Goal: Task Accomplishment & Management: Complete application form

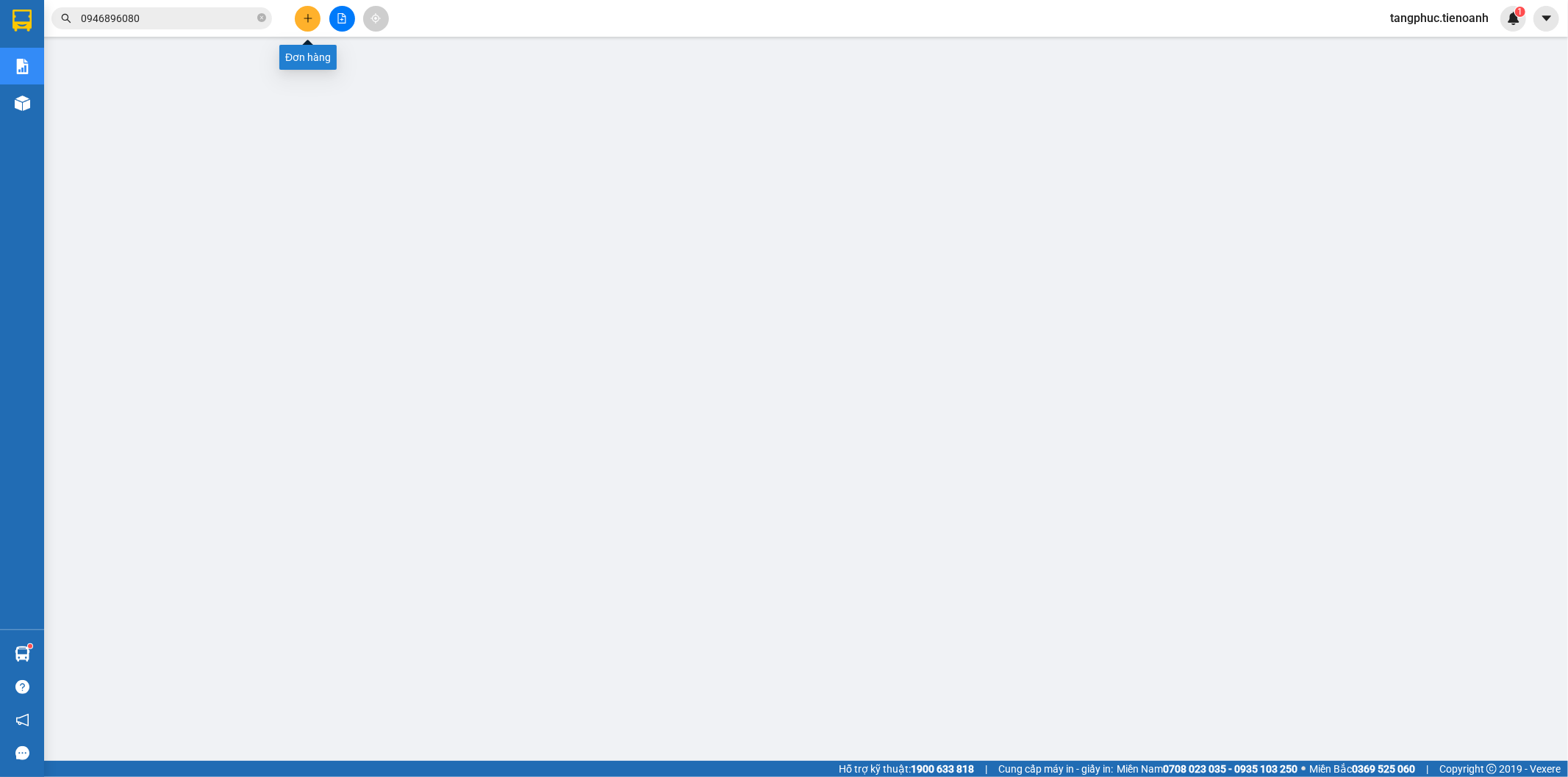
click at [311, 13] on icon "plus" at bounding box center [307, 18] width 10 height 10
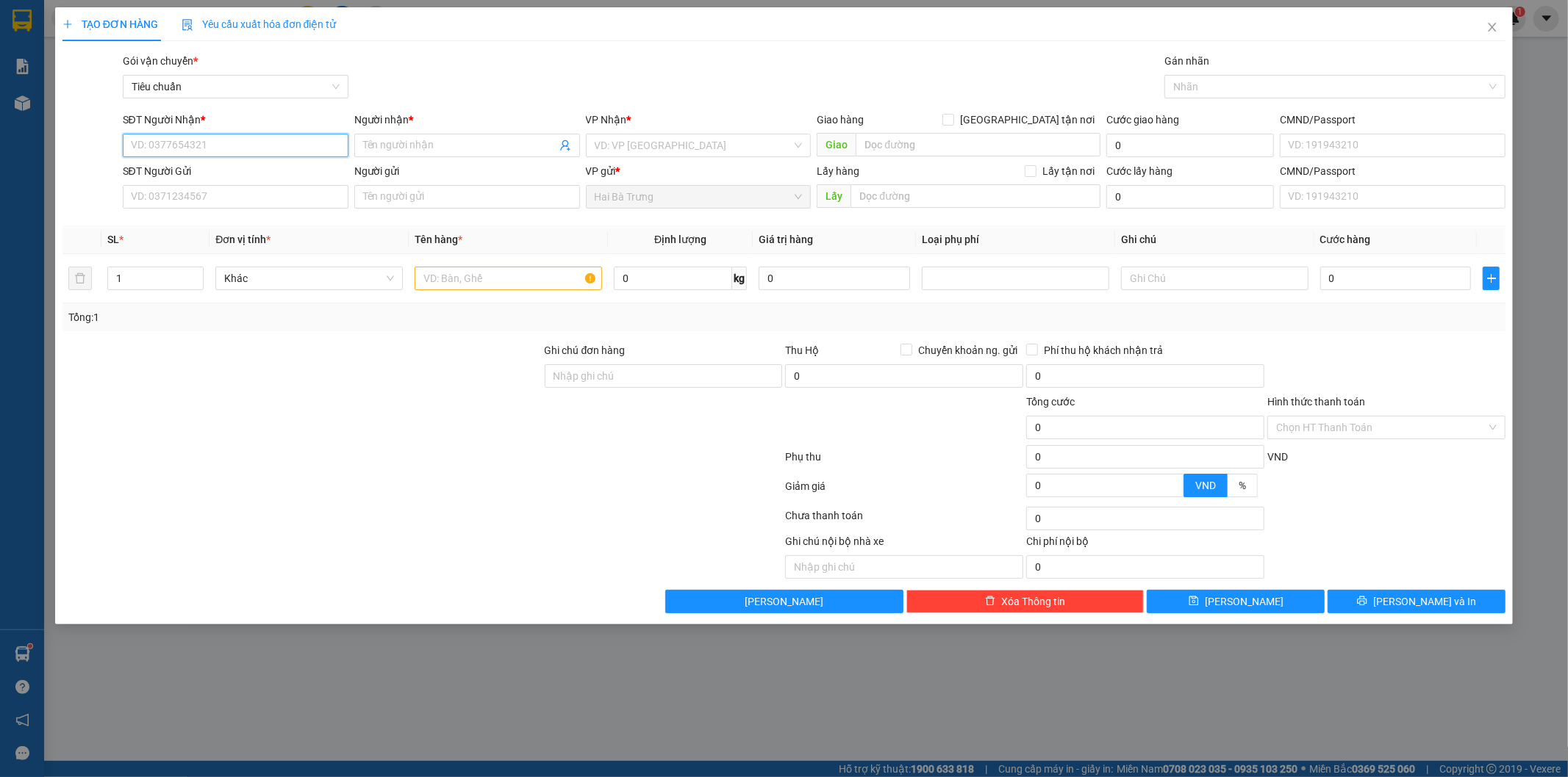
click at [295, 152] on input "SĐT Người Nhận *" at bounding box center [235, 145] width 226 height 24
type input "0933432500"
click at [281, 178] on div "0933432500 - C Trâm" at bounding box center [236, 175] width 208 height 16
type input "C Trâm"
type input "066174000075"
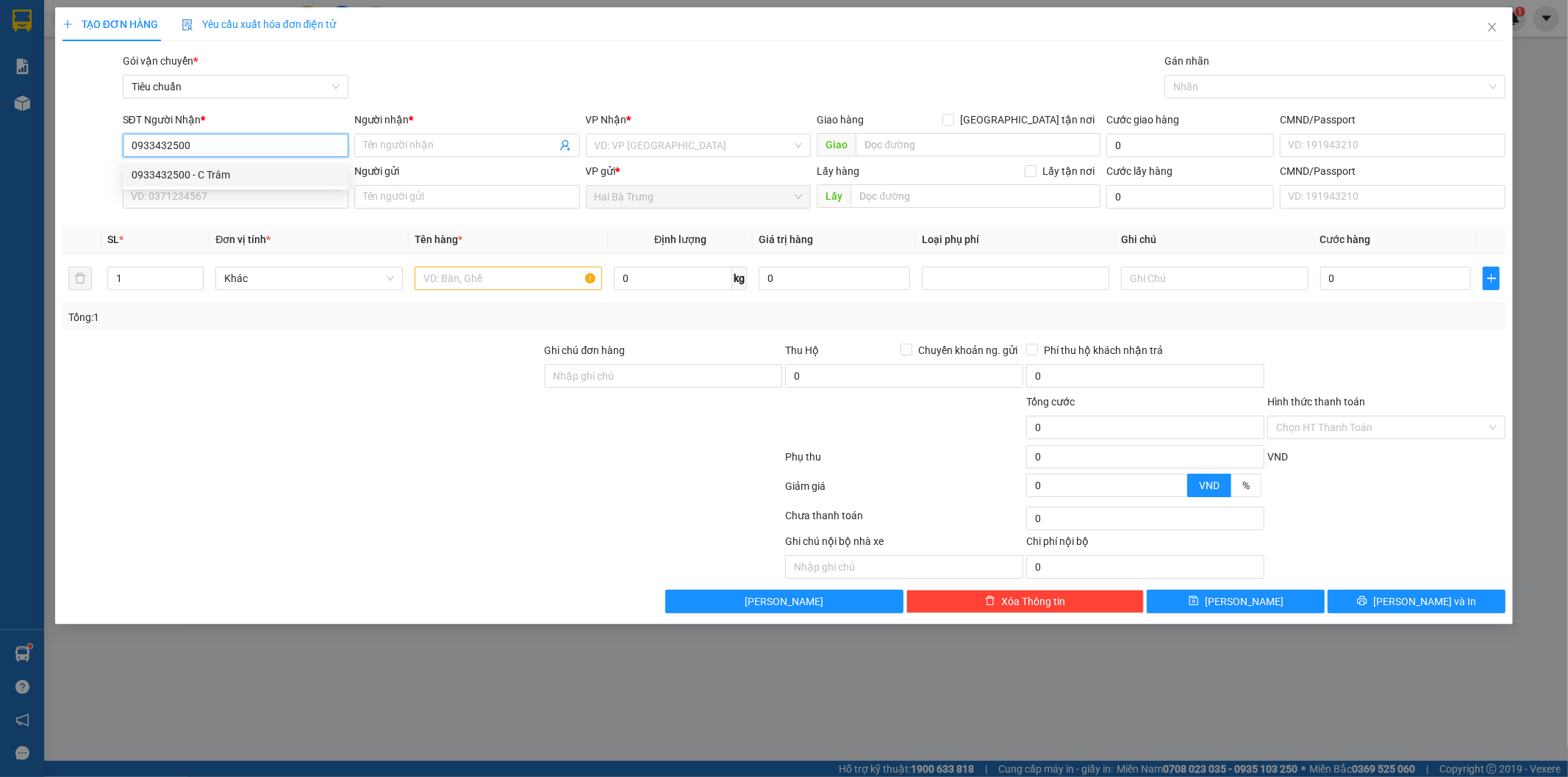
type input "GIAO R"
type input "30.000"
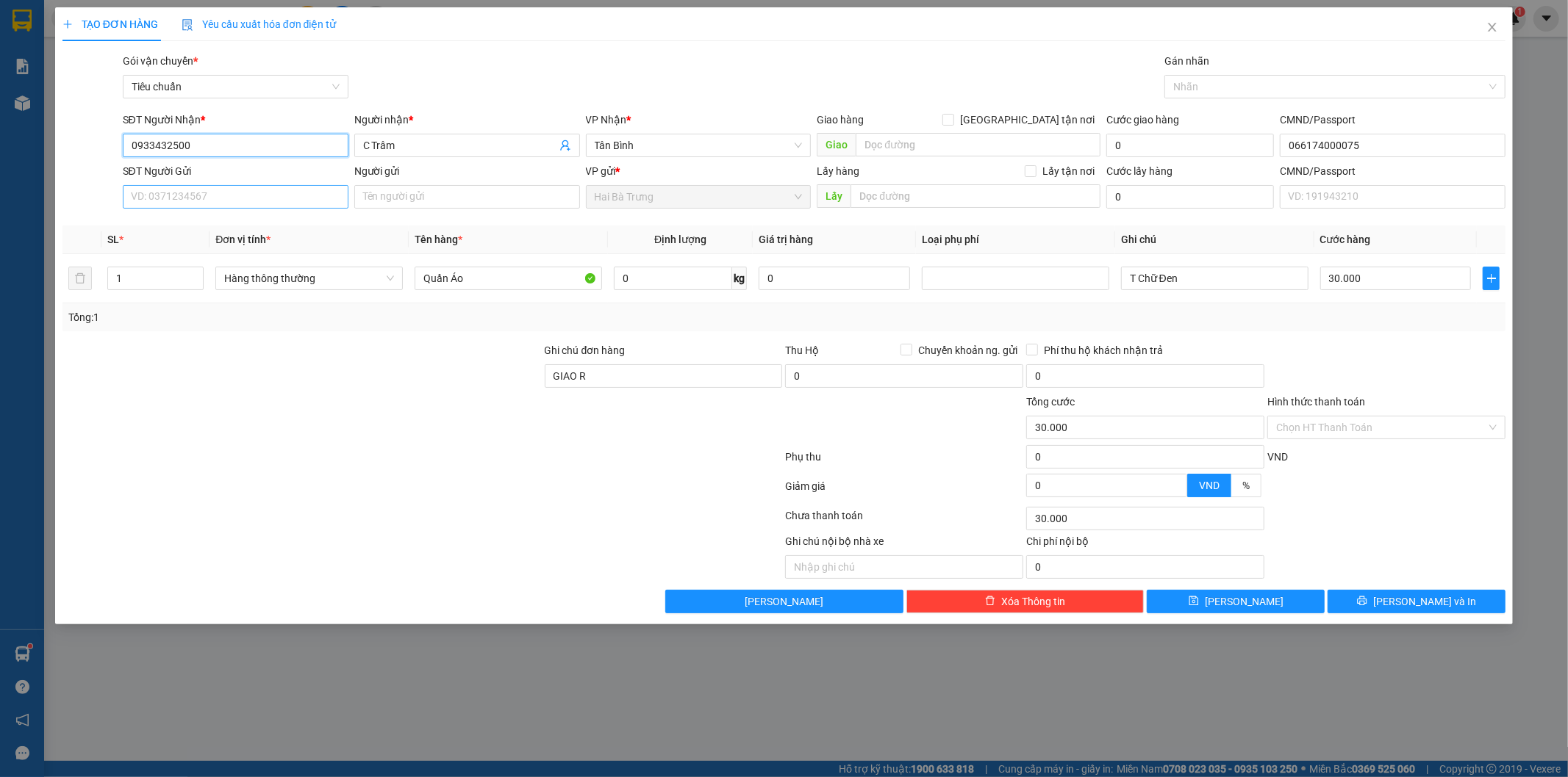
type input "0933432500"
click at [263, 193] on input "SĐT Người Gửi" at bounding box center [235, 197] width 226 height 24
click at [215, 228] on div "0987461903 - C VY" at bounding box center [236, 226] width 208 height 16
type input "0987461903"
type input "C VY"
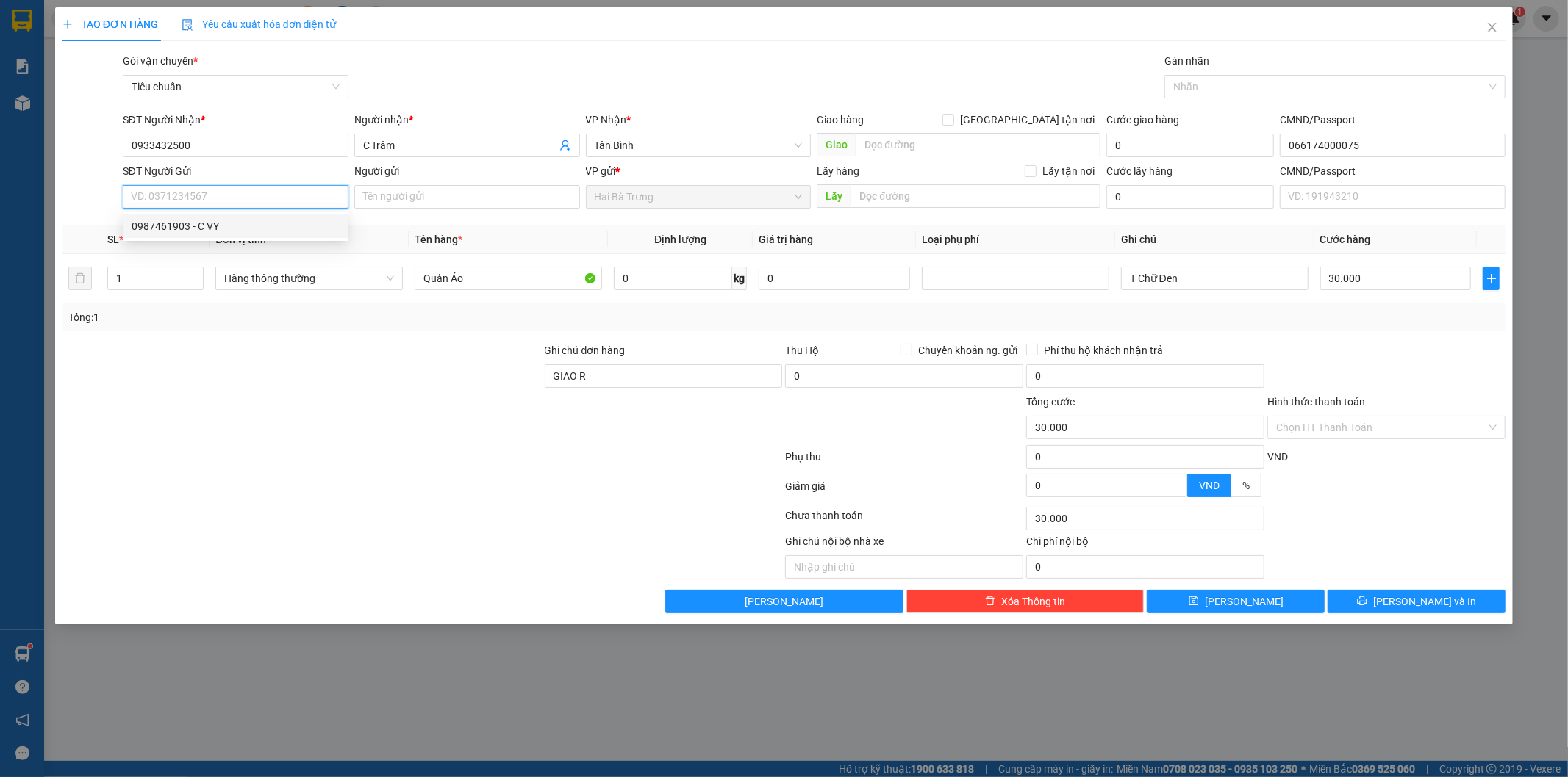
type input "079178033301"
click at [384, 283] on span "Hàng thông thường" at bounding box center [309, 278] width 170 height 22
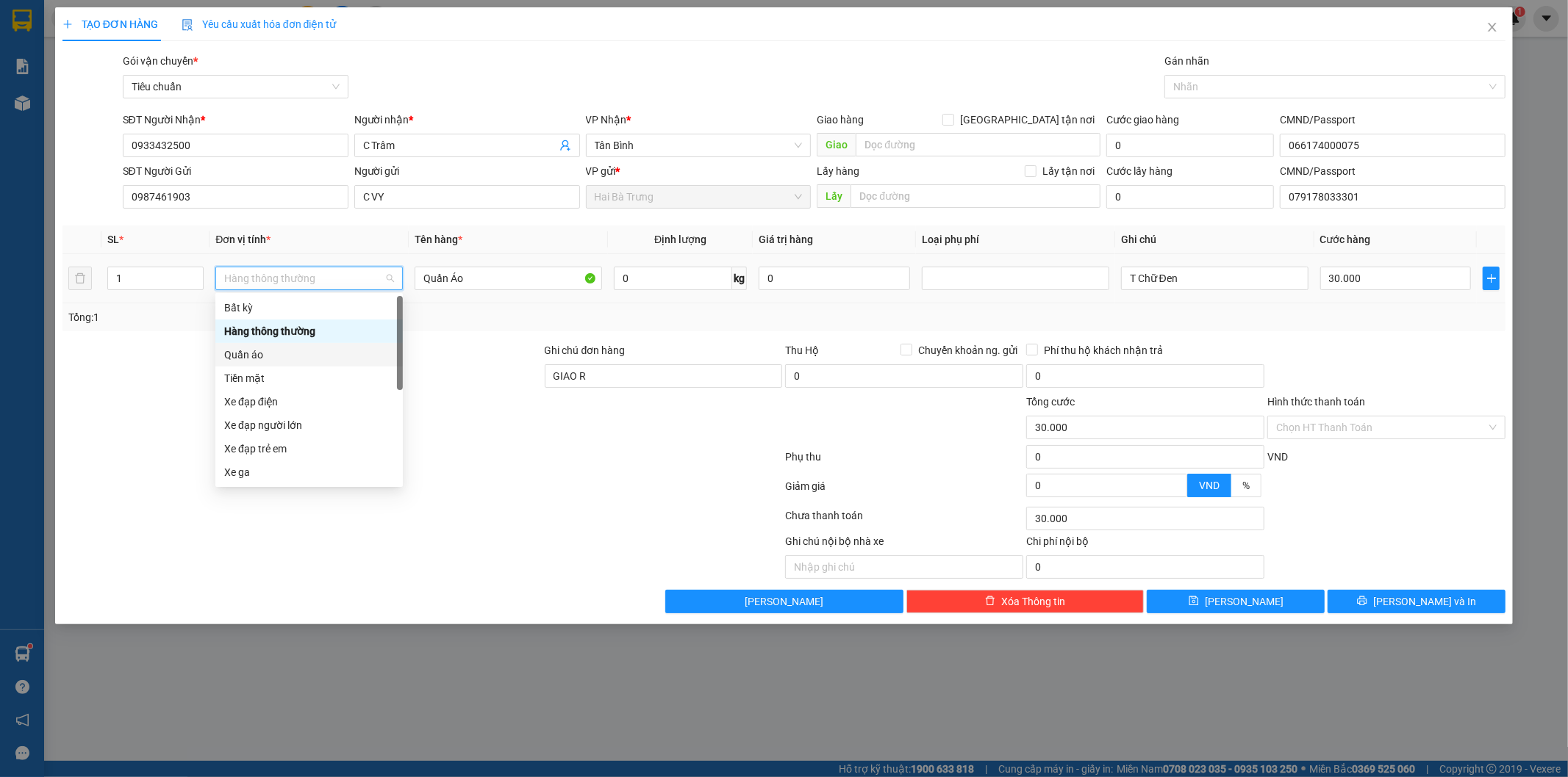
click at [296, 355] on div "Quần áo" at bounding box center [309, 355] width 170 height 16
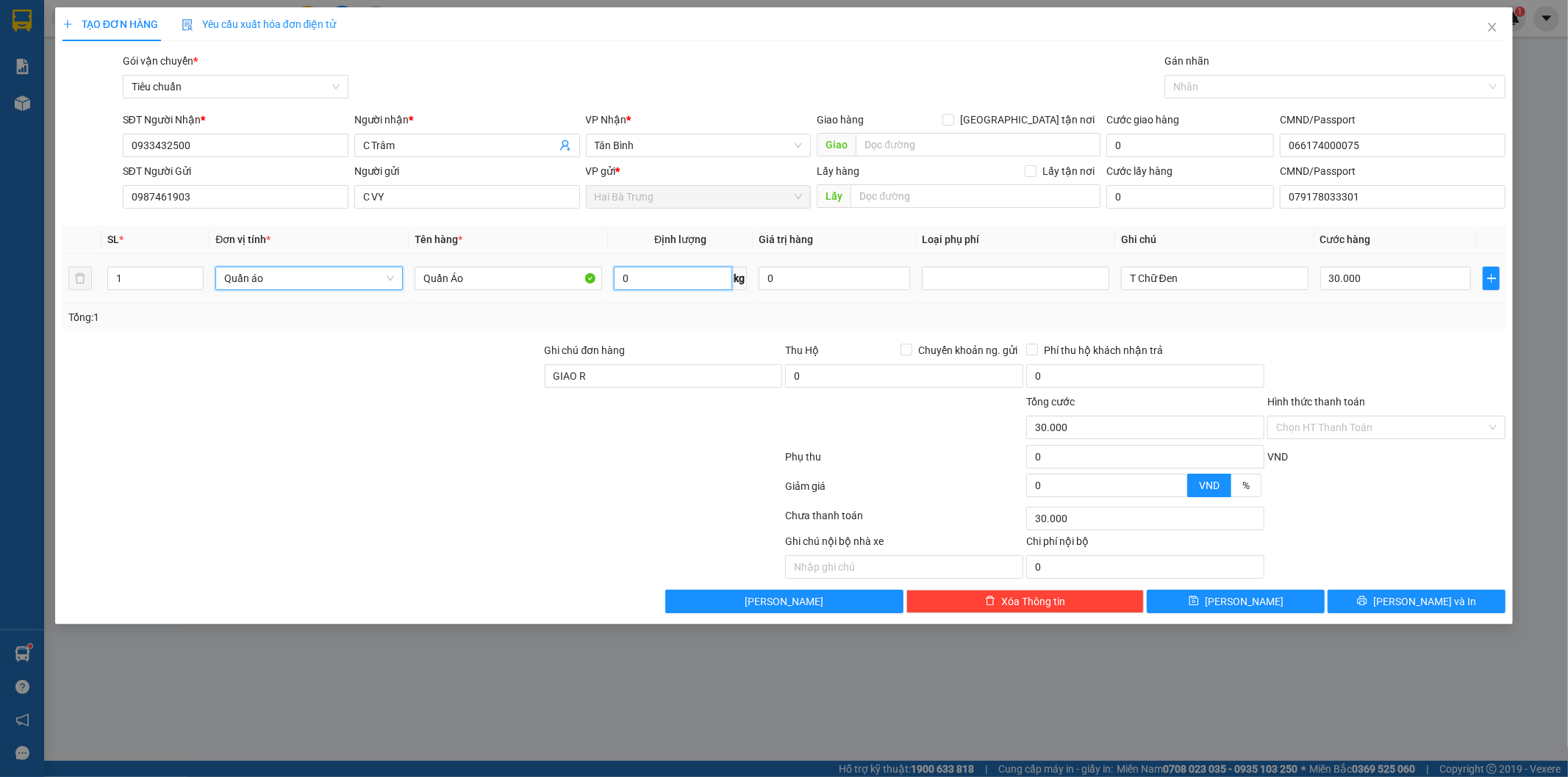
click at [694, 286] on input "0" at bounding box center [673, 278] width 119 height 24
type input "0"
click at [679, 282] on input "0" at bounding box center [673, 278] width 119 height 24
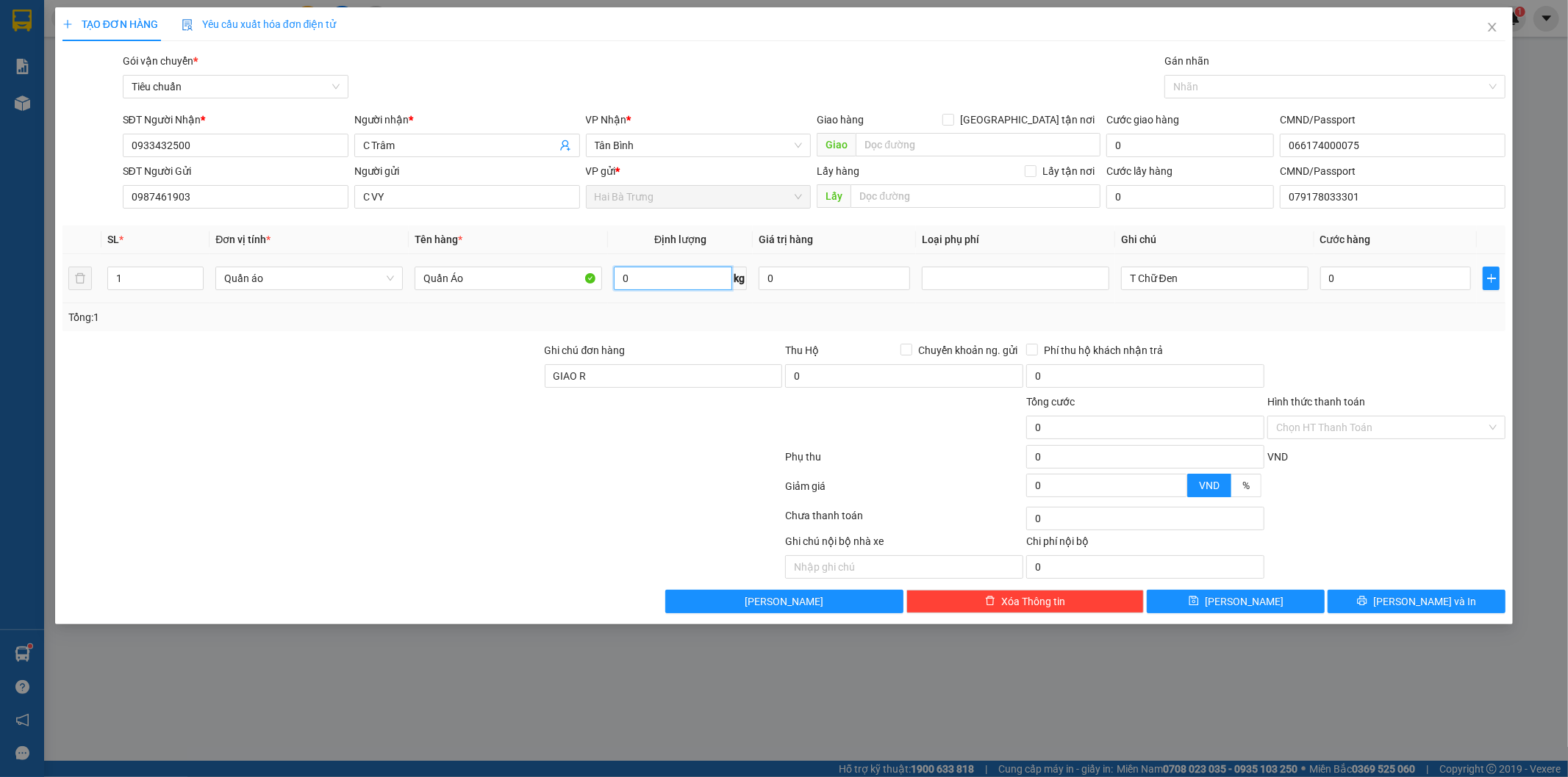
click at [679, 282] on input "0" at bounding box center [673, 278] width 119 height 24
type input "5"
click at [1063, 312] on div "Tổng: 1" at bounding box center [784, 317] width 1432 height 16
type input "40.000"
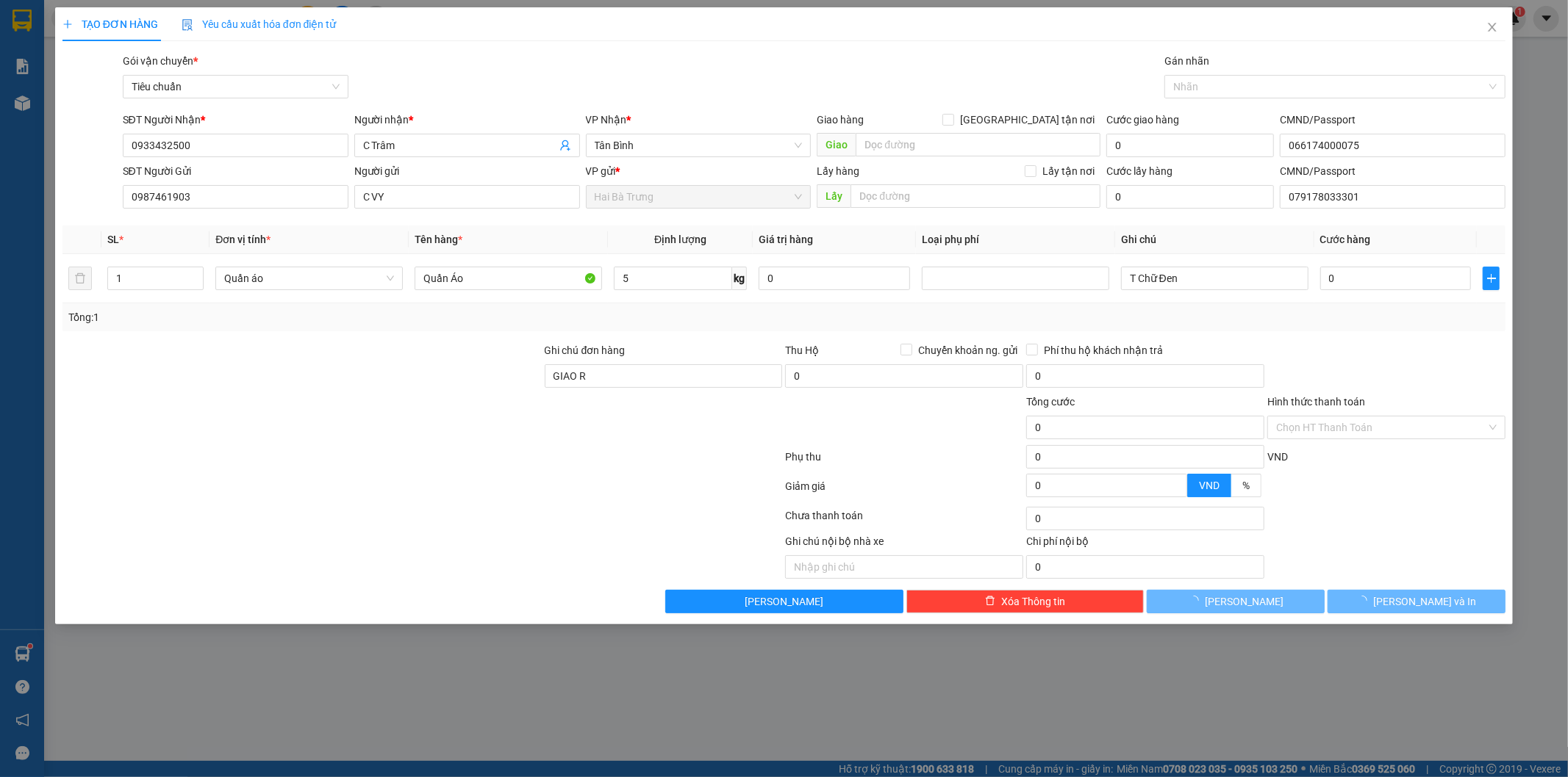
type input "40.000"
click at [690, 282] on input "5" at bounding box center [673, 278] width 119 height 24
type input "4"
click at [695, 319] on div "Tổng: 1" at bounding box center [784, 317] width 1432 height 16
type input "30.000"
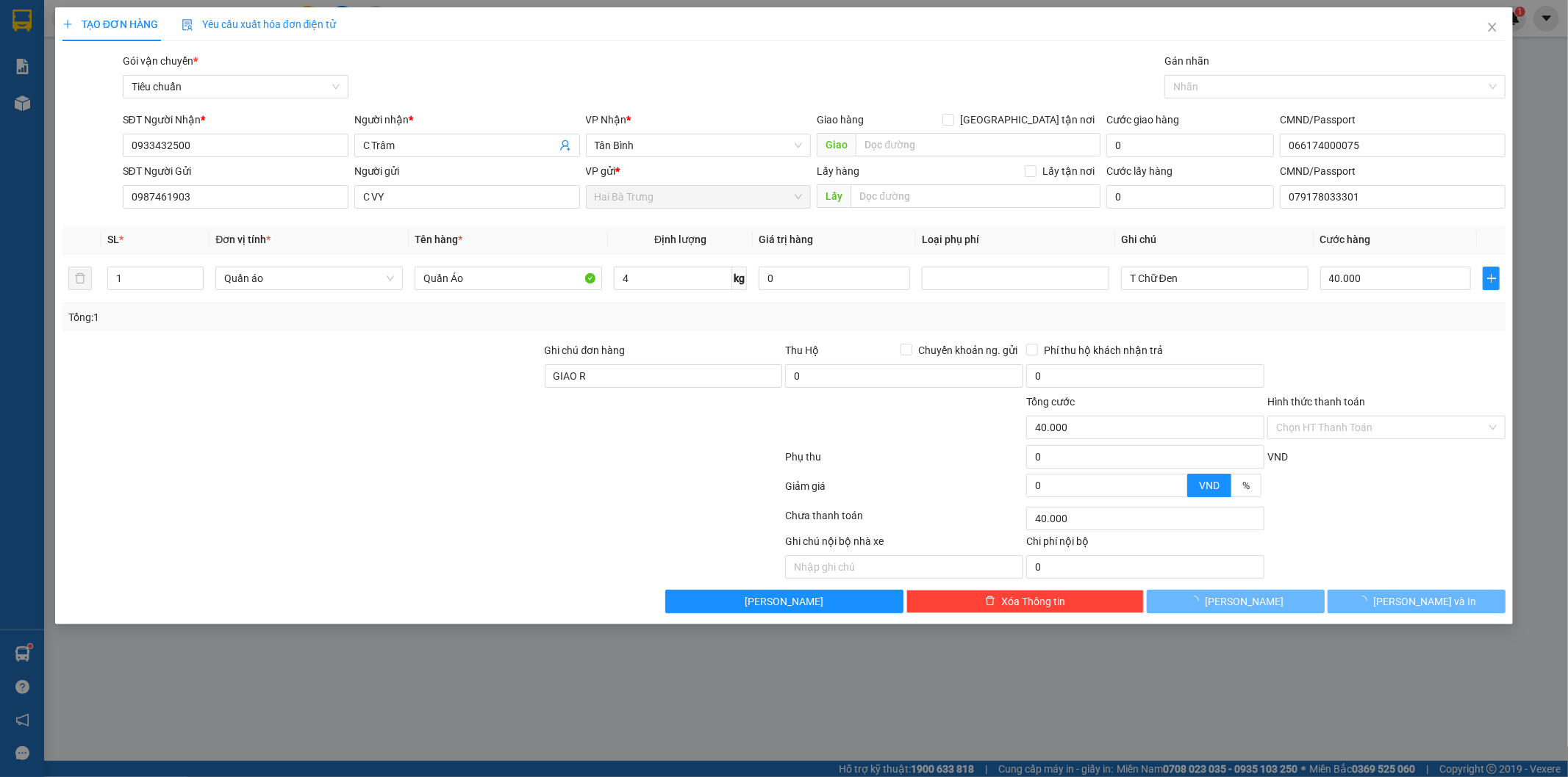
type input "30.000"
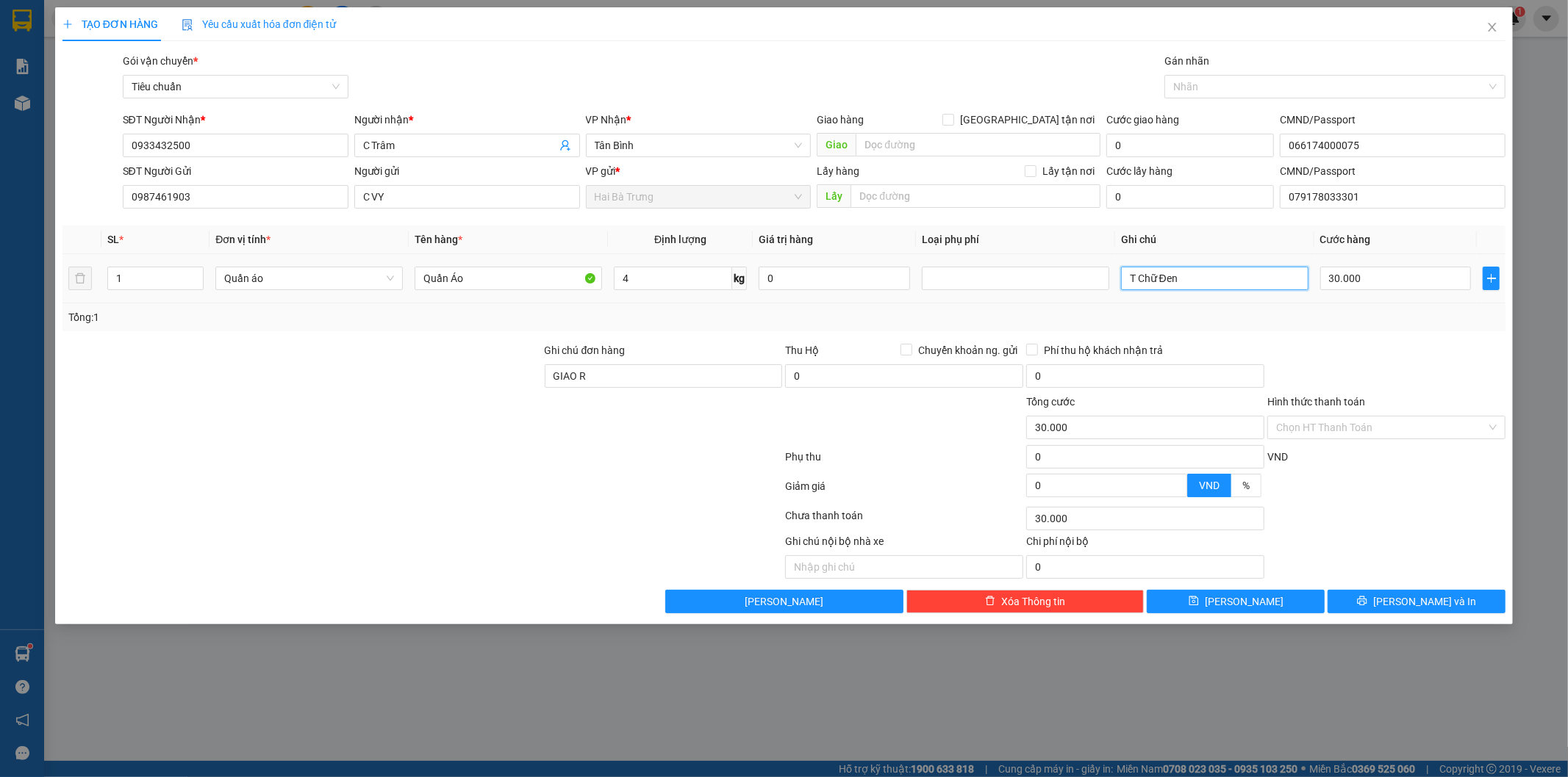
click at [1203, 285] on input "T Chữ Đen" at bounding box center [1215, 278] width 188 height 24
type input "T Chữ Đen BKV"
click at [1365, 326] on div "Tổng: 1" at bounding box center [784, 317] width 1444 height 28
click at [1384, 425] on input "Hình thức thanh toán" at bounding box center [1381, 428] width 210 height 22
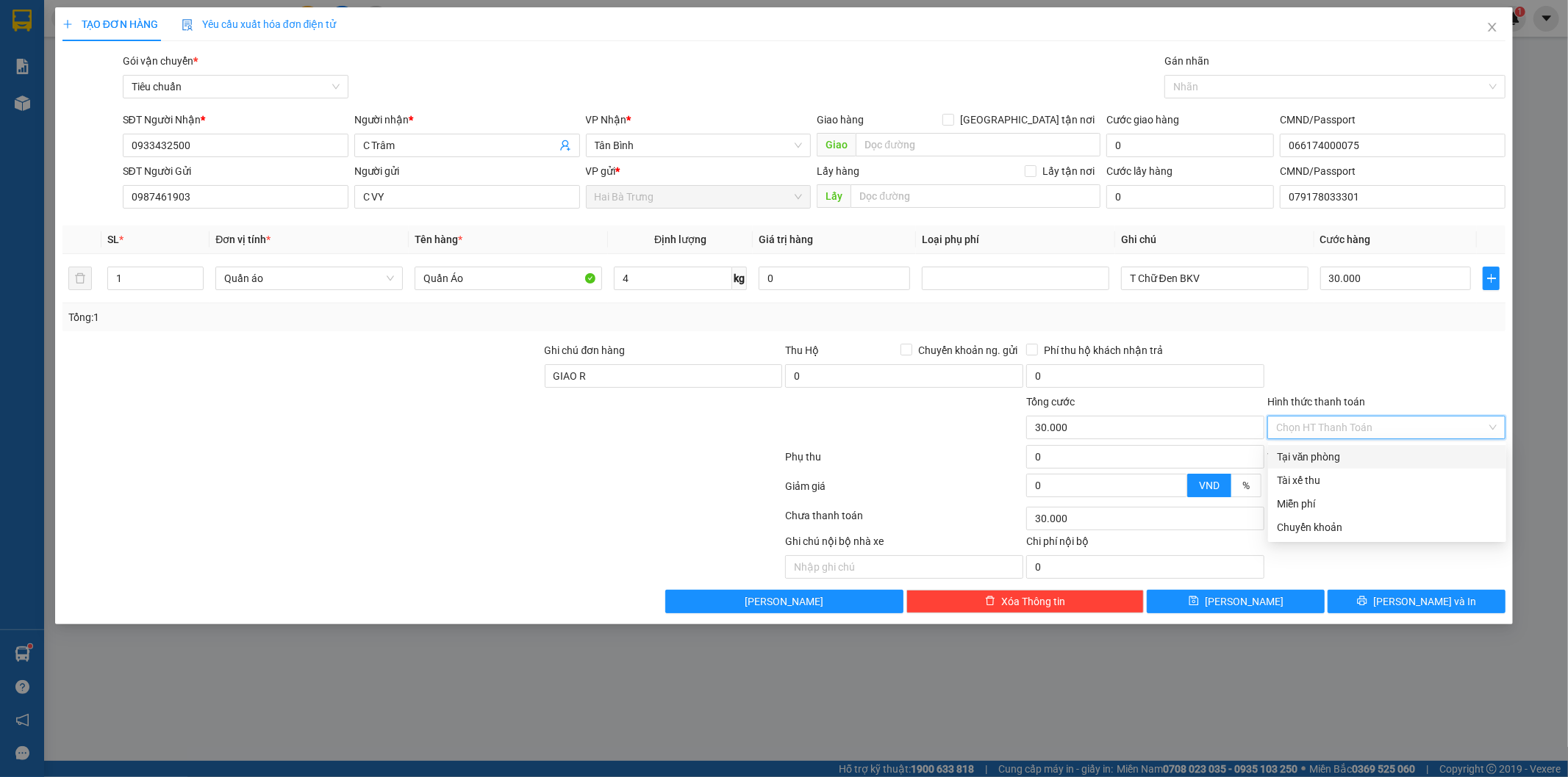
click at [1340, 453] on div "Tại văn phòng" at bounding box center [1387, 457] width 221 height 16
type input "0"
click at [1416, 604] on span "[PERSON_NAME] và In" at bounding box center [1425, 602] width 103 height 16
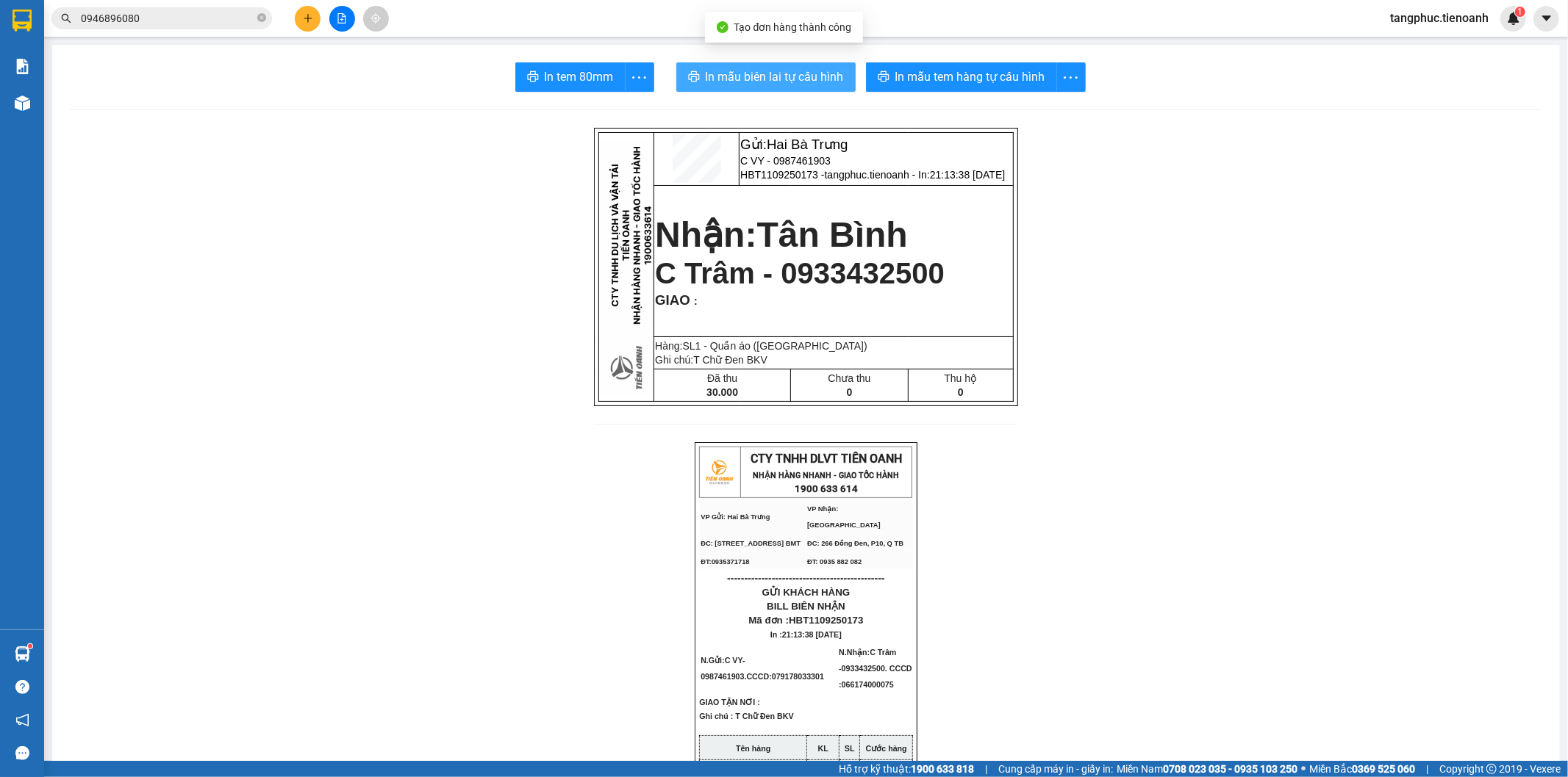
click at [776, 75] on span "In mẫu biên lai tự cấu hình" at bounding box center [775, 77] width 139 height 18
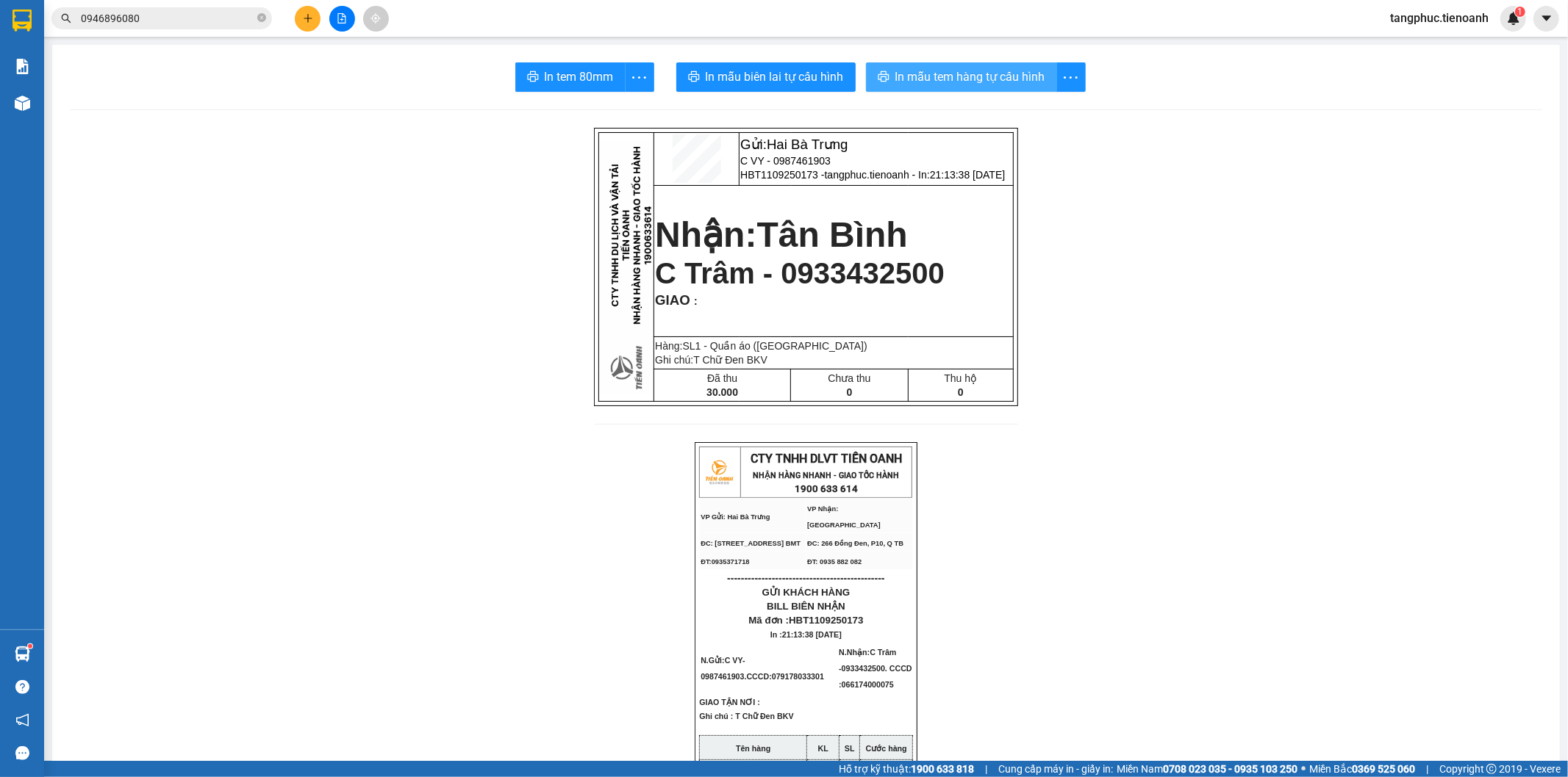
click at [994, 81] on span "In mẫu tem hàng tự cấu hình" at bounding box center [970, 77] width 150 height 18
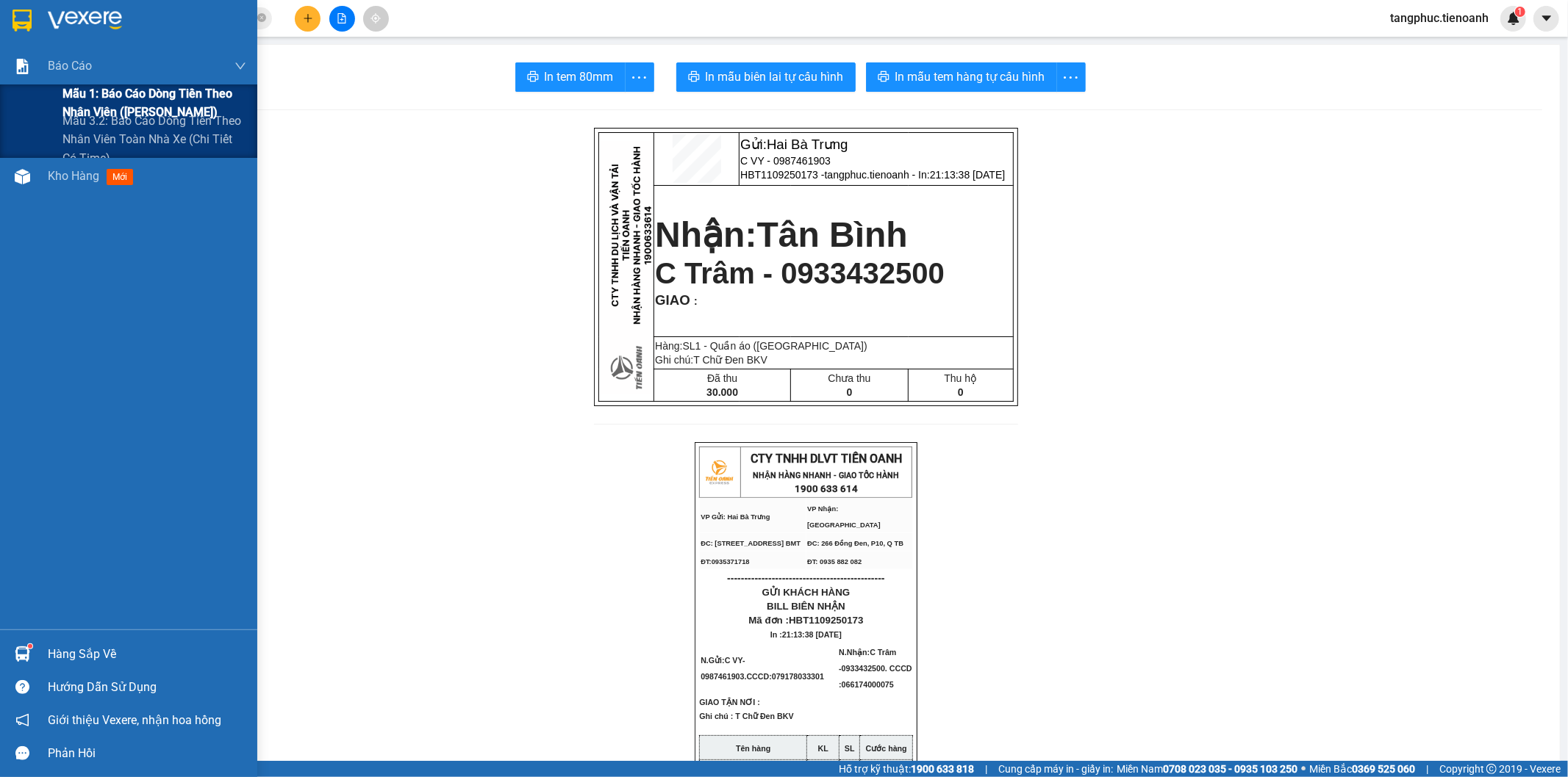
click at [204, 97] on span "Mẫu 1: Báo cáo dòng tiền theo nhân viên ([PERSON_NAME])" at bounding box center [154, 103] width 184 height 37
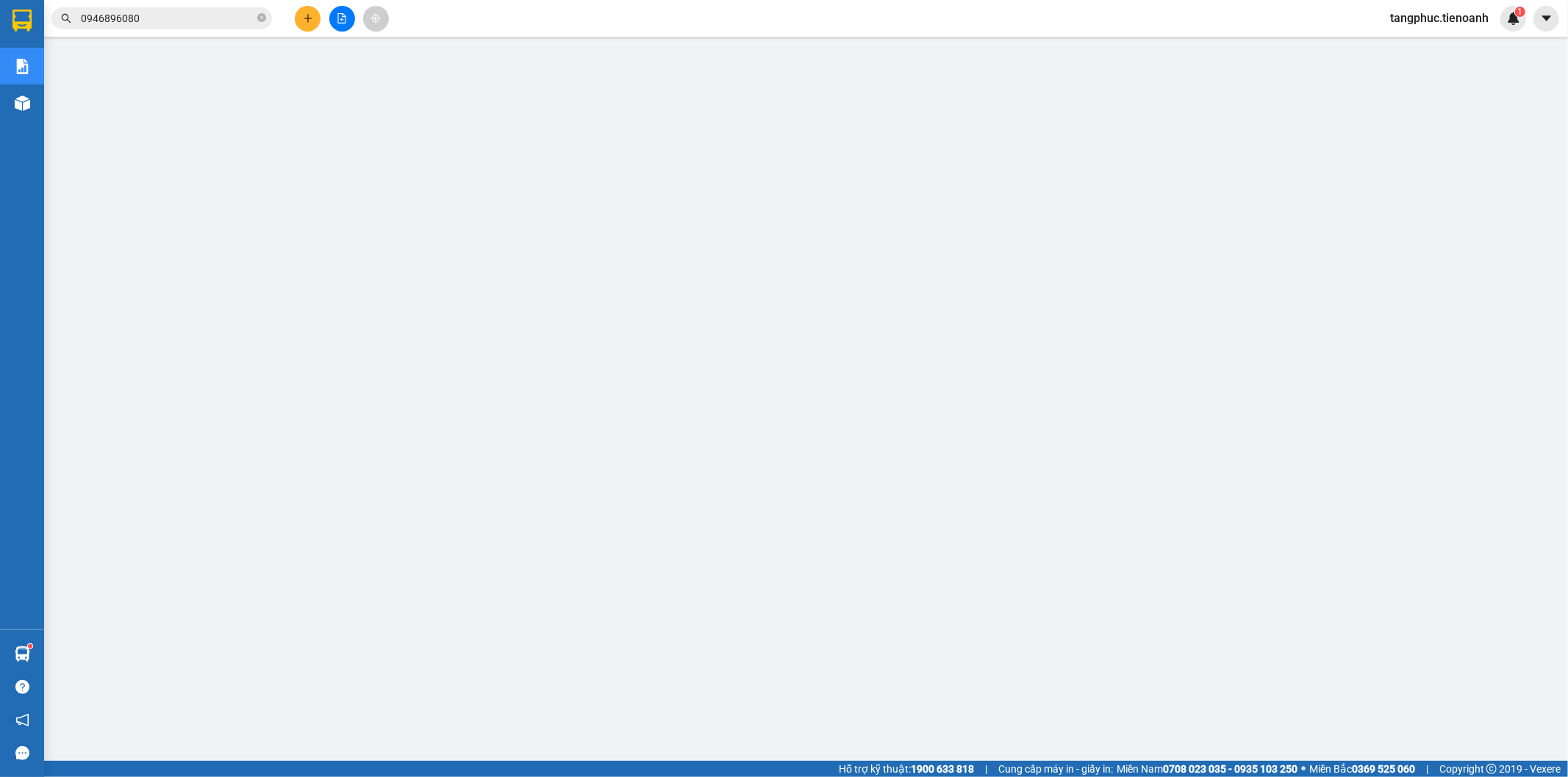
click at [40, 23] on div at bounding box center [22, 24] width 44 height 48
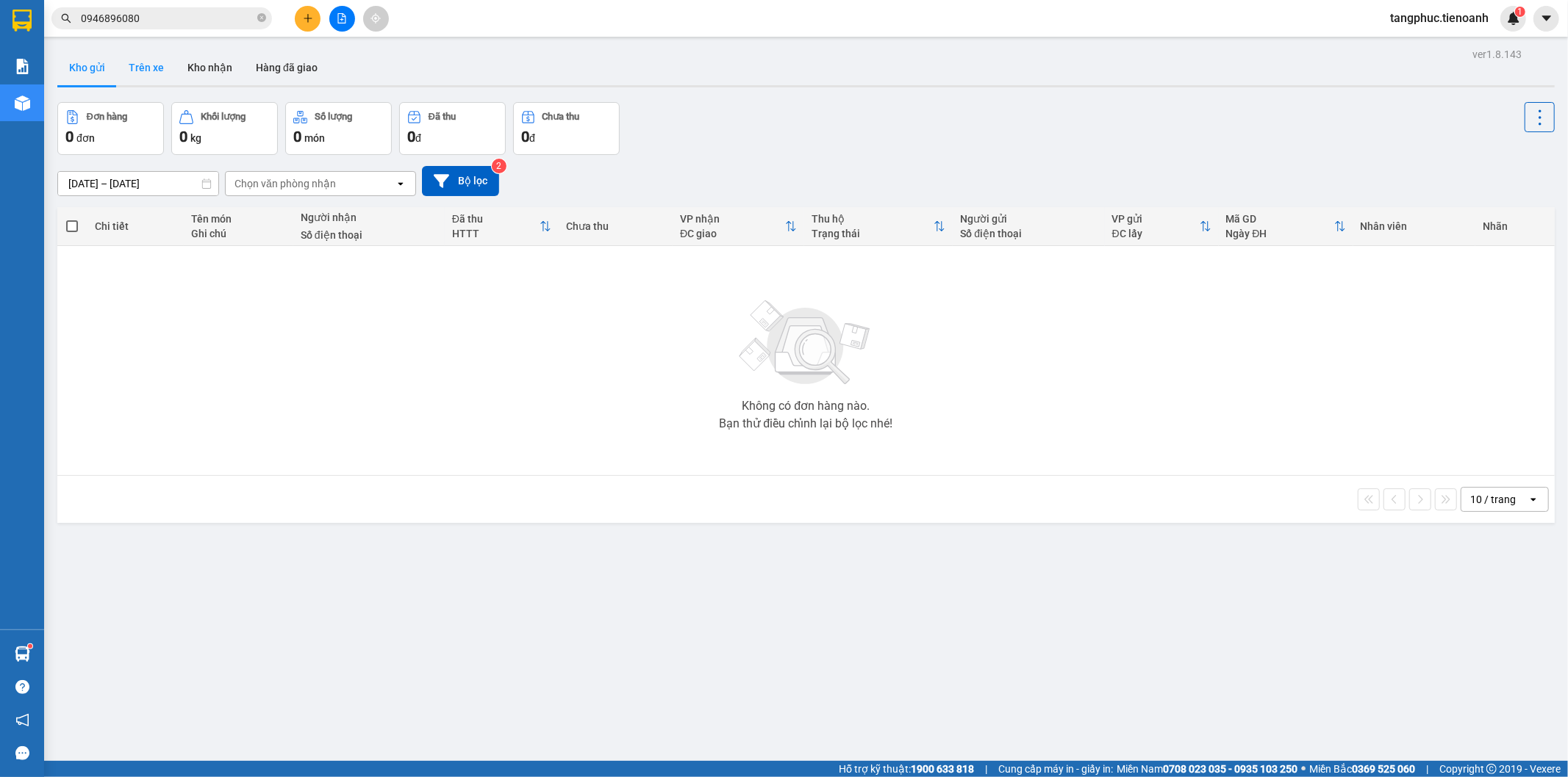
click at [163, 78] on button "Trên xe" at bounding box center [146, 68] width 59 height 35
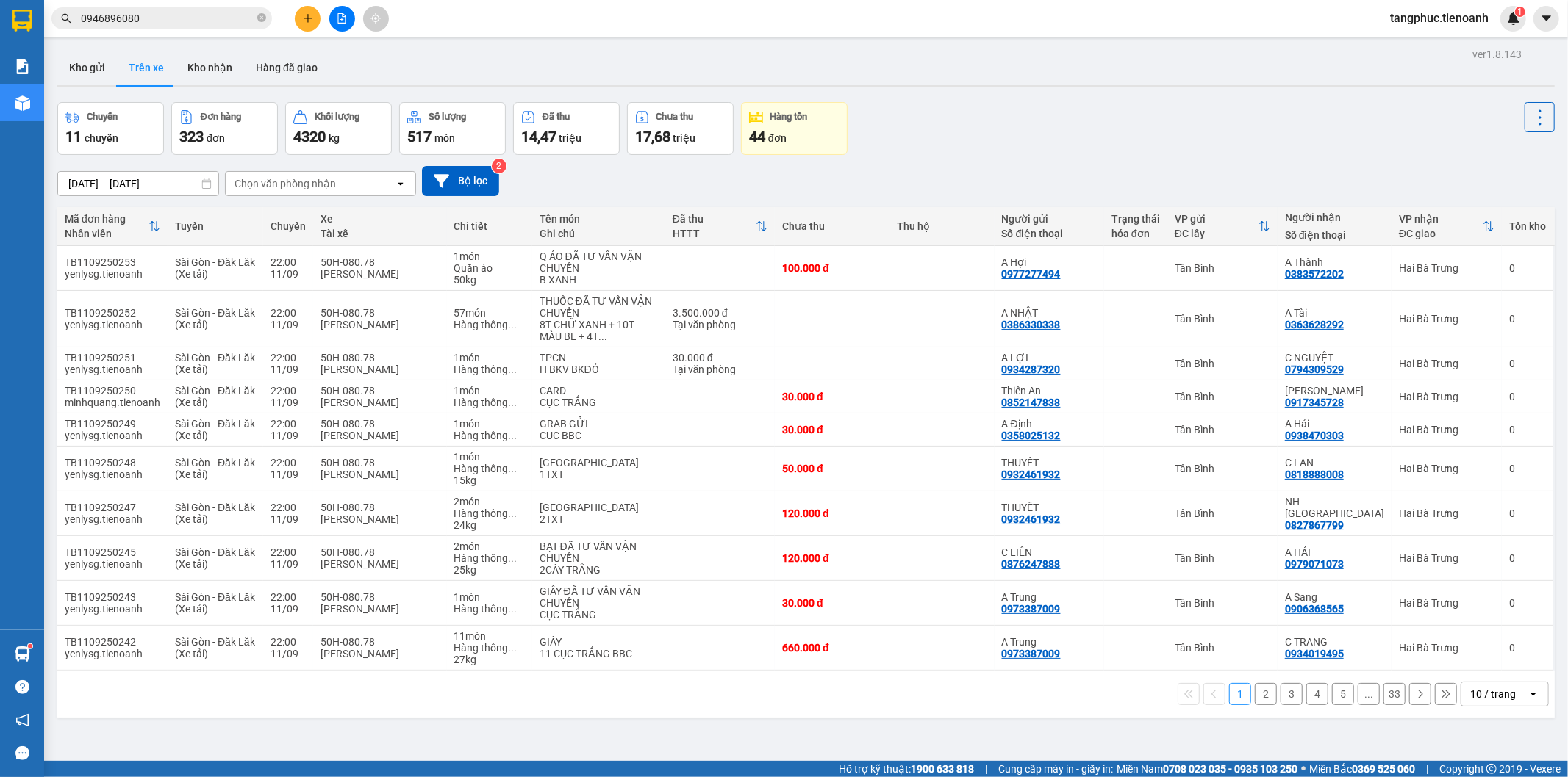
click at [357, 191] on div "Chọn văn phòng nhận" at bounding box center [310, 183] width 169 height 24
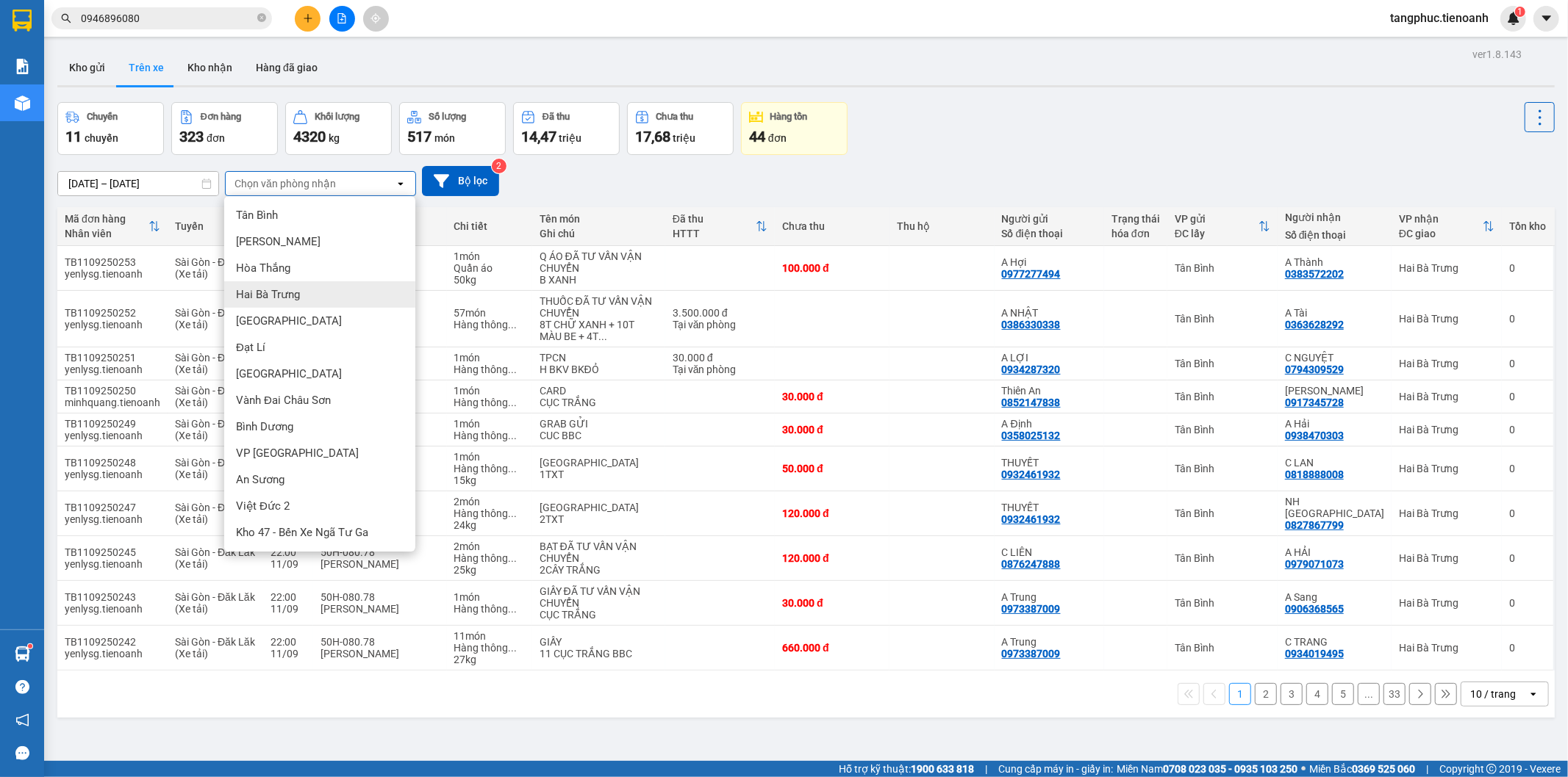
click at [336, 285] on div "Hai Bà Trưng" at bounding box center [319, 295] width 191 height 26
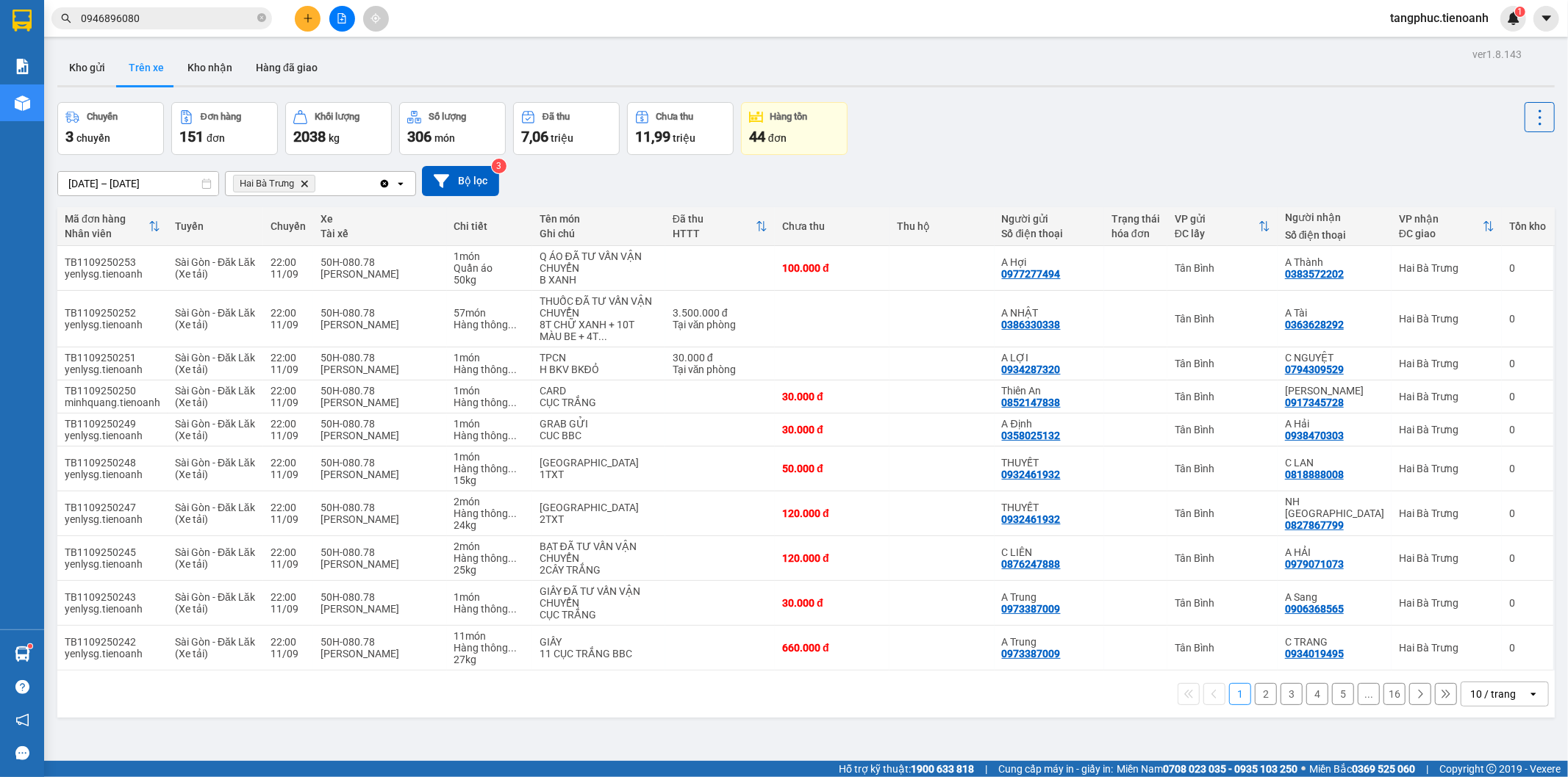
click at [1489, 698] on div "10 / trang" at bounding box center [1493, 694] width 45 height 15
click at [1488, 672] on div "100 / trang" at bounding box center [1492, 663] width 89 height 26
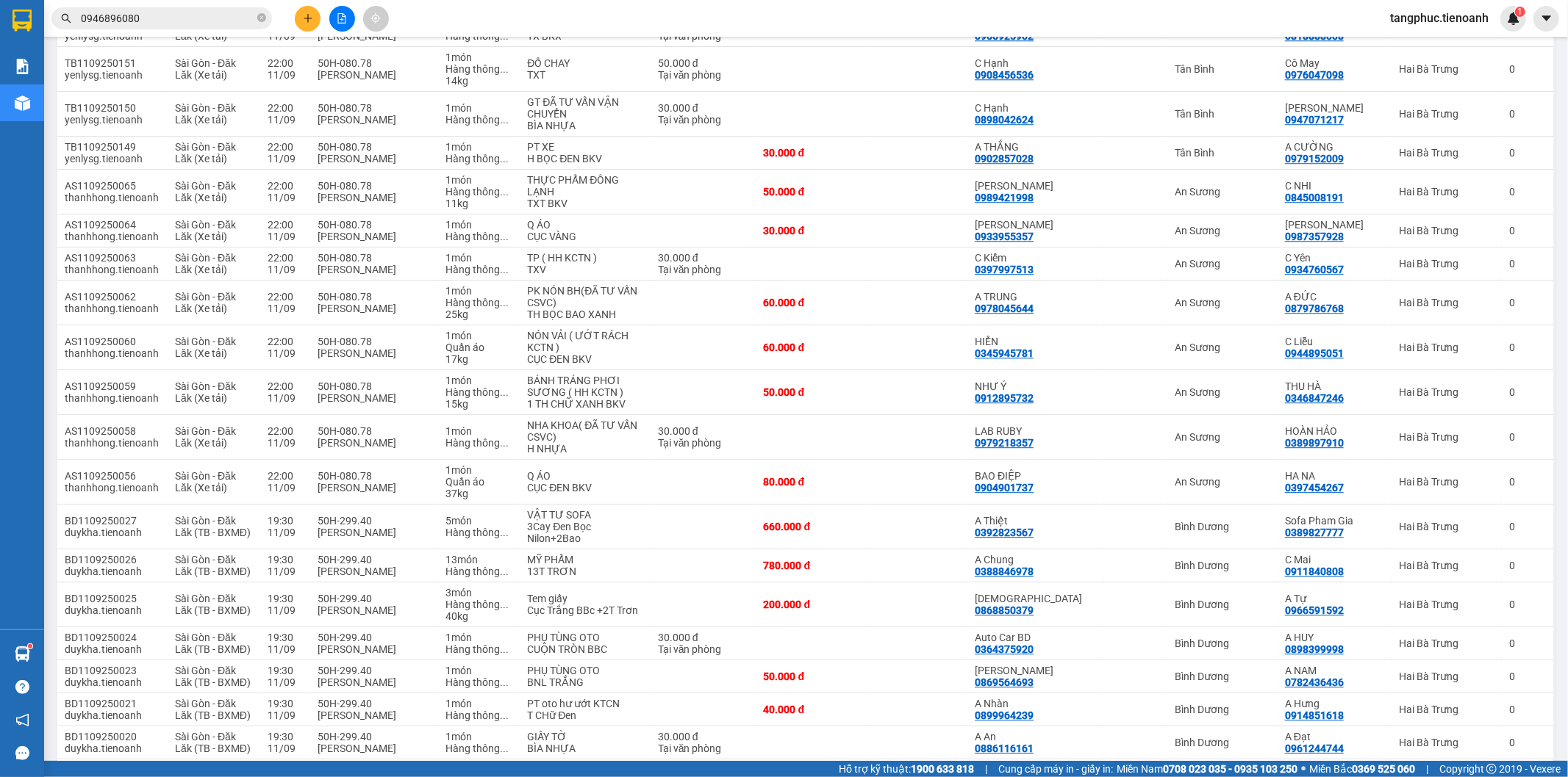
scroll to position [3753, 0]
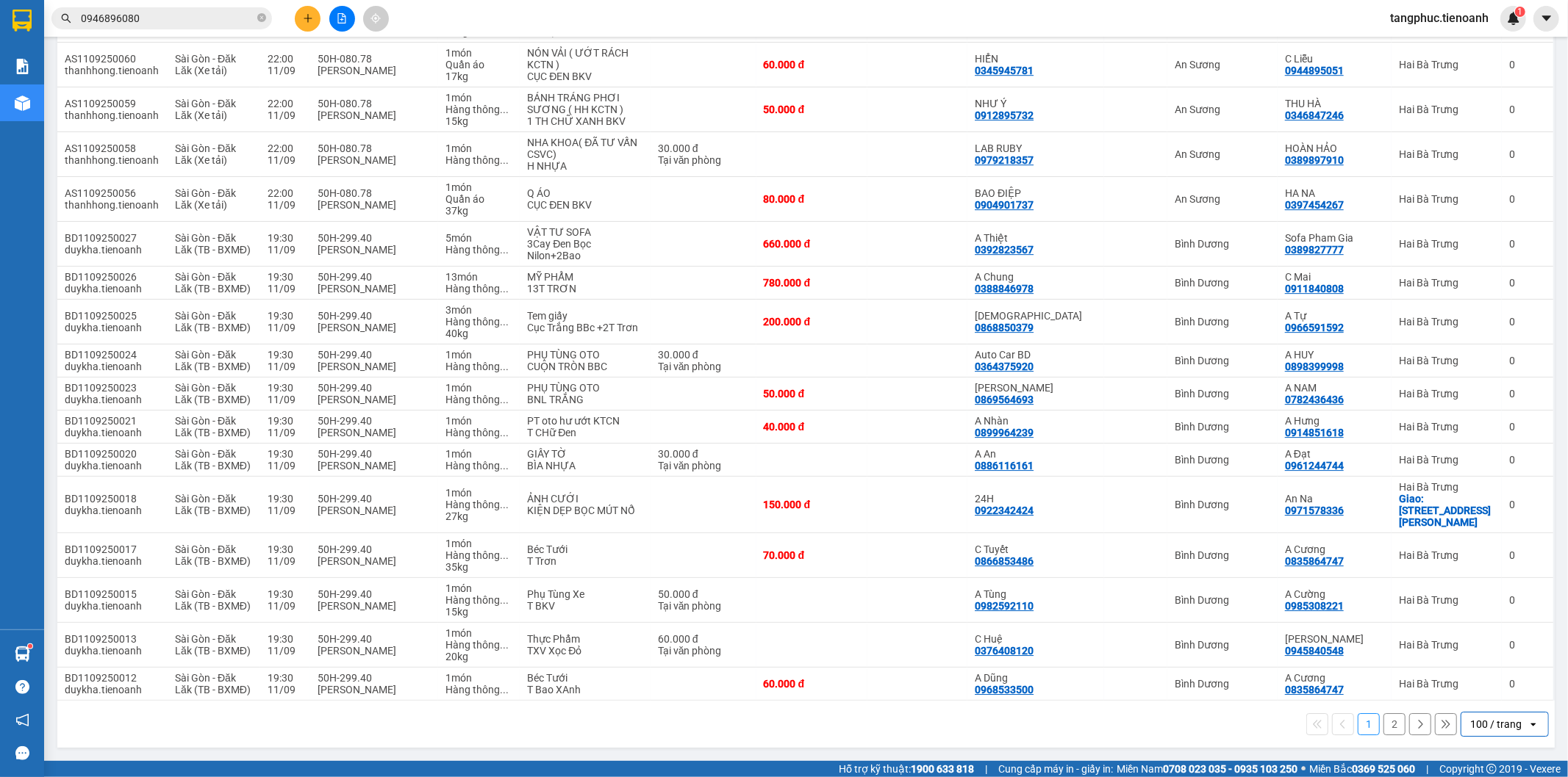
click at [1387, 731] on button "2" at bounding box center [1394, 724] width 22 height 22
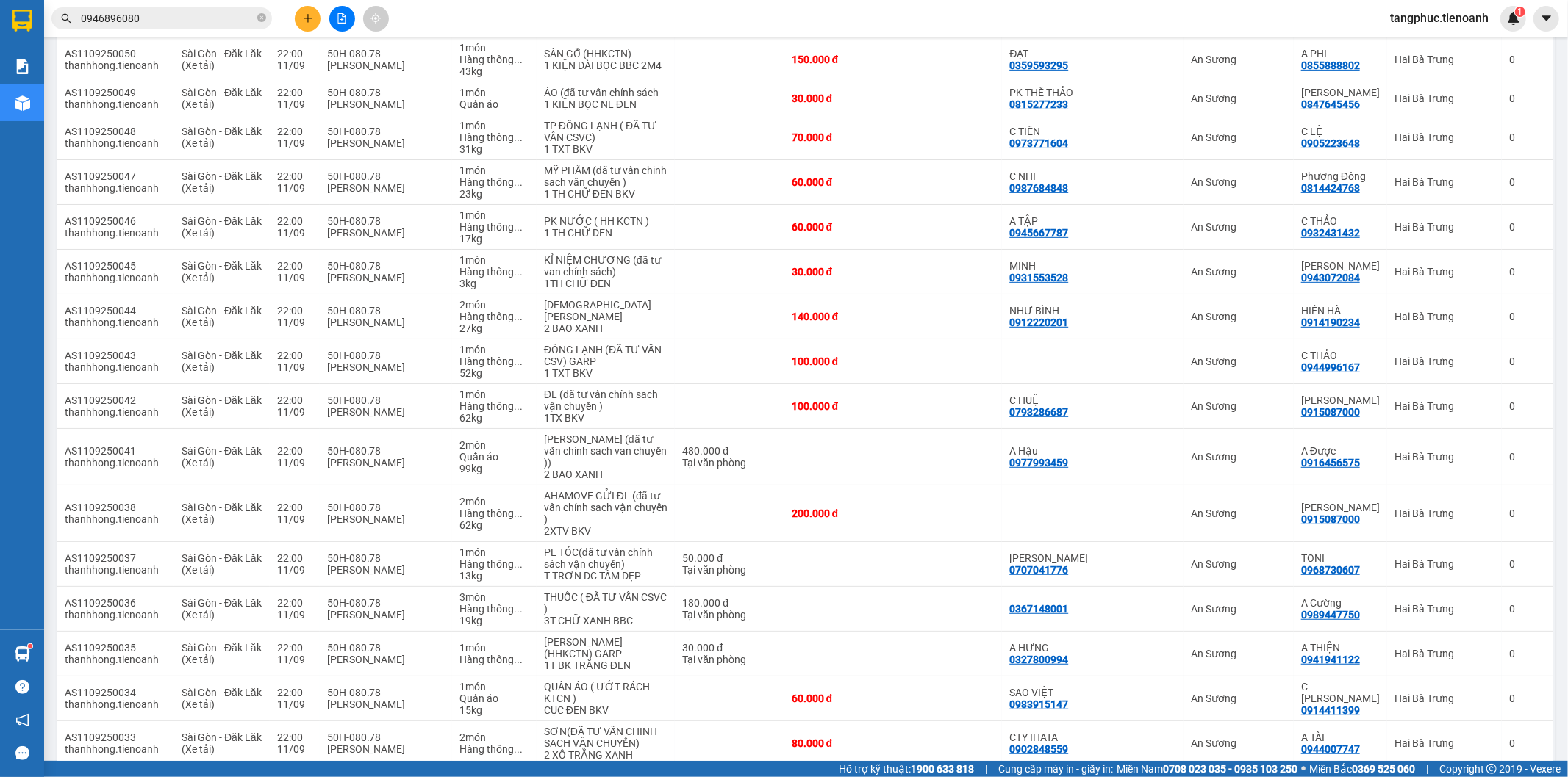
scroll to position [1918, 0]
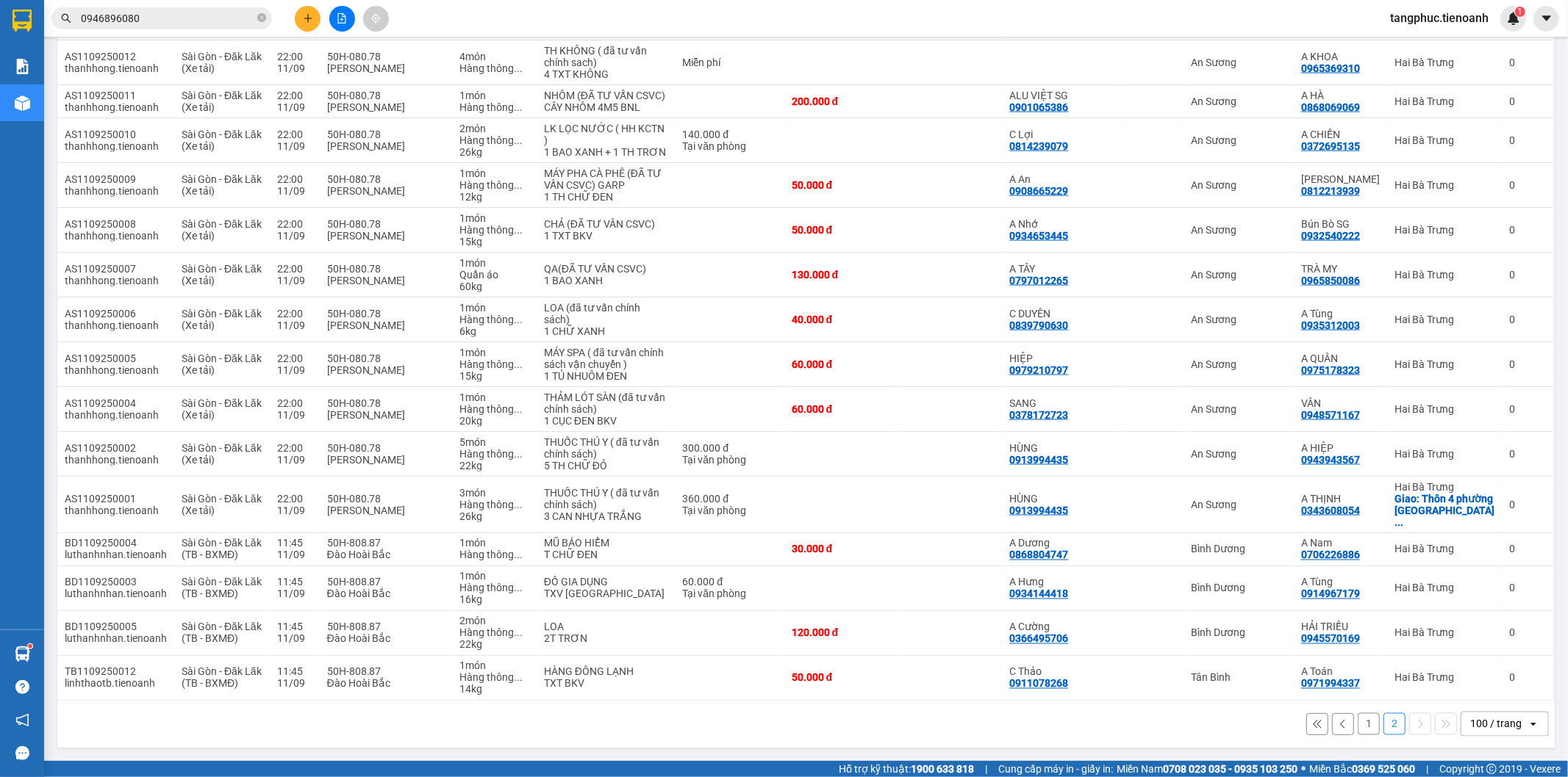
click at [1362, 725] on button "1" at bounding box center [1369, 724] width 22 height 22
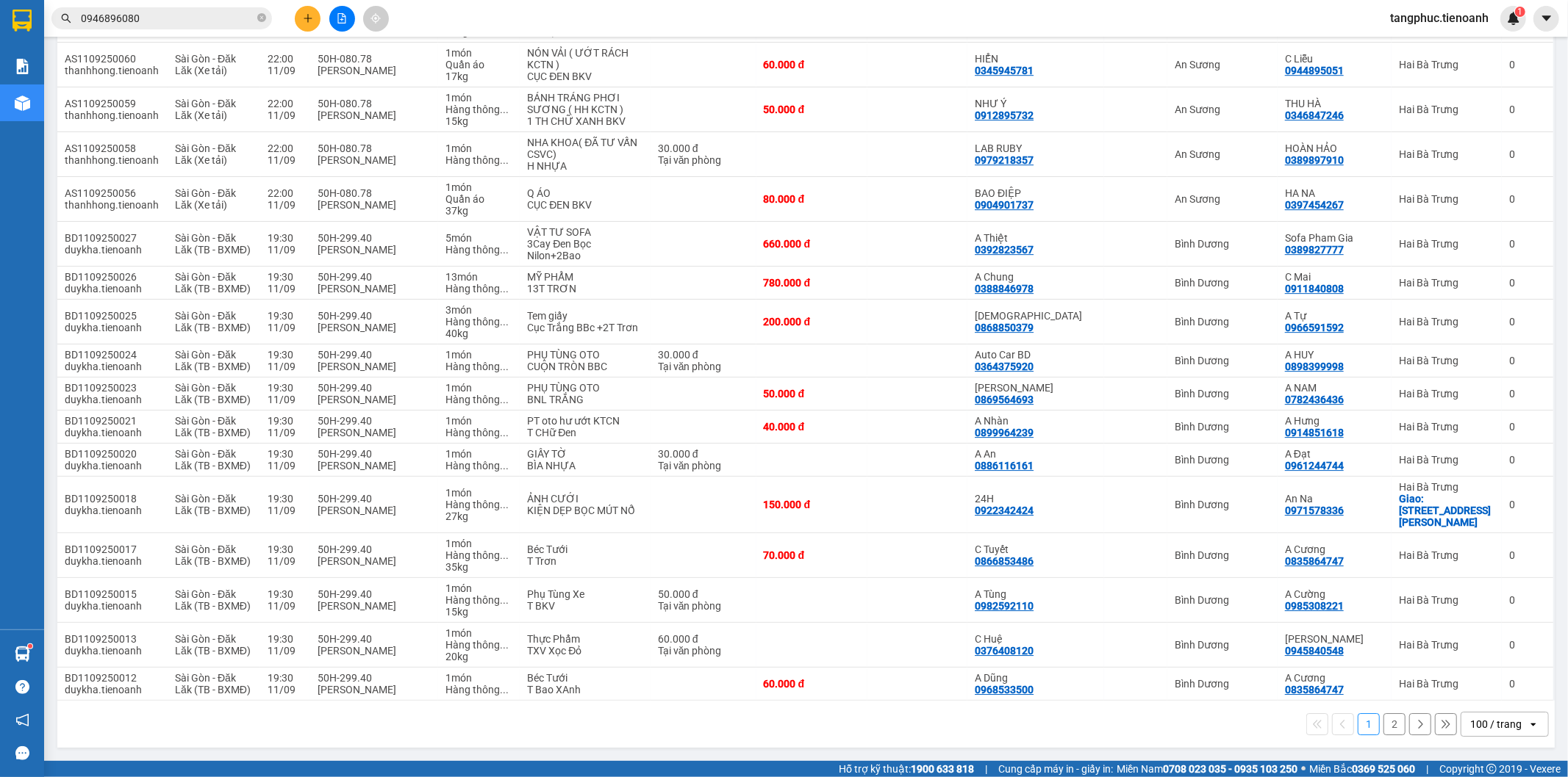
scroll to position [3753, 0]
click at [1383, 724] on button "2" at bounding box center [1394, 724] width 22 height 22
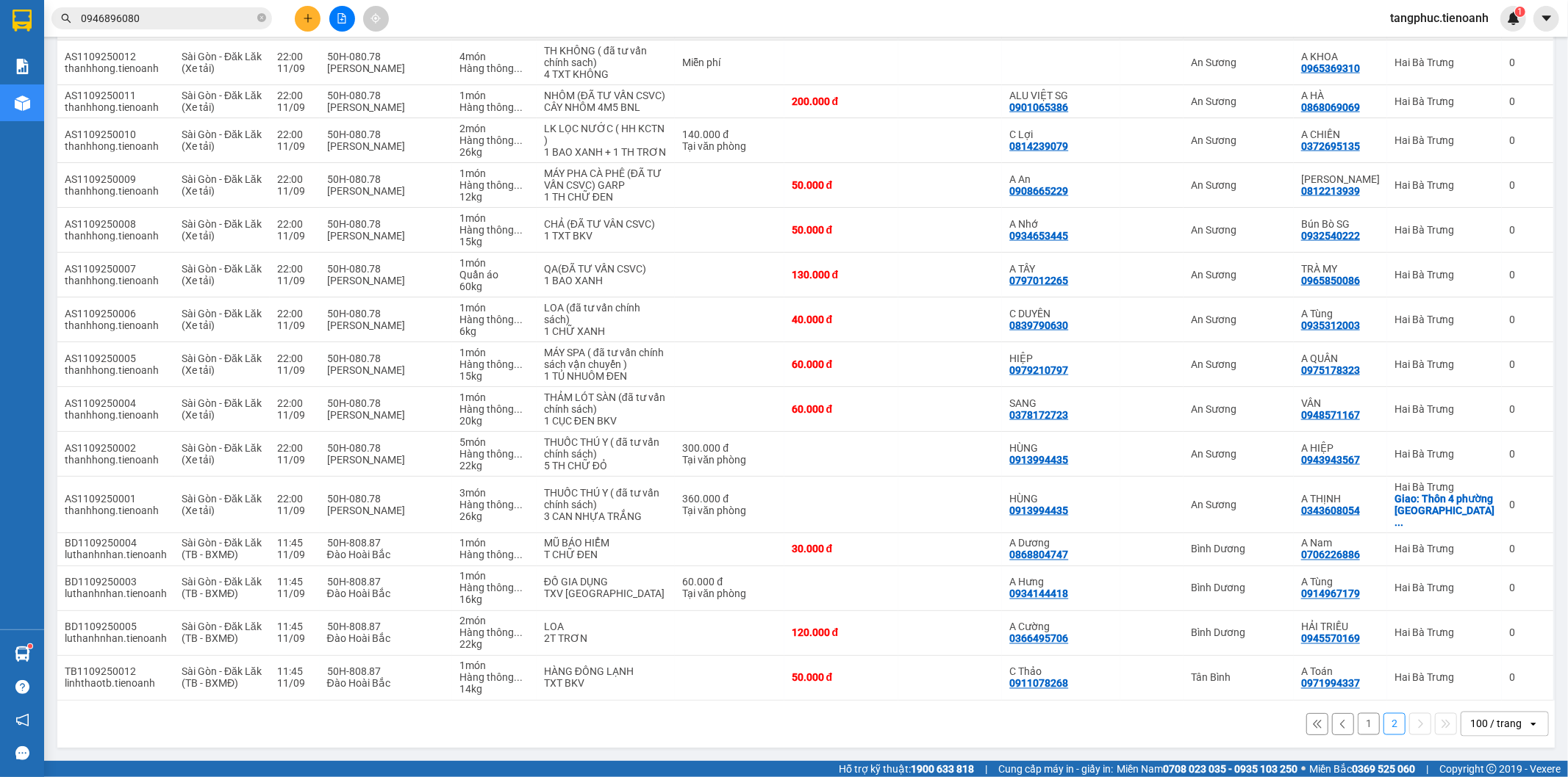
scroll to position [1918, 0]
click at [1358, 726] on button "1" at bounding box center [1369, 724] width 22 height 22
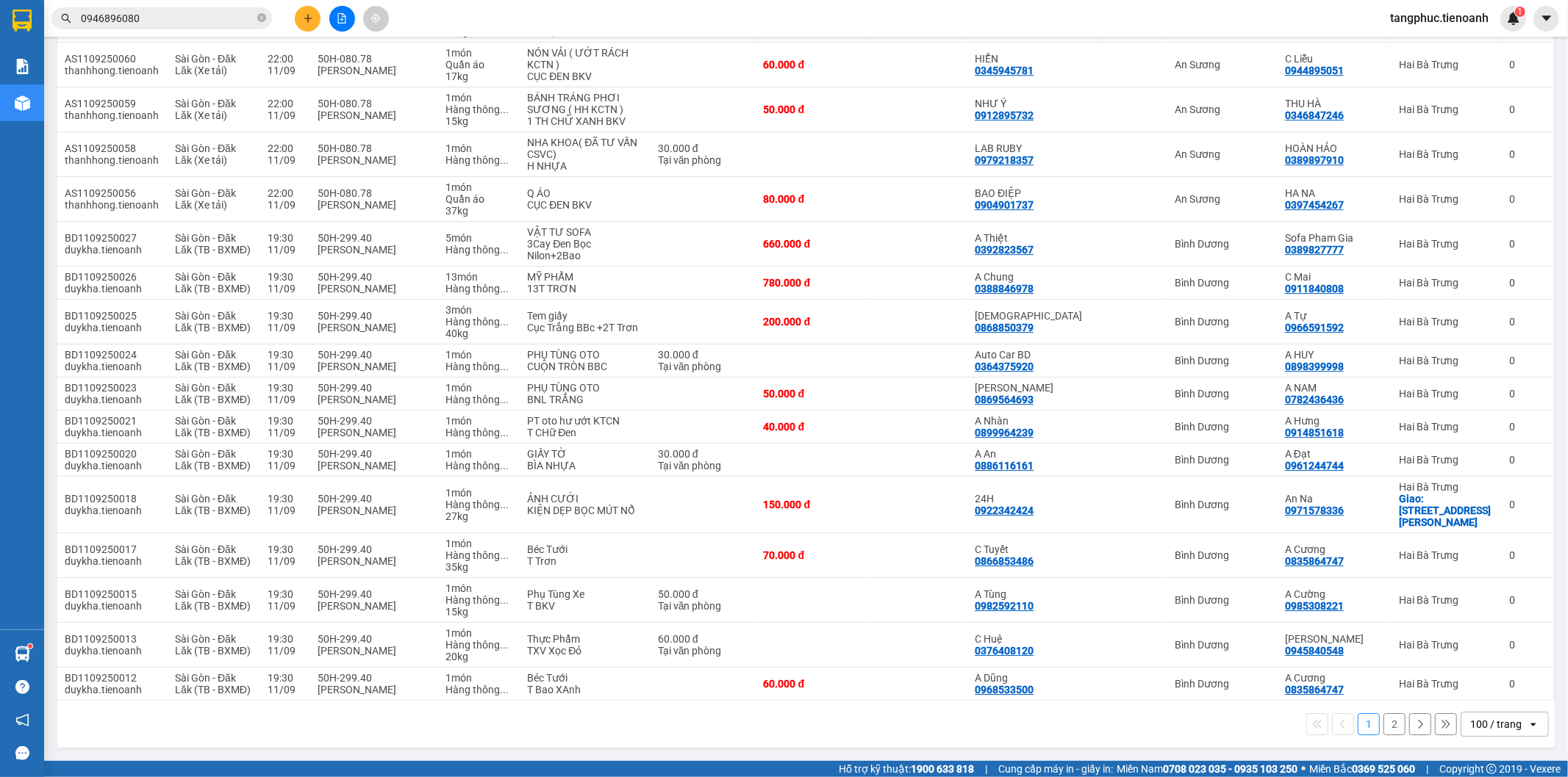
scroll to position [3753, 0]
click at [1384, 729] on button "2" at bounding box center [1394, 724] width 22 height 22
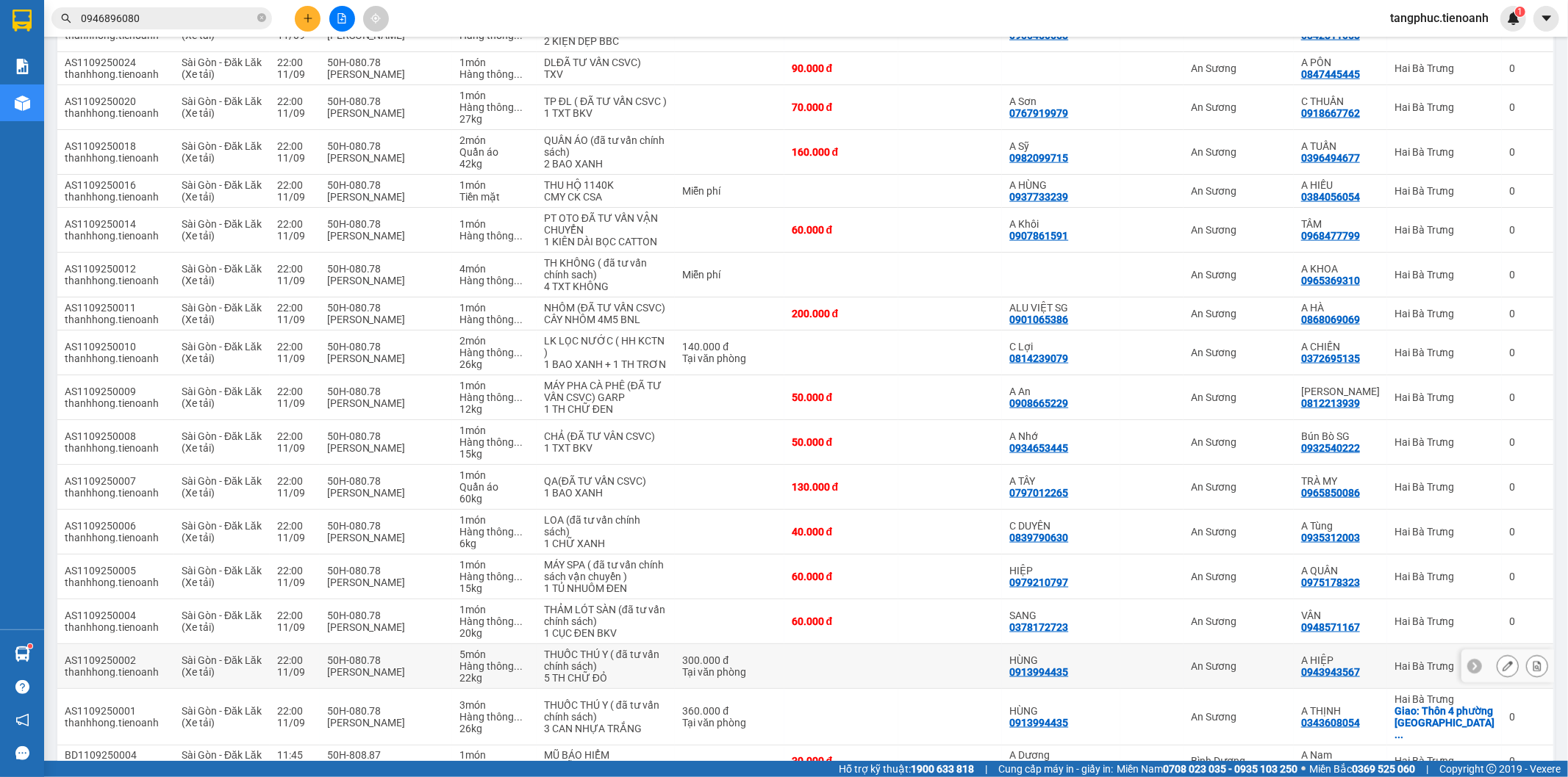
scroll to position [1918, 0]
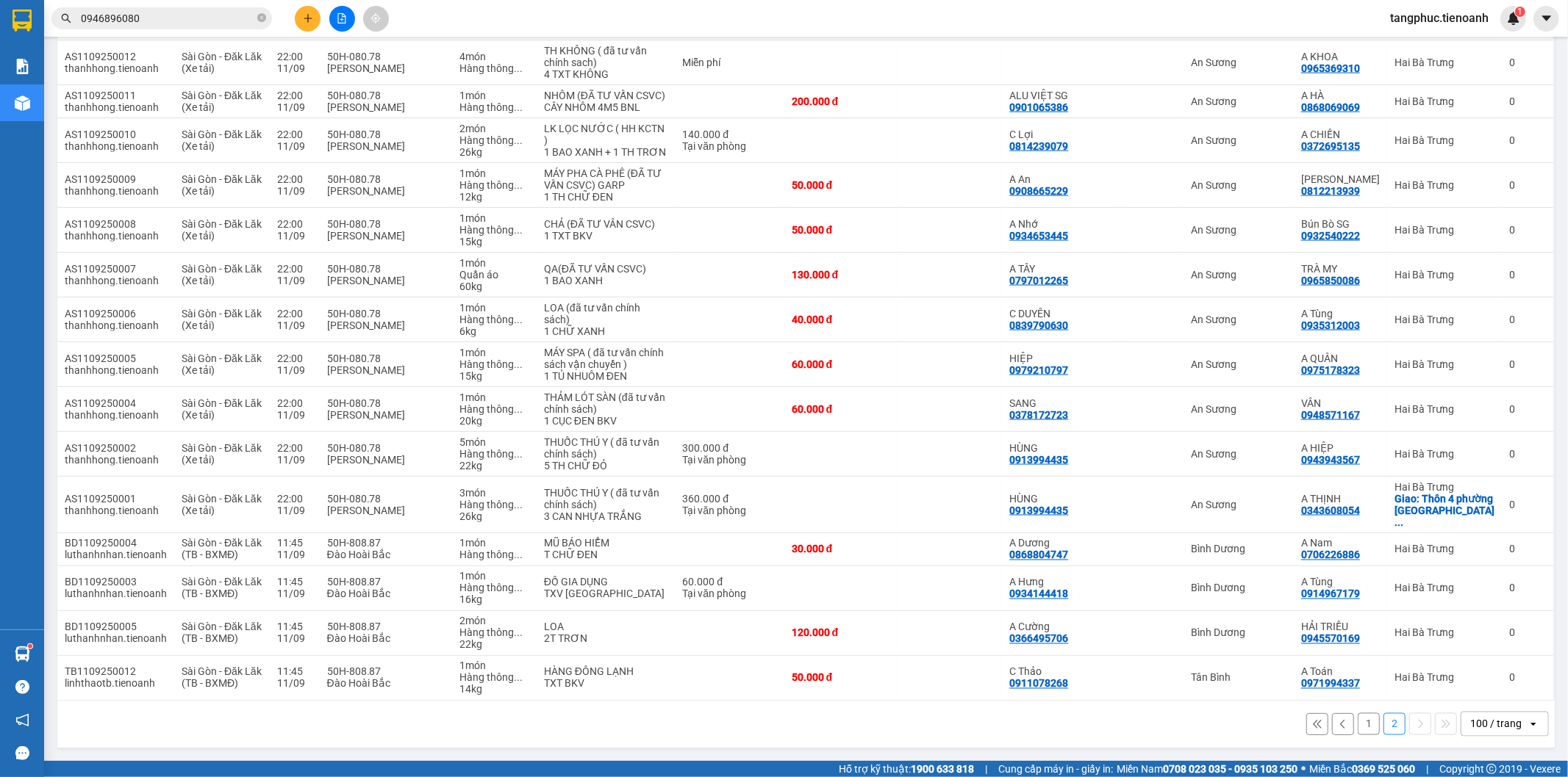
click at [1361, 732] on button "1" at bounding box center [1369, 724] width 22 height 22
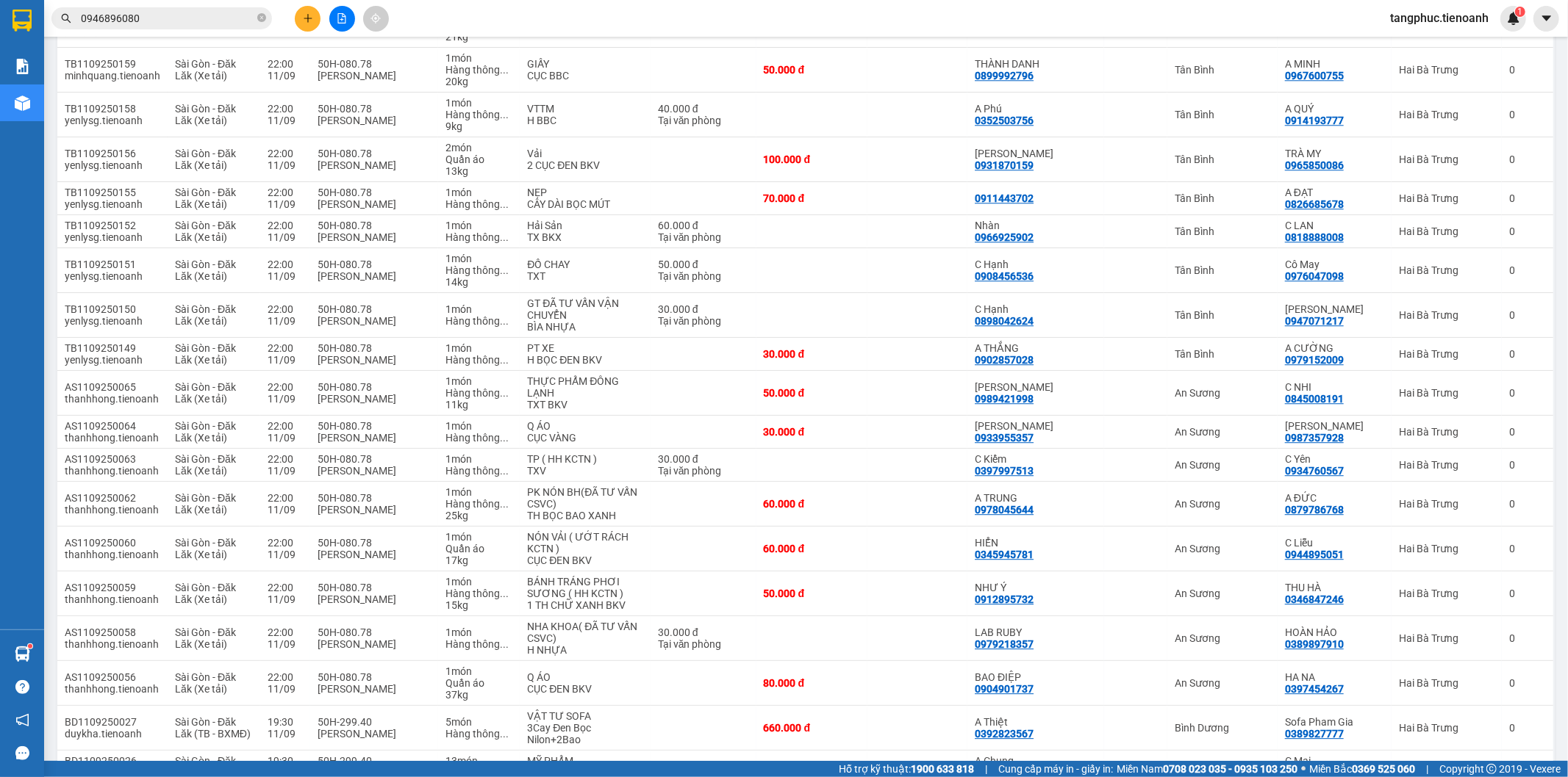
scroll to position [3753, 0]
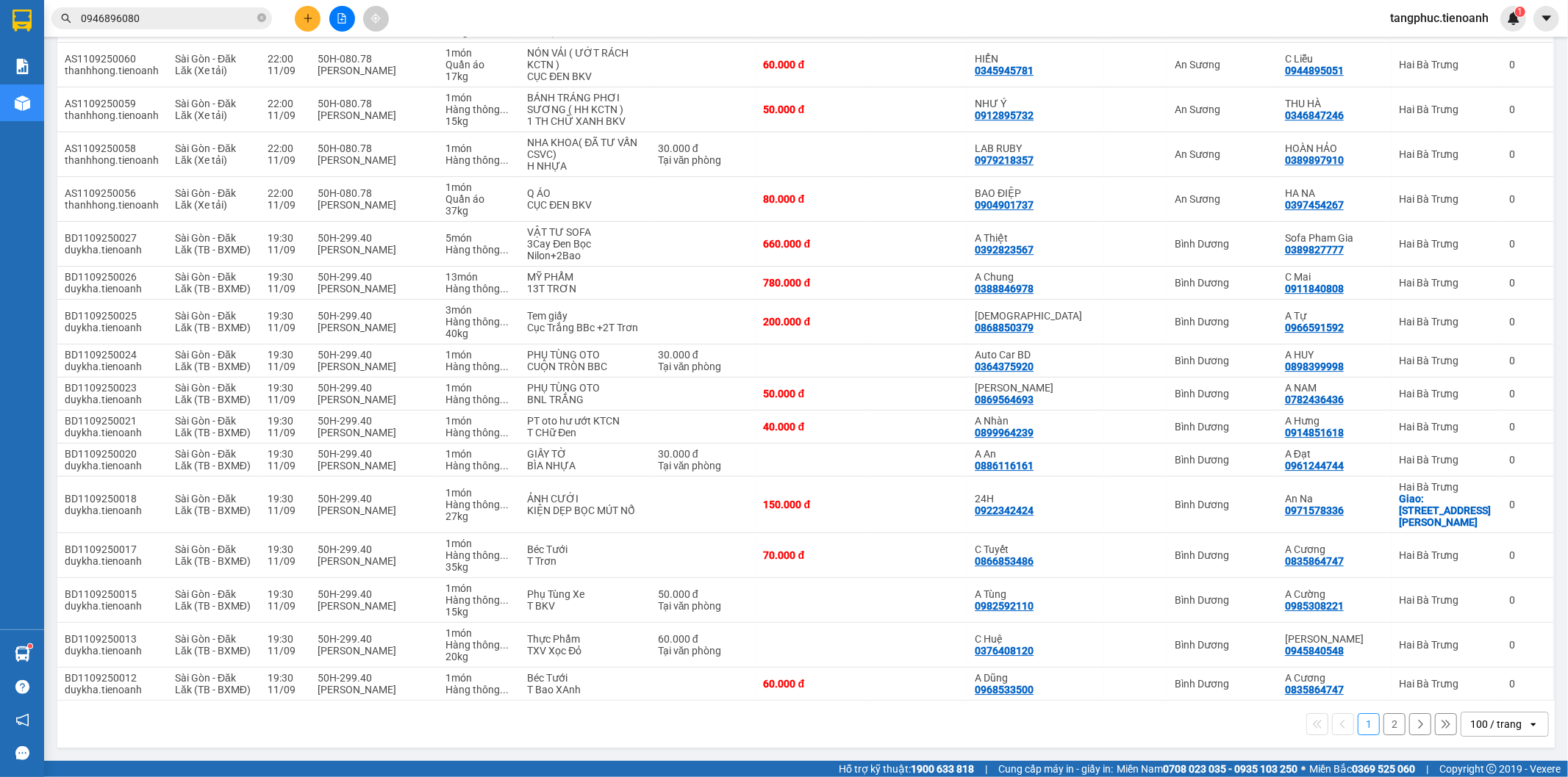
click at [1388, 725] on button "2" at bounding box center [1394, 724] width 22 height 22
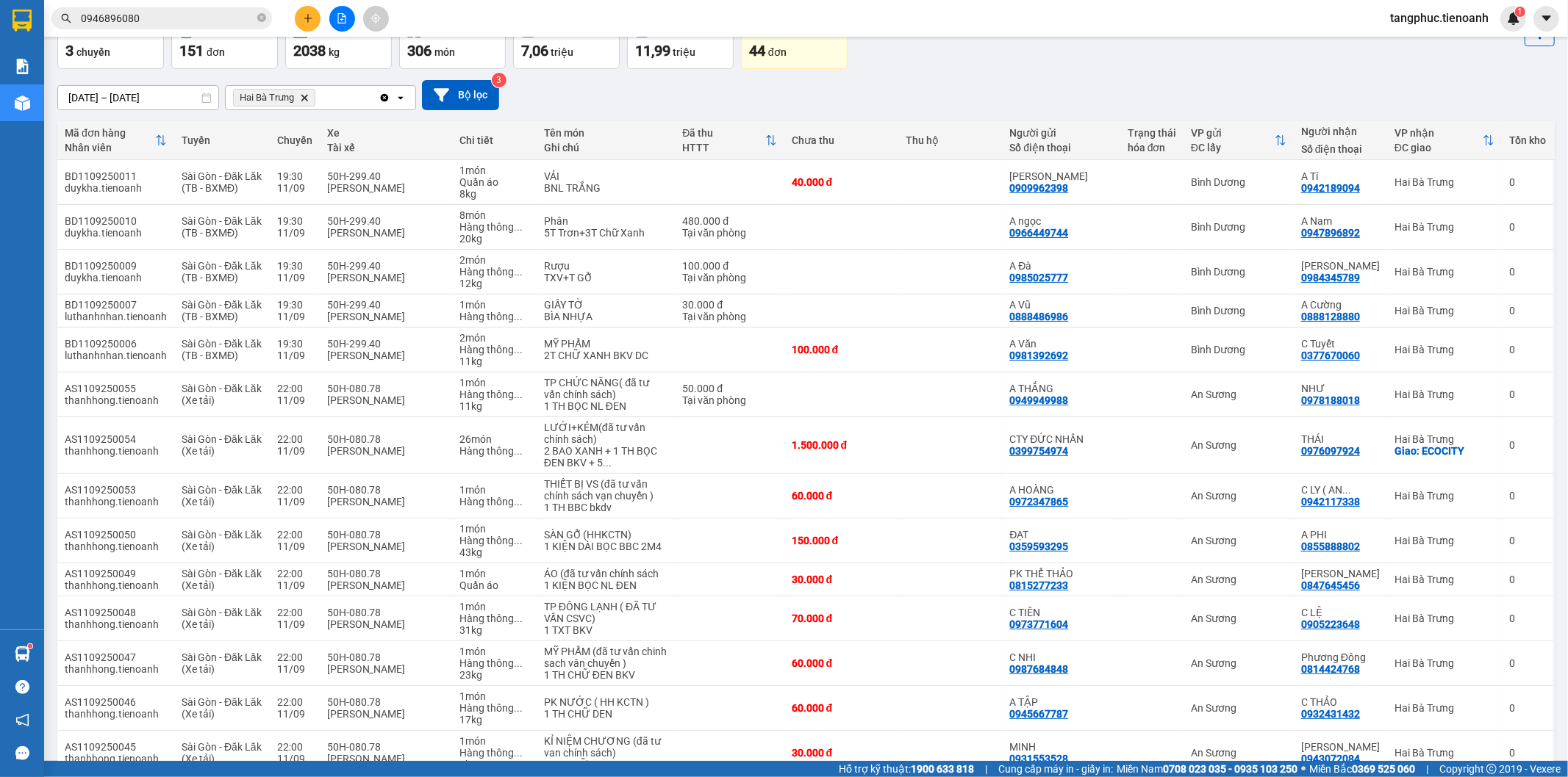
scroll to position [57, 0]
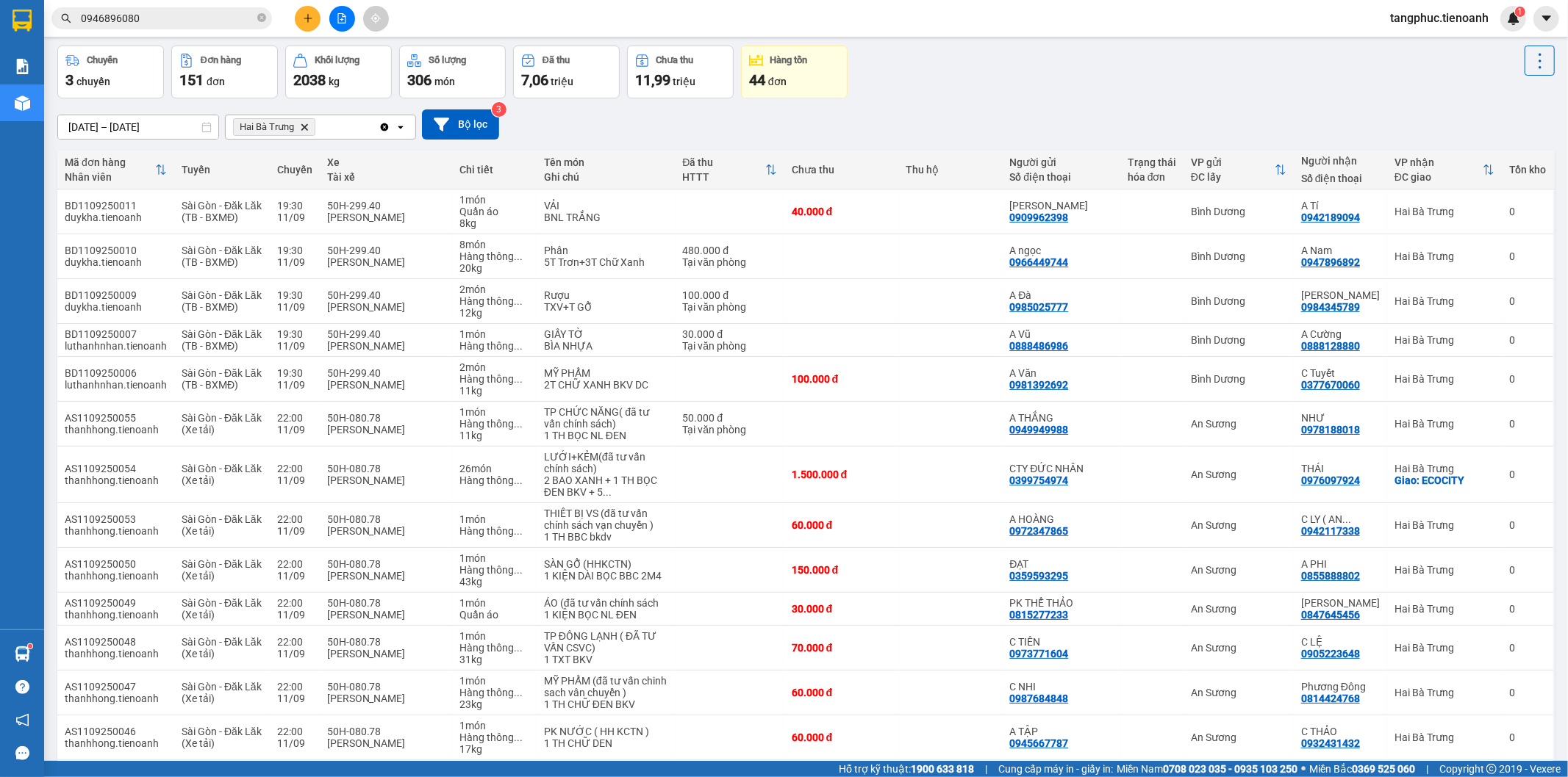
click at [1566, 133] on main "ver 1.8.143 Kho gửi Trên xe Kho nhận Hàng đã giao Chuyến 3 chuyến Đơn hàng 151 …" at bounding box center [784, 380] width 1568 height 761
click at [1007, 92] on div "Chuyến 3 chuyến Đơn hàng 151 đơn Khối lượng 2038 kg Số lượng 306 món Đã thu 7,0…" at bounding box center [805, 72] width 1497 height 53
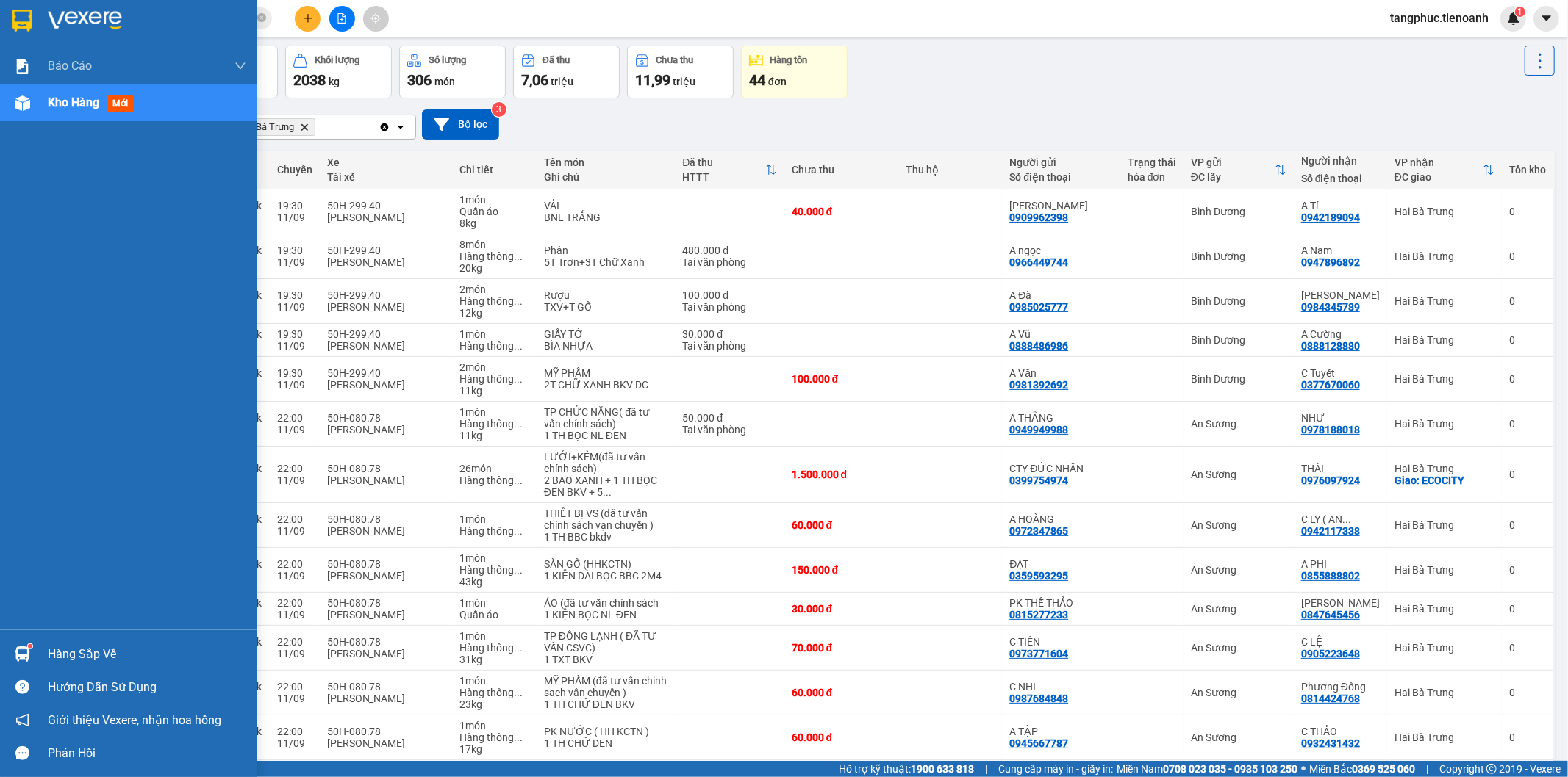
click at [168, 94] on div "Kho hàng mới" at bounding box center [147, 103] width 199 height 37
click at [105, 88] on div "Kho hàng mới" at bounding box center [147, 103] width 199 height 37
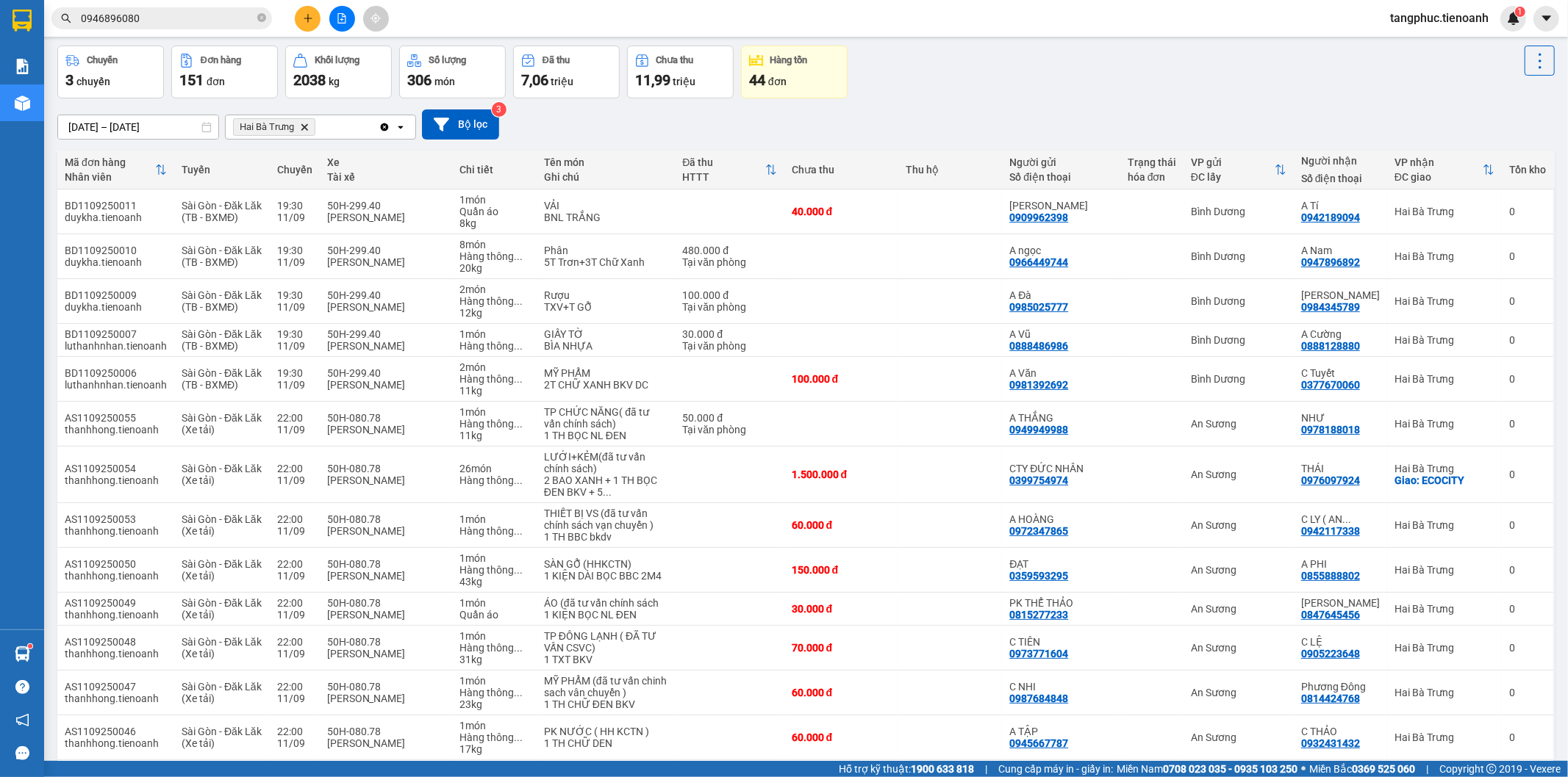
click at [1434, 15] on span "tangphuc.tienoanh" at bounding box center [1439, 18] width 122 height 18
click at [1429, 47] on span "Đăng xuất" at bounding box center [1445, 45] width 92 height 16
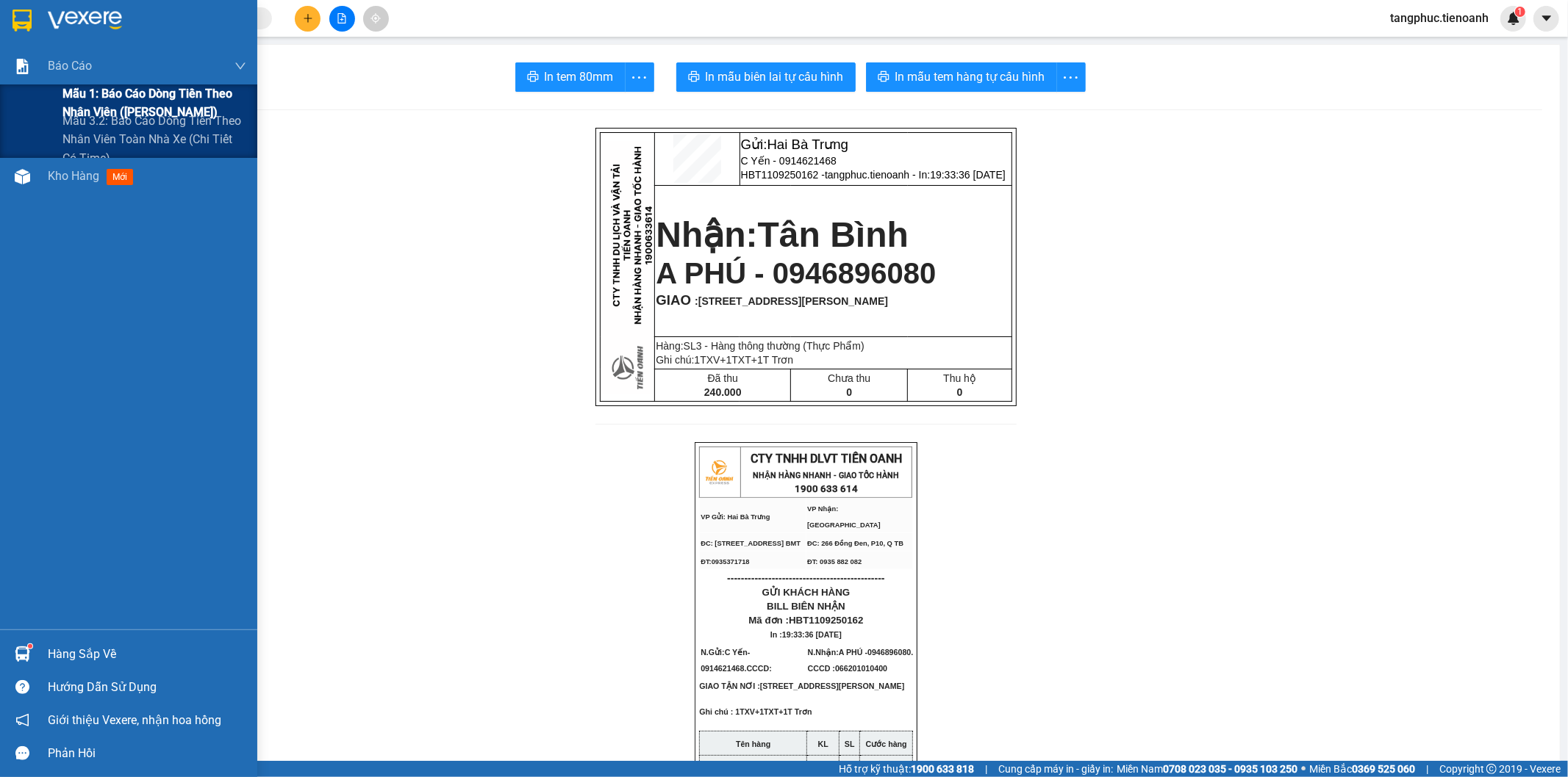
click at [112, 99] on span "Mẫu 1: Báo cáo dòng tiền theo nhân viên ([PERSON_NAME])" at bounding box center [154, 103] width 184 height 37
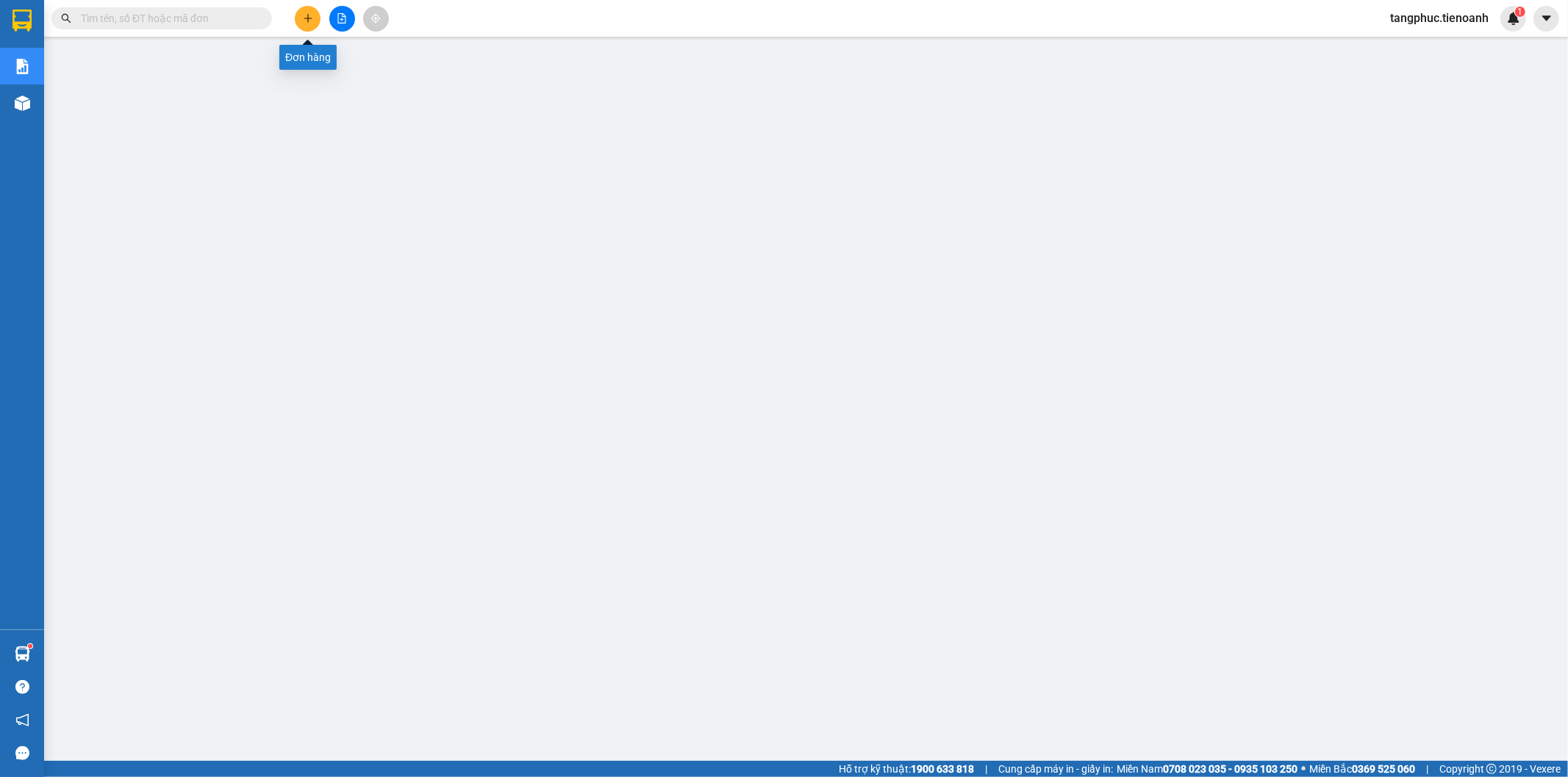
click at [304, 15] on icon "plus" at bounding box center [307, 18] width 10 height 10
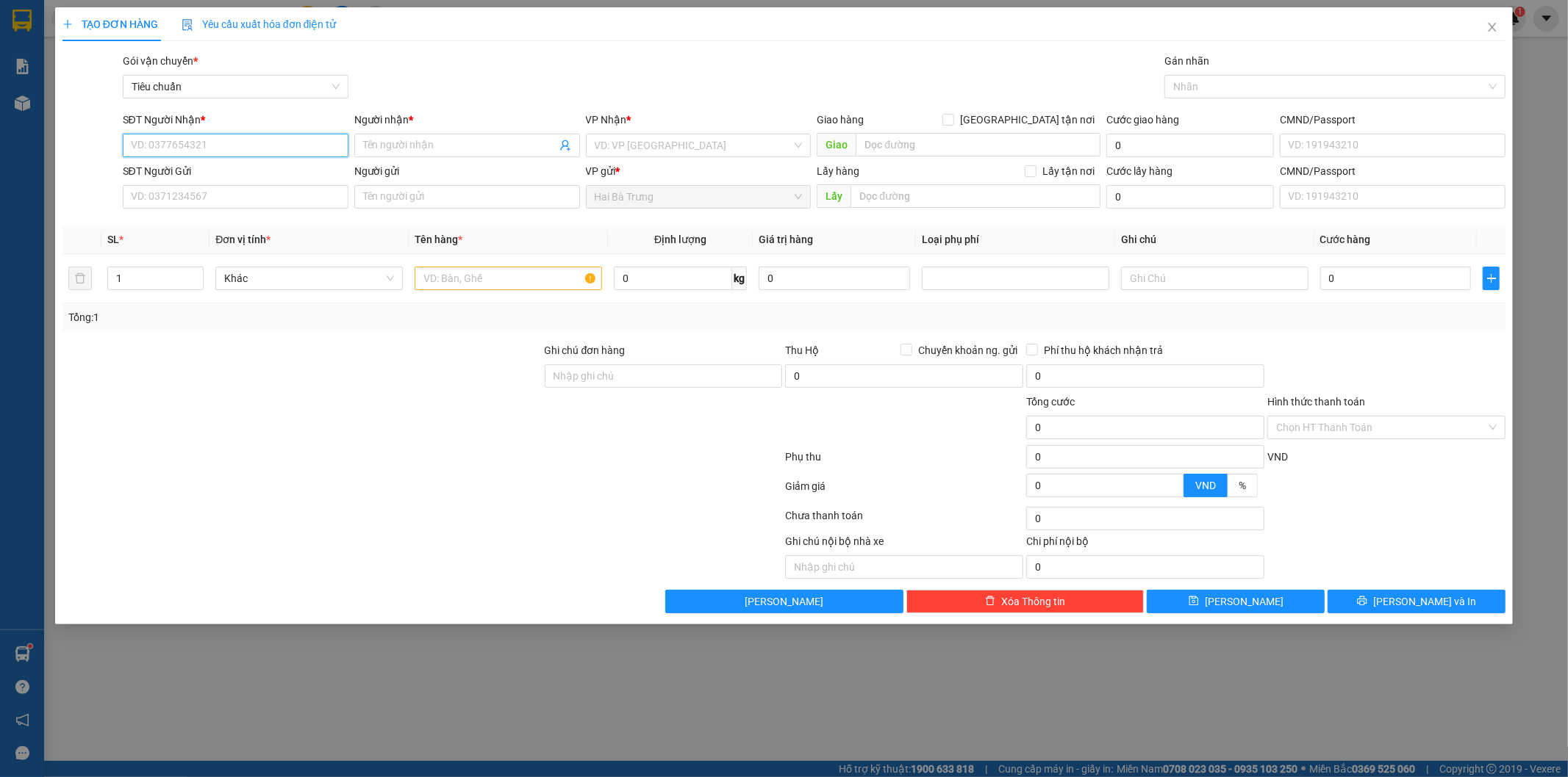
click at [334, 147] on input "SĐT Người Nhận *" at bounding box center [235, 145] width 226 height 24
click at [246, 182] on div "0981078475 - A Hiếu" at bounding box center [236, 175] width 208 height 16
type input "0981078475"
type input "A Hiếu"
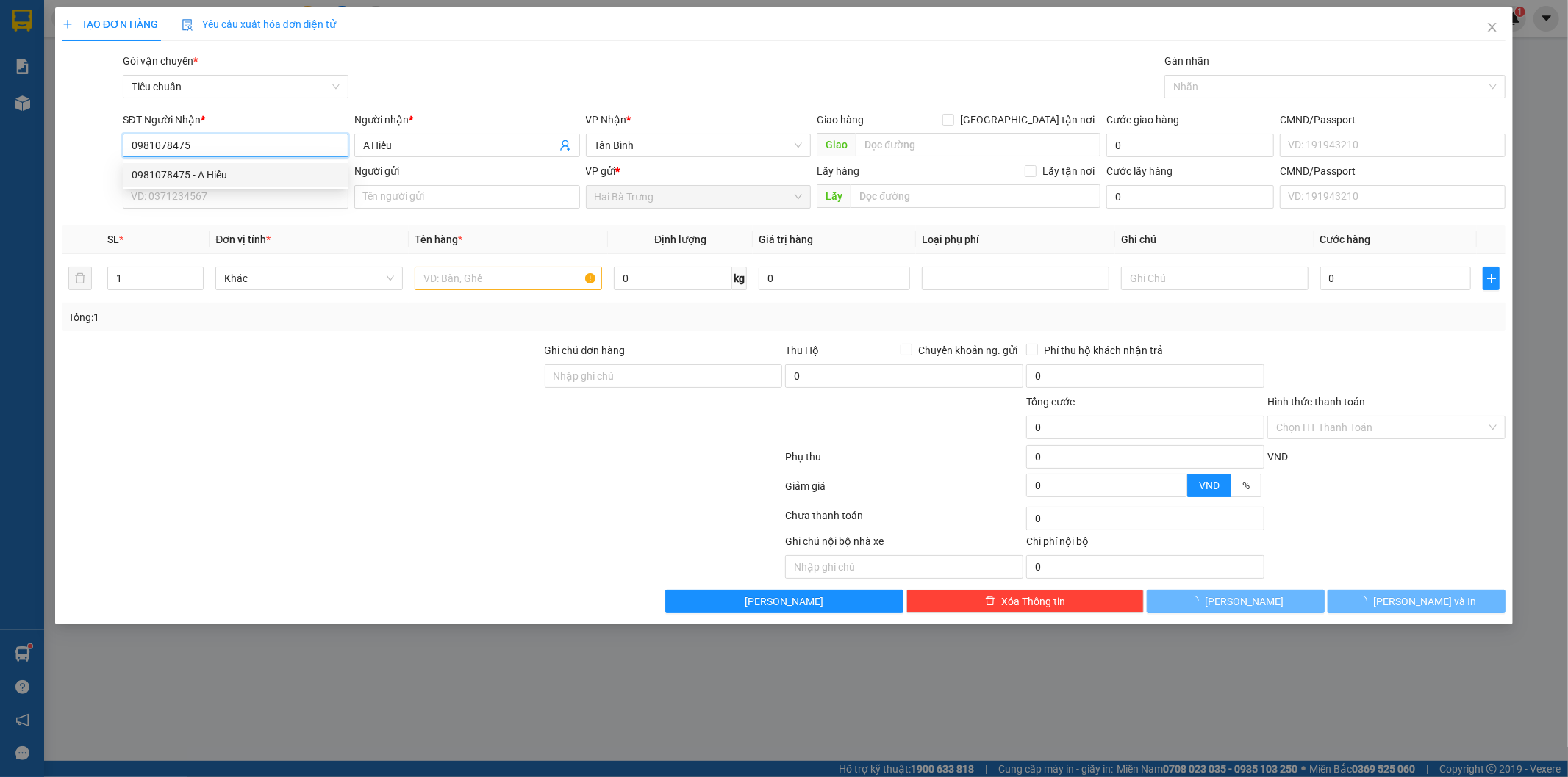
type input "80.000"
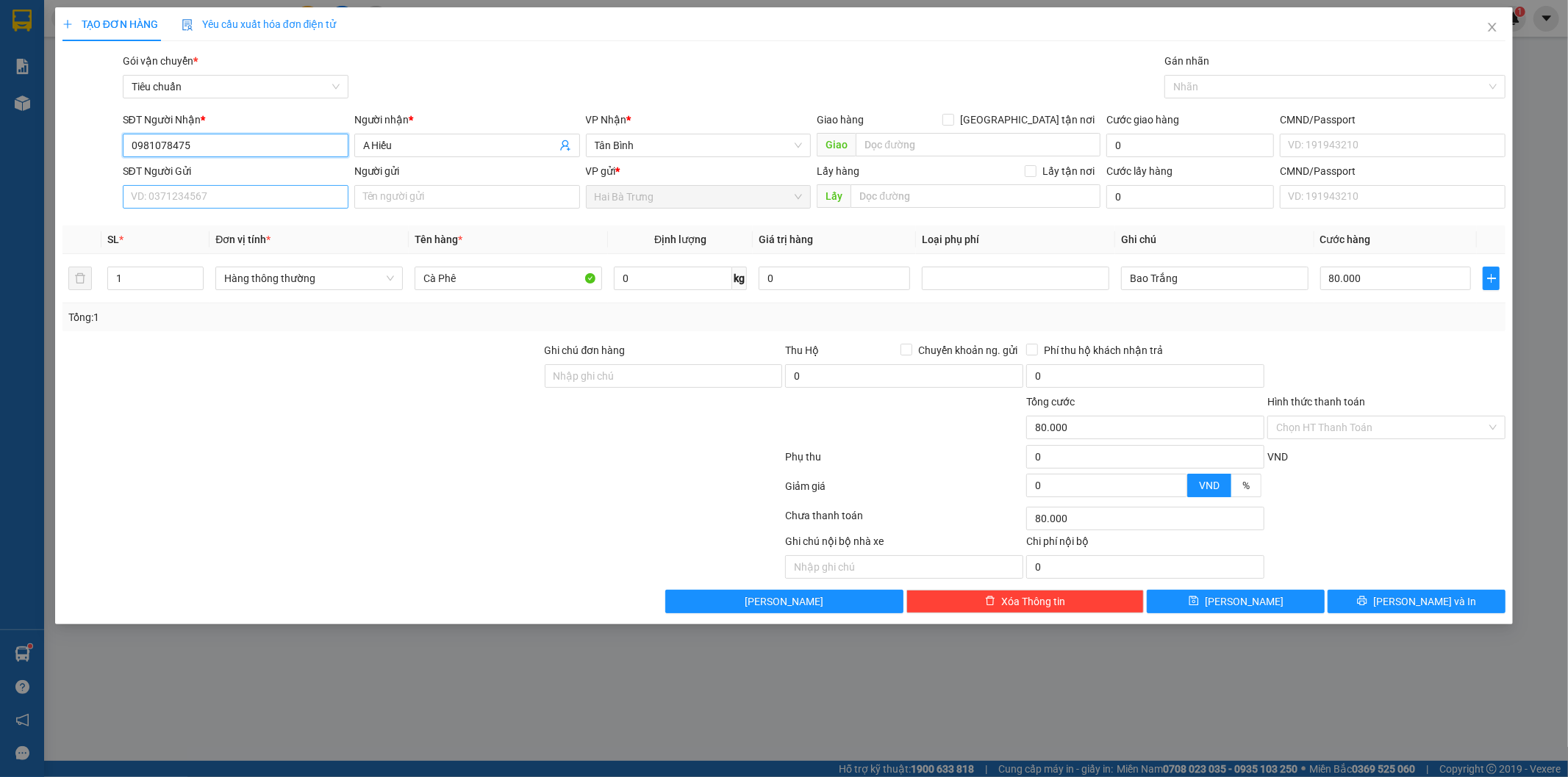
type input "0981078475"
click at [273, 200] on input "SĐT Người Gửi" at bounding box center [235, 197] width 226 height 24
click at [259, 228] on div "0914117126 - A Tuân" at bounding box center [236, 226] width 208 height 16
type input "0914117126"
type input "A Tuân"
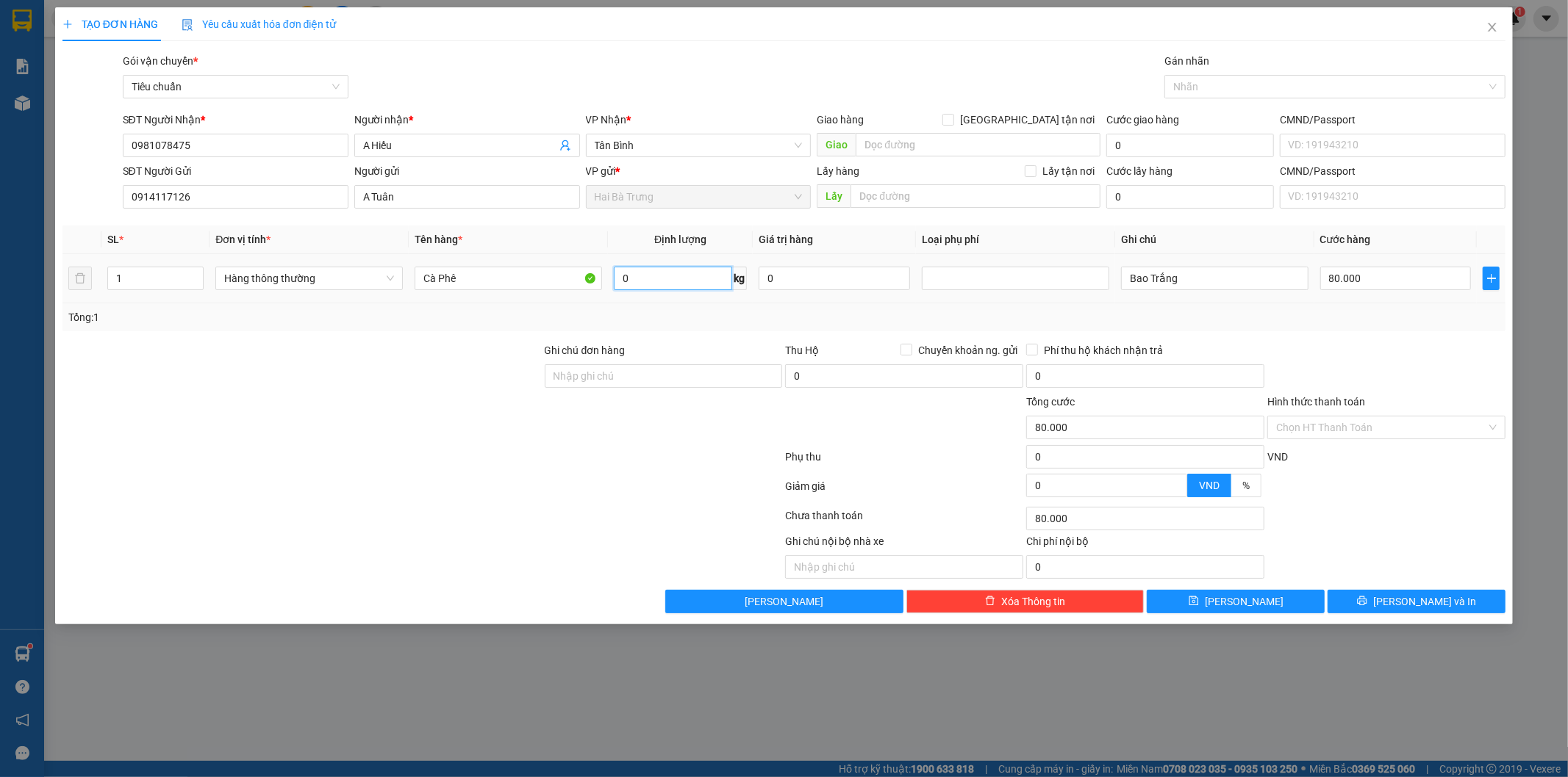
click at [657, 279] on input "0" at bounding box center [673, 278] width 119 height 24
type input "10"
click at [1288, 322] on div "Tổng: 1" at bounding box center [784, 317] width 1432 height 16
type input "40.000"
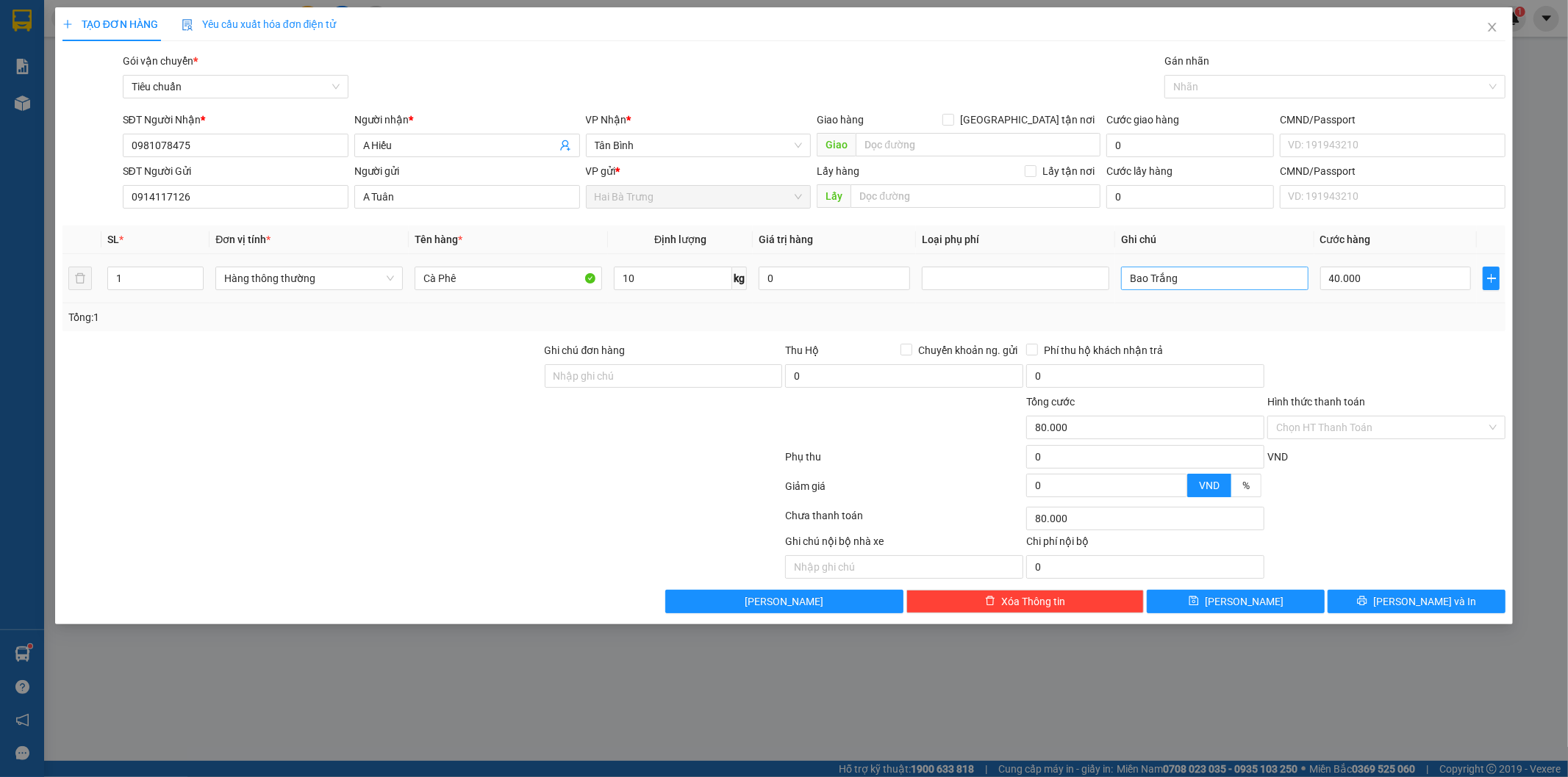
type input "40.000"
click at [1219, 270] on input "Bao Trắng" at bounding box center [1215, 278] width 188 height 24
type input "Bao Xanh"
click at [1358, 372] on div at bounding box center [1386, 368] width 241 height 52
click at [1425, 598] on span "[PERSON_NAME] và In" at bounding box center [1425, 602] width 103 height 16
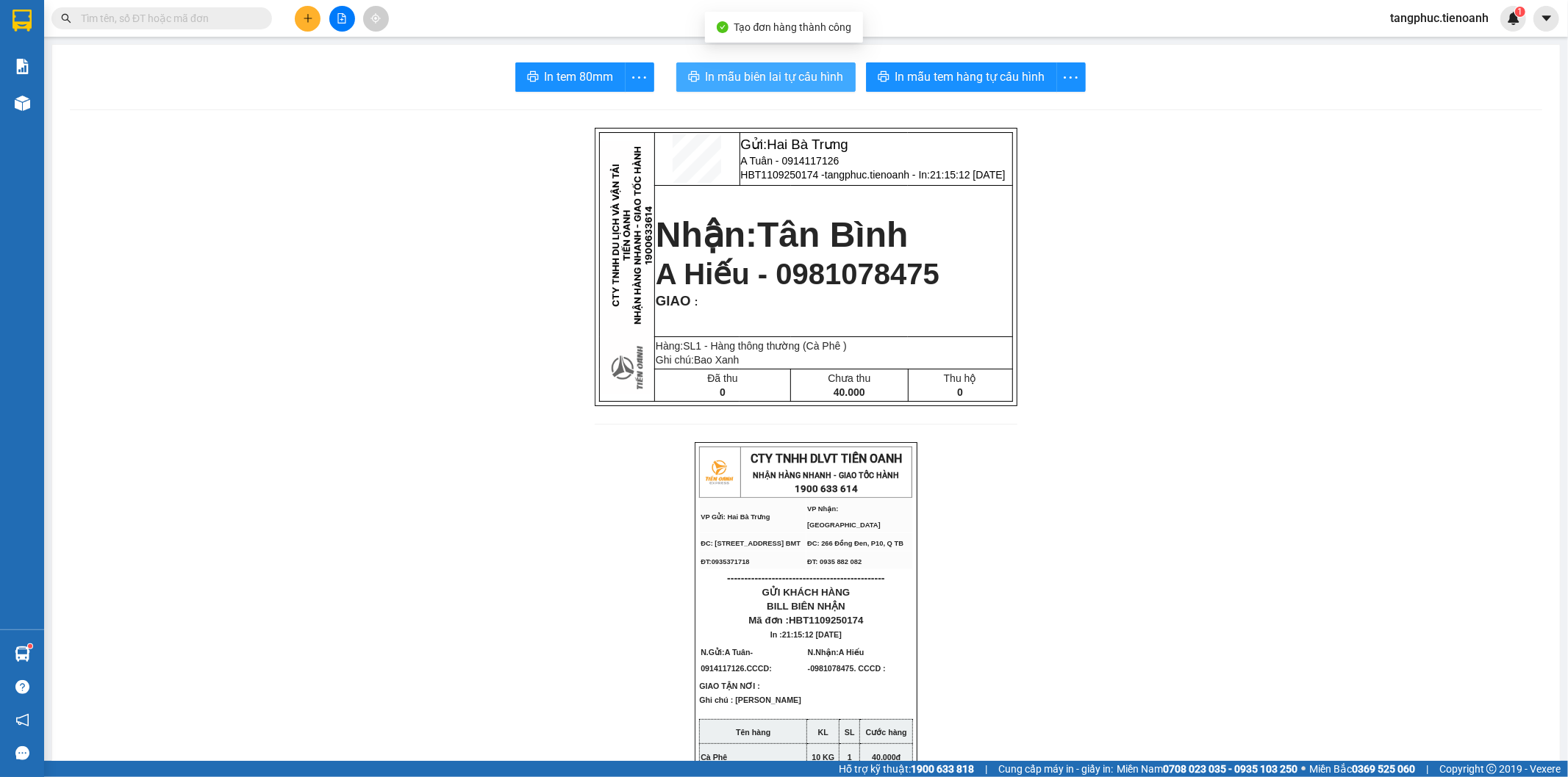
click at [812, 81] on span "In mẫu biên lai tự cấu hình" at bounding box center [775, 77] width 139 height 18
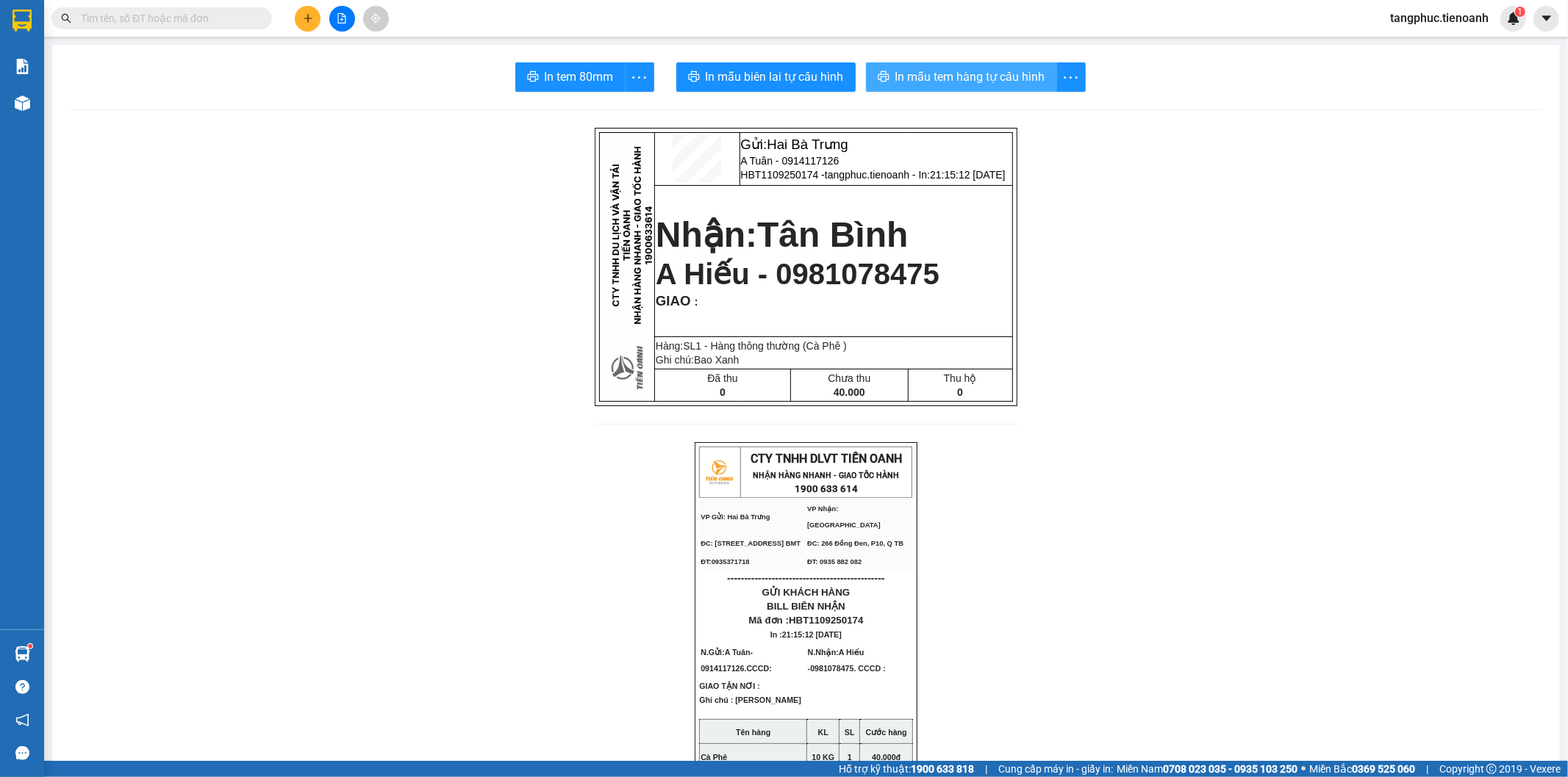
click at [969, 67] on button "In mẫu tem hàng tự cấu hình" at bounding box center [961, 77] width 191 height 29
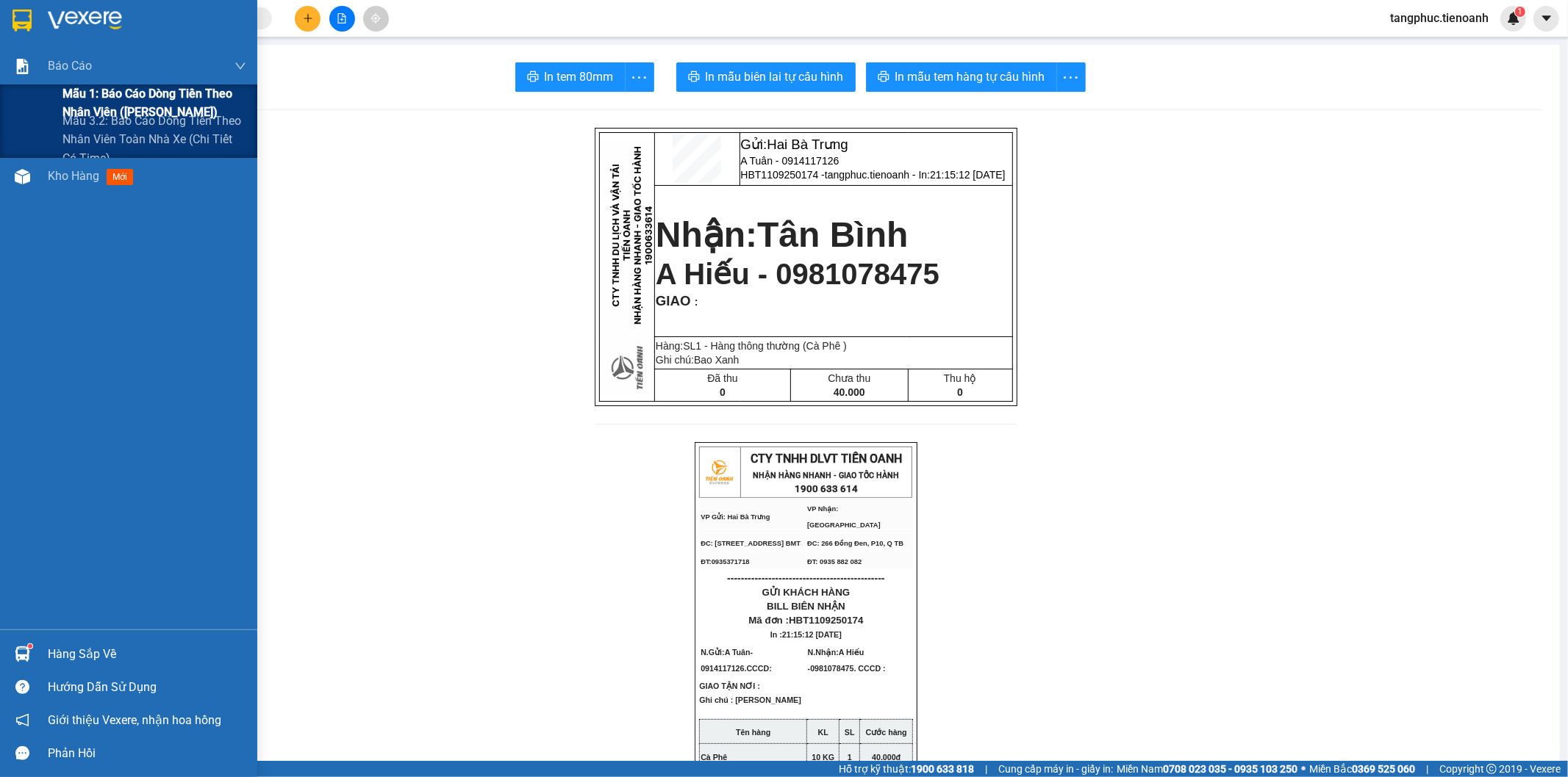
click at [119, 91] on span "Mẫu 1: Báo cáo dòng tiền theo nhân viên ([PERSON_NAME])" at bounding box center [154, 103] width 184 height 37
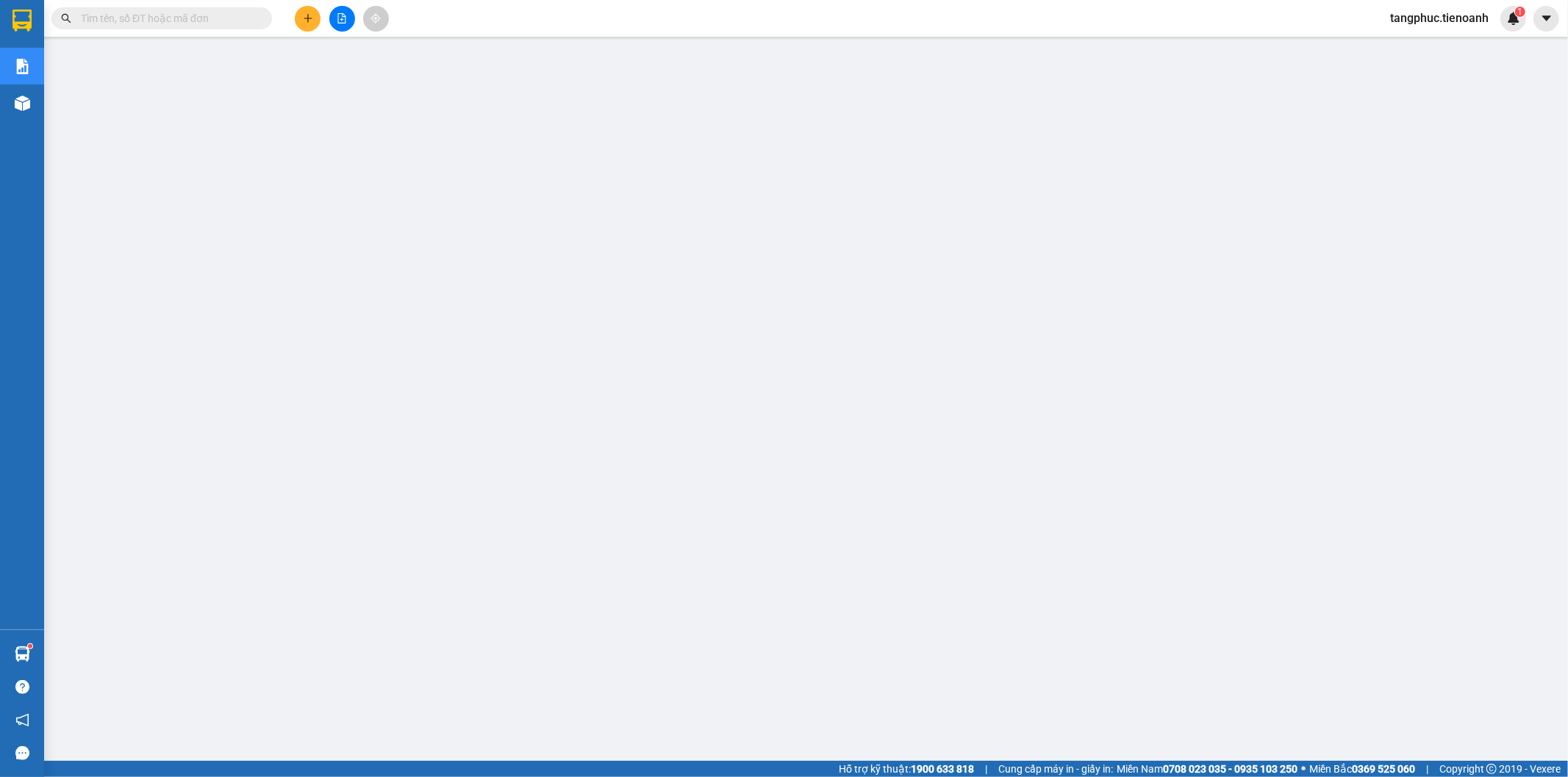
click at [199, 18] on input "text" at bounding box center [167, 18] width 173 height 16
click at [302, 21] on button at bounding box center [307, 18] width 25 height 25
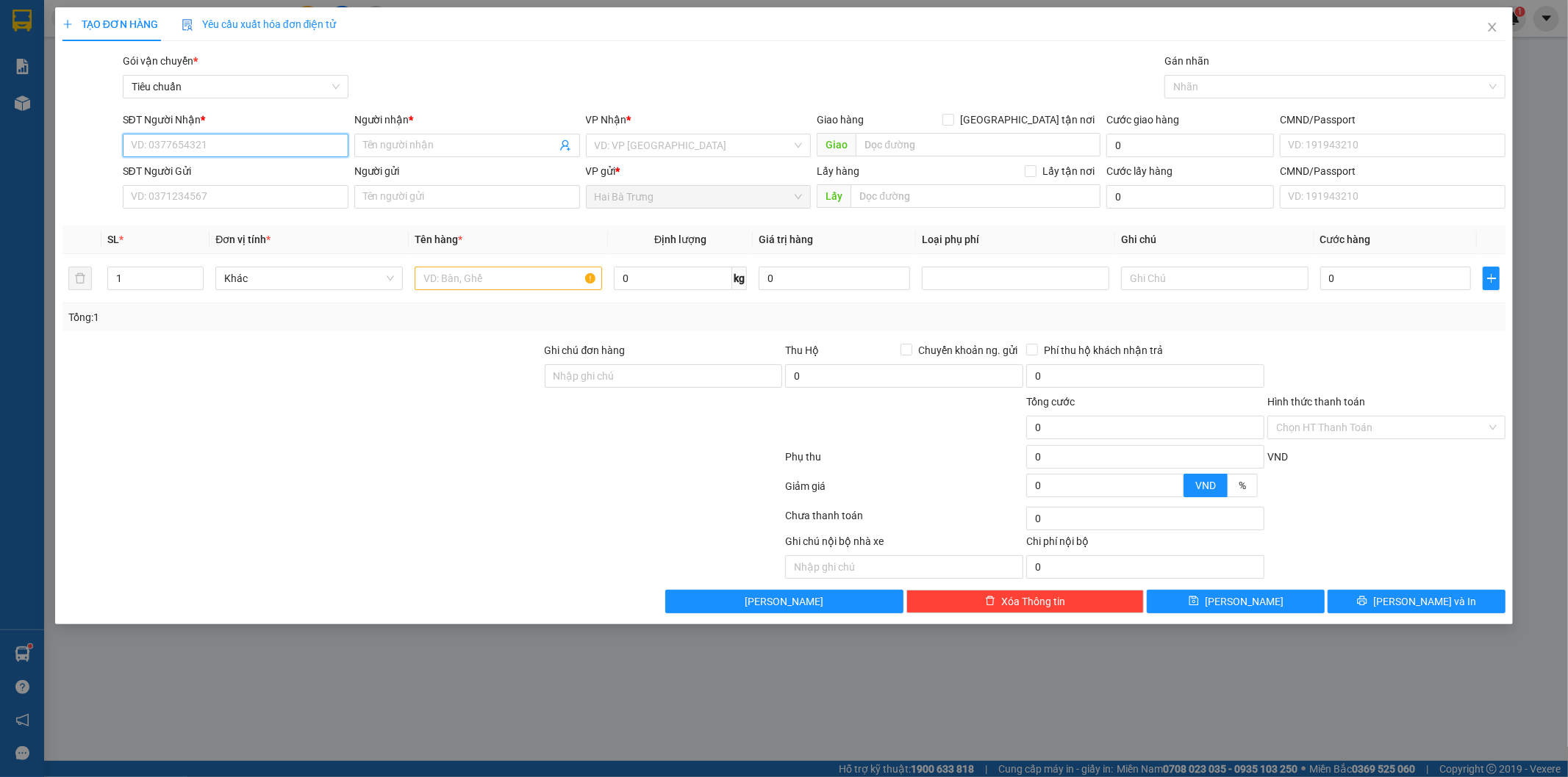
click at [199, 145] on input "SĐT Người Nhận *" at bounding box center [235, 145] width 226 height 24
click at [223, 172] on div "0981078475 - A Hiếu" at bounding box center [236, 175] width 208 height 16
type input "0981078475"
type input "A Hiếu"
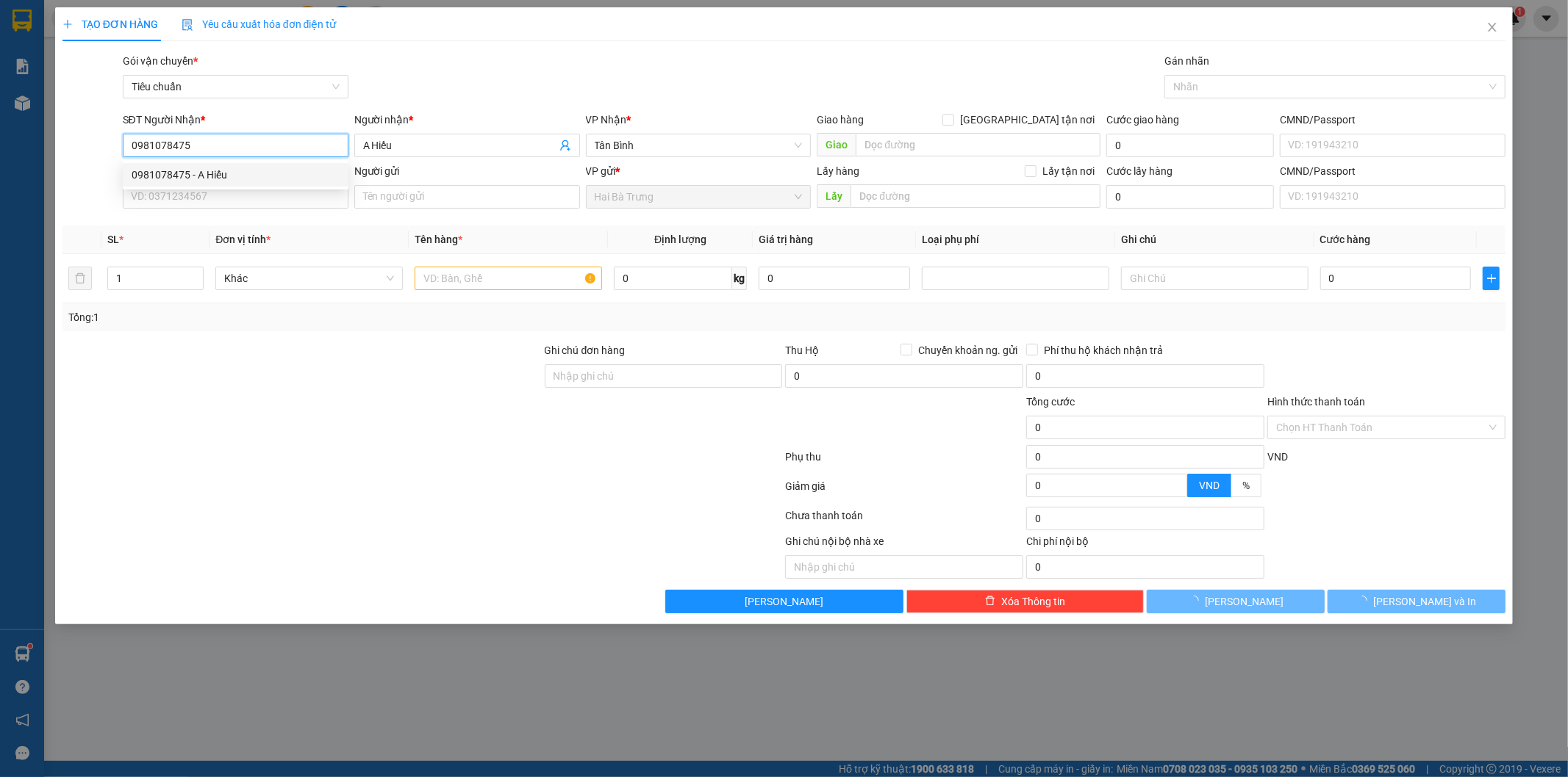
type input "40.000"
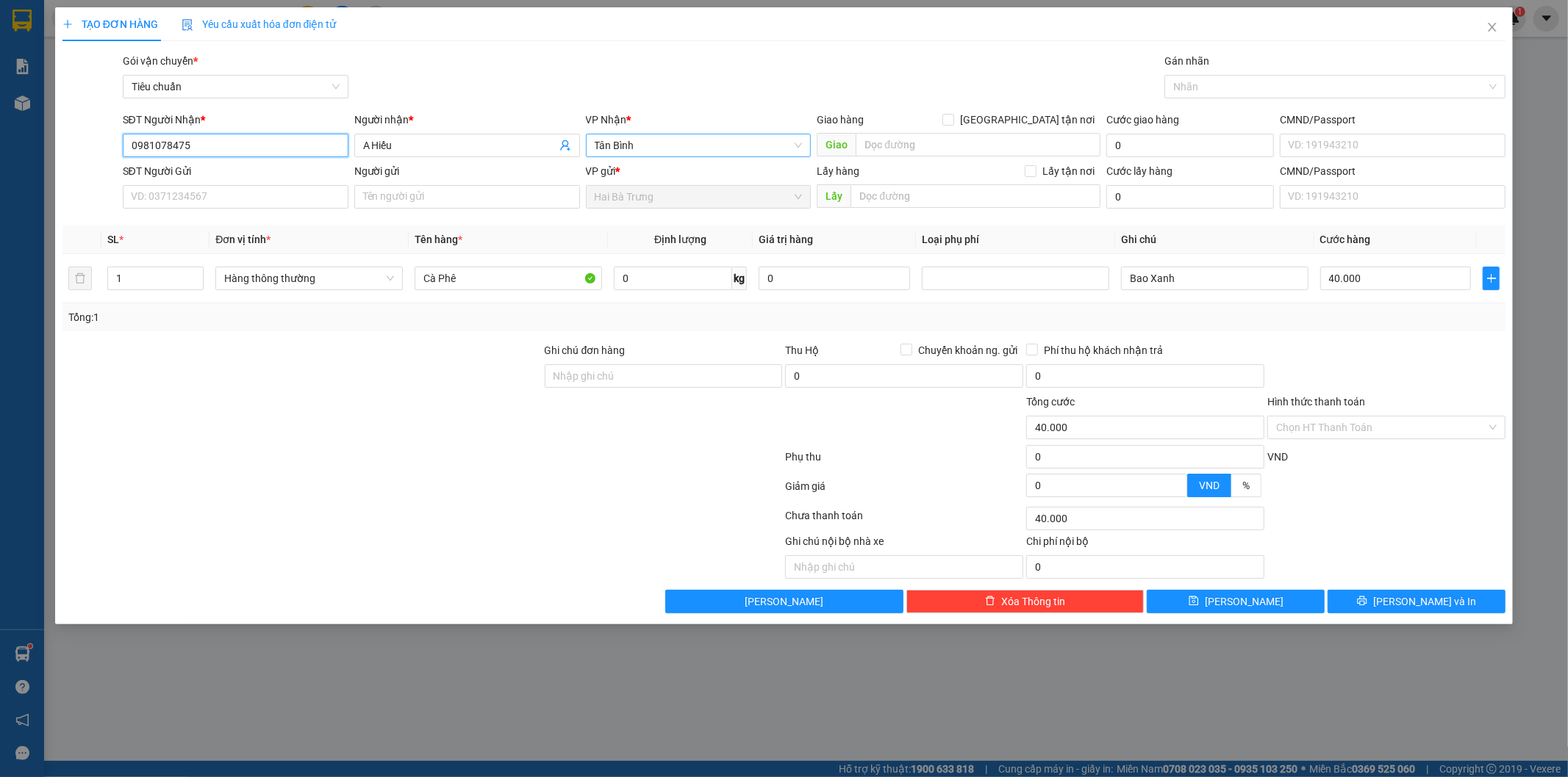
click at [674, 147] on span "Tân Bình" at bounding box center [699, 145] width 208 height 22
type input "0981078475"
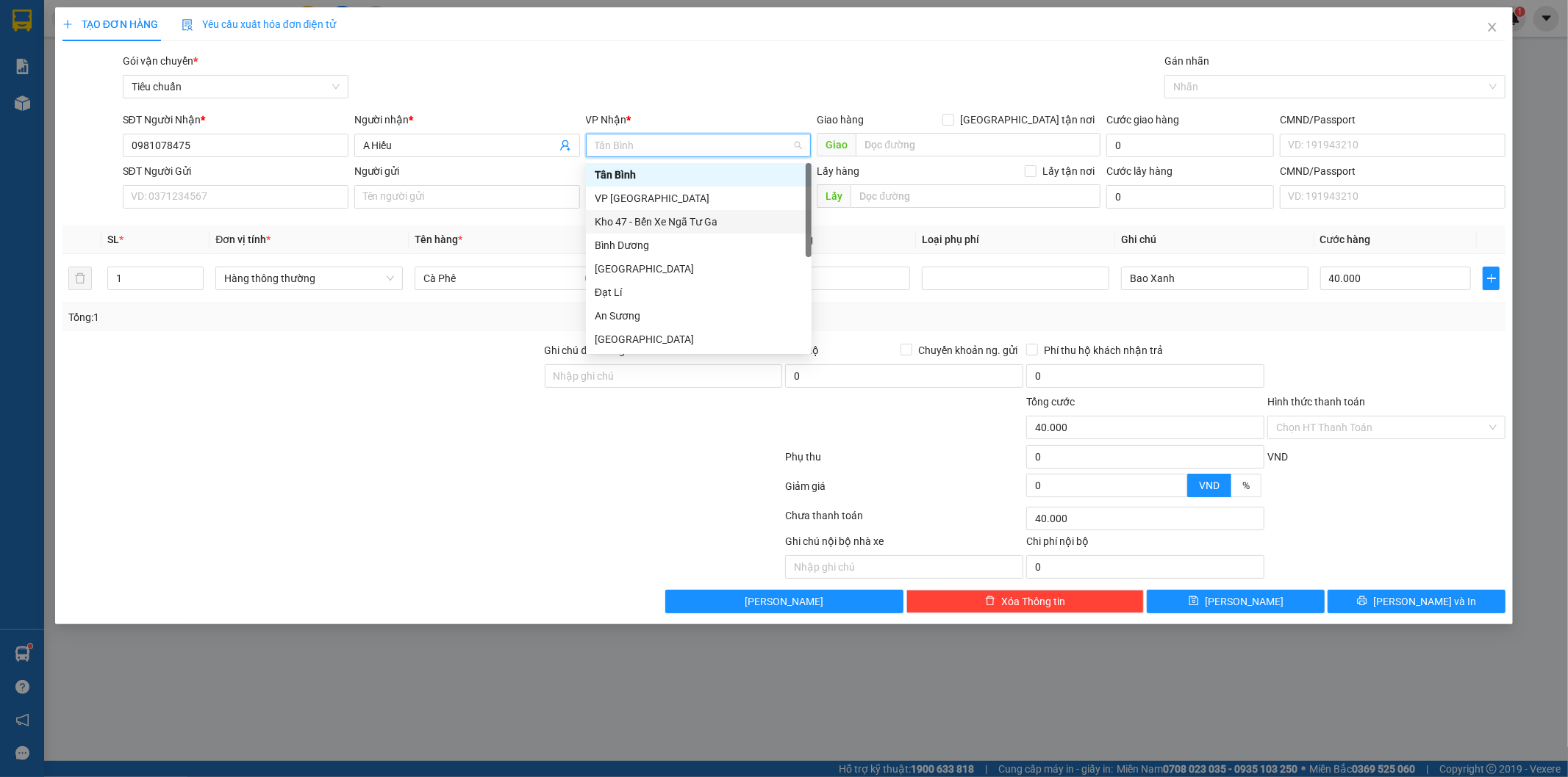
click at [698, 221] on div "Kho 47 - Bến Xe Ngã Tư Ga" at bounding box center [699, 222] width 208 height 16
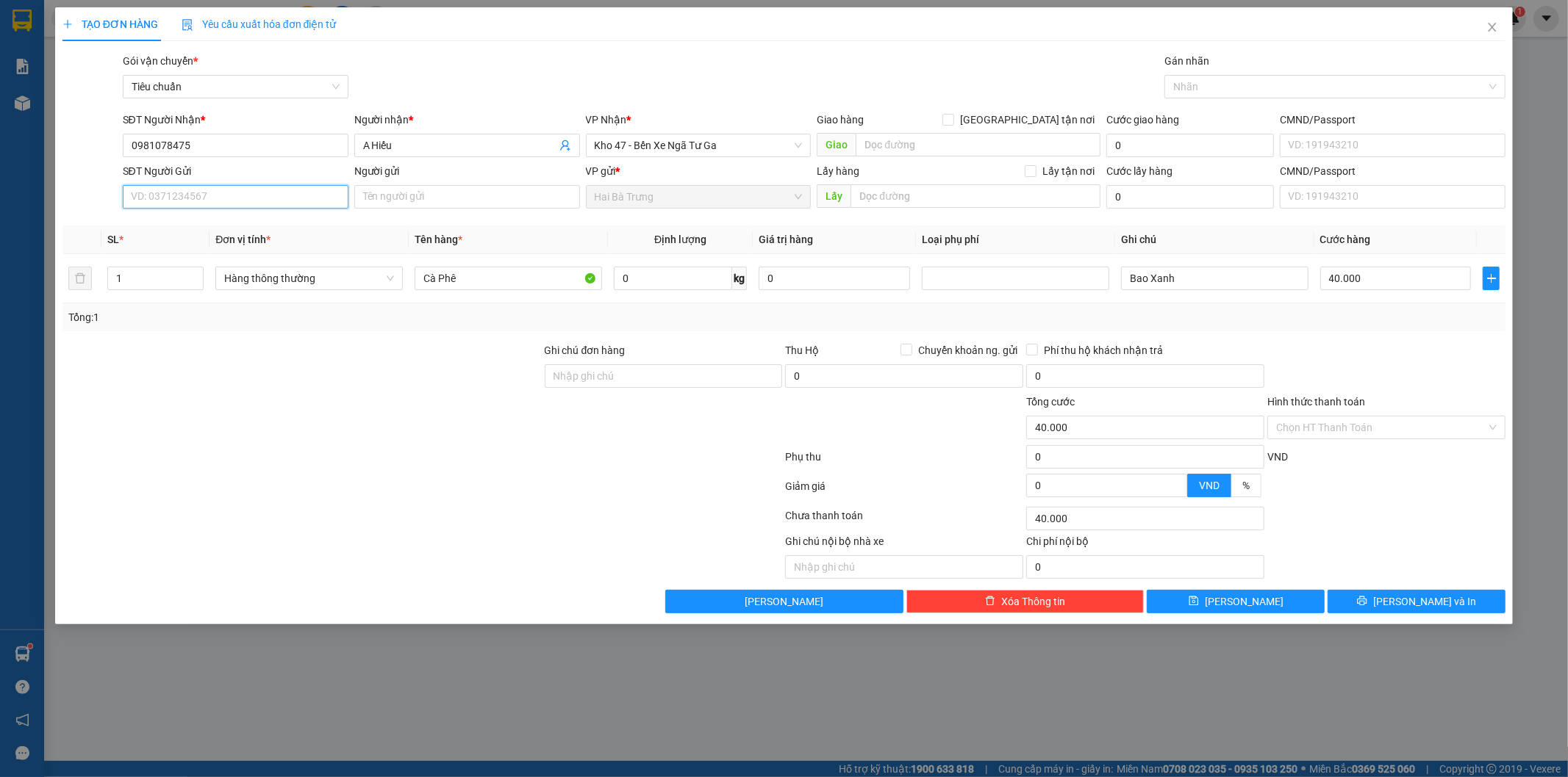
click at [260, 194] on input "SĐT Người Gửi" at bounding box center [235, 197] width 226 height 24
click at [243, 222] on div "0914117126 - A Tuân" at bounding box center [236, 226] width 208 height 16
type input "0914117126"
type input "A Tuân"
click at [670, 289] on input "0" at bounding box center [673, 278] width 119 height 24
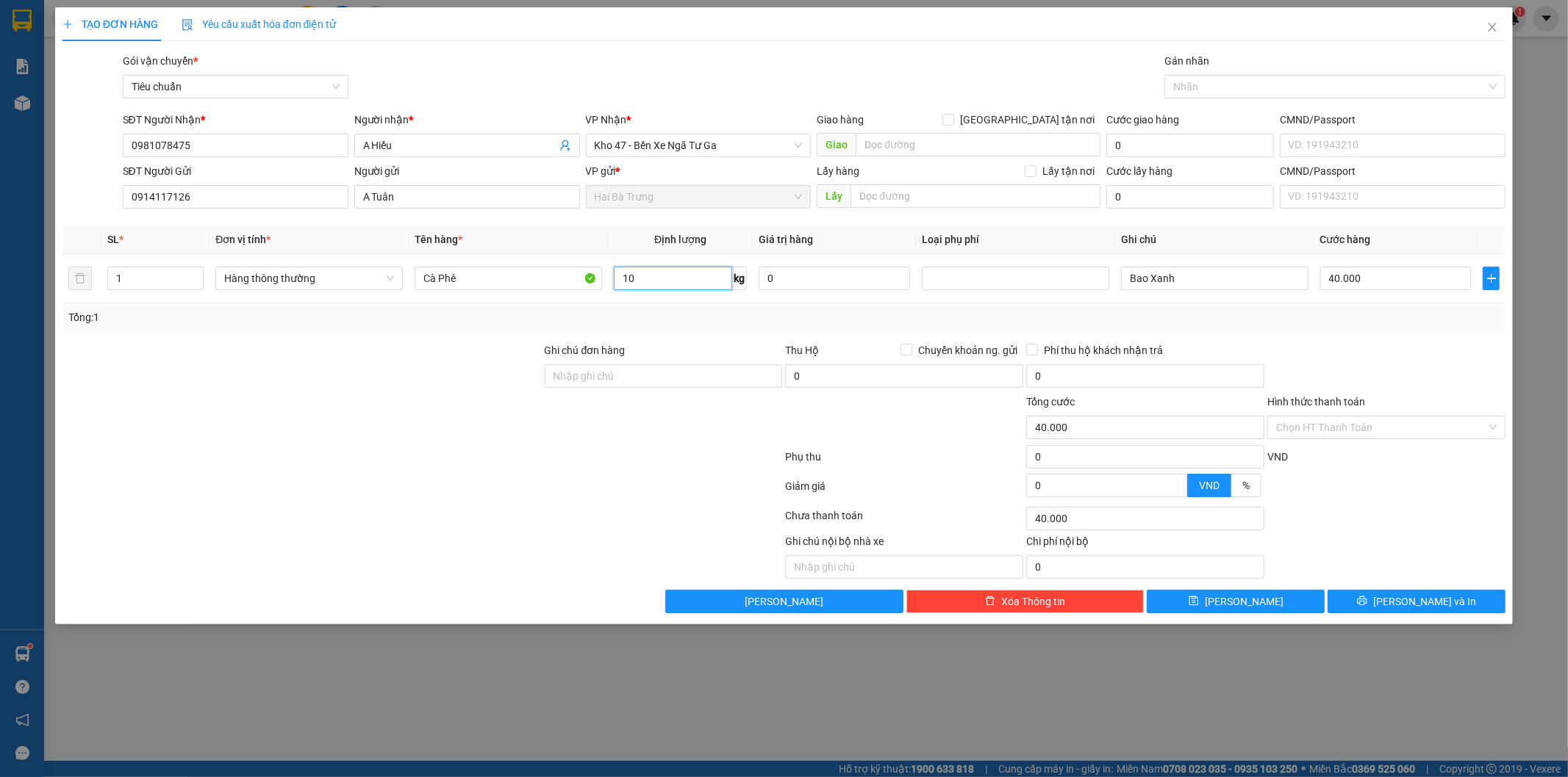
type input "10"
click at [1413, 338] on div "Transit Pickup Surcharge Ids Transit Deliver Surcharge Ids Transit Deliver Surc…" at bounding box center [784, 333] width 1444 height 561
click at [1417, 602] on span "[PERSON_NAME] và In" at bounding box center [1425, 602] width 103 height 16
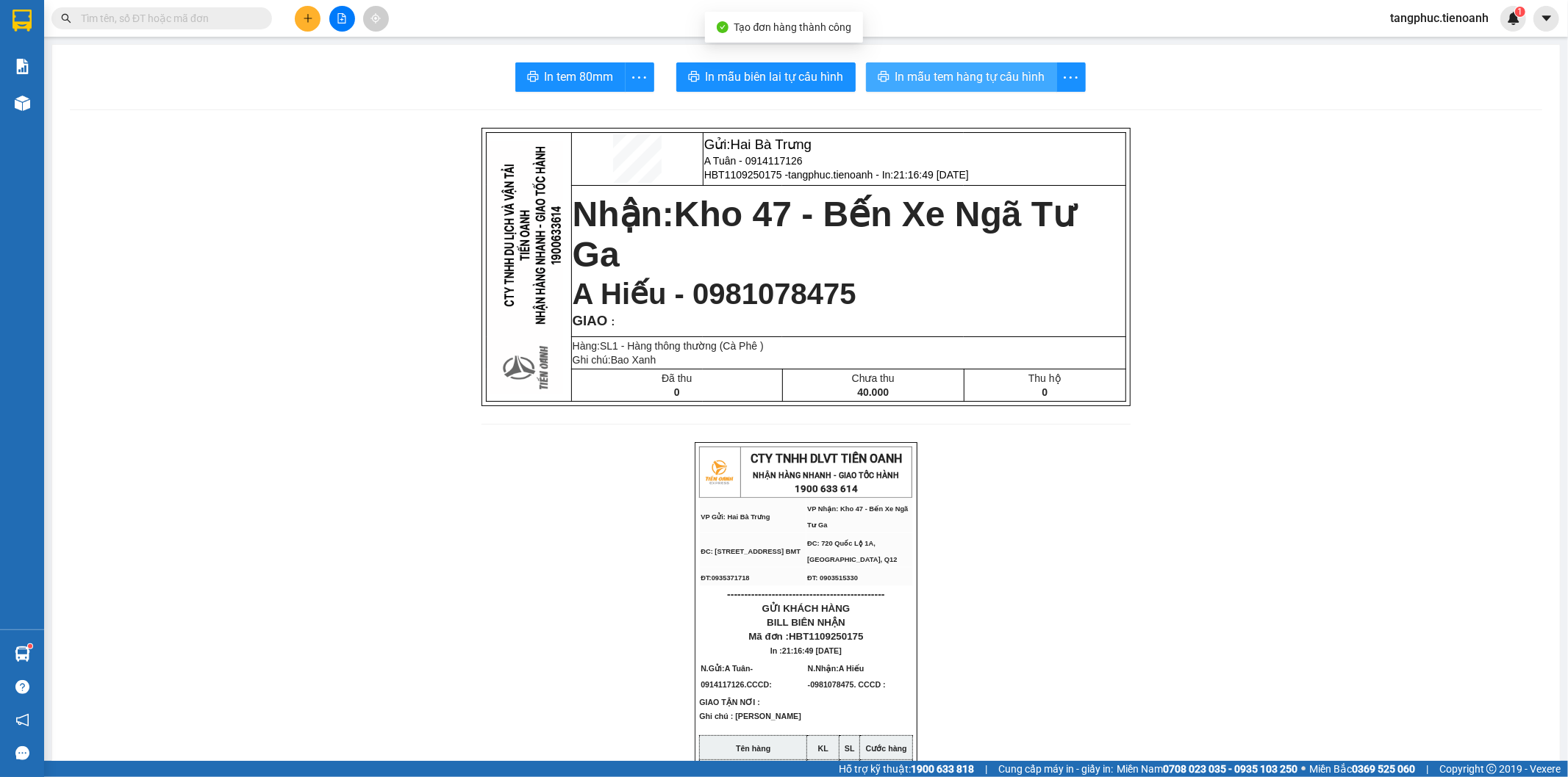
click at [924, 69] on span "In mẫu tem hàng tự cấu hình" at bounding box center [970, 77] width 150 height 18
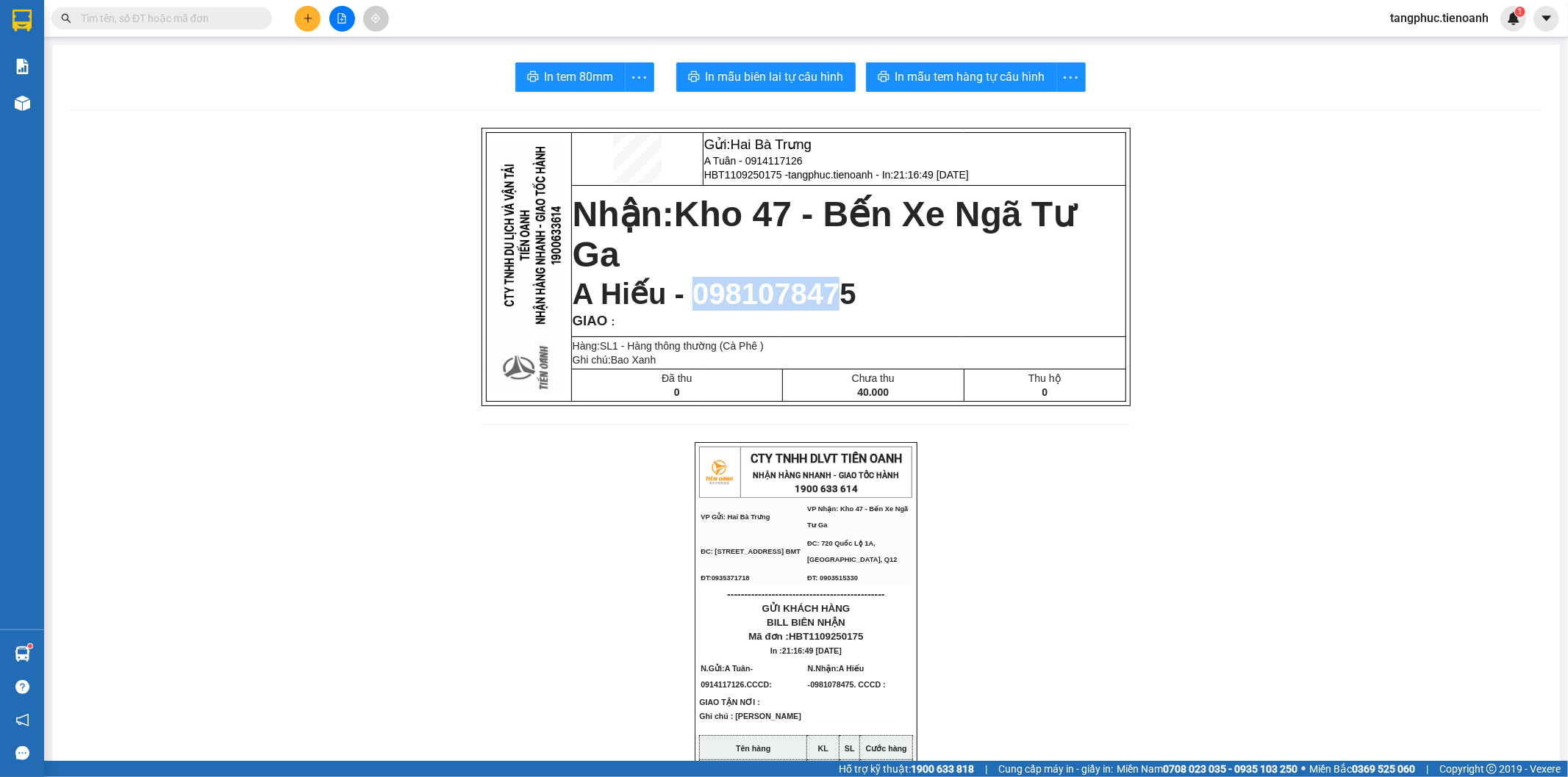
drag, startPoint x: 678, startPoint y: 295, endPoint x: 837, endPoint y: 284, distance: 159.4
click at [834, 285] on span "A Hiếu - 0981078475" at bounding box center [714, 294] width 284 height 32
copy span "0981078475"
click at [178, 11] on input "text" at bounding box center [167, 18] width 173 height 16
paste input "0981078475"
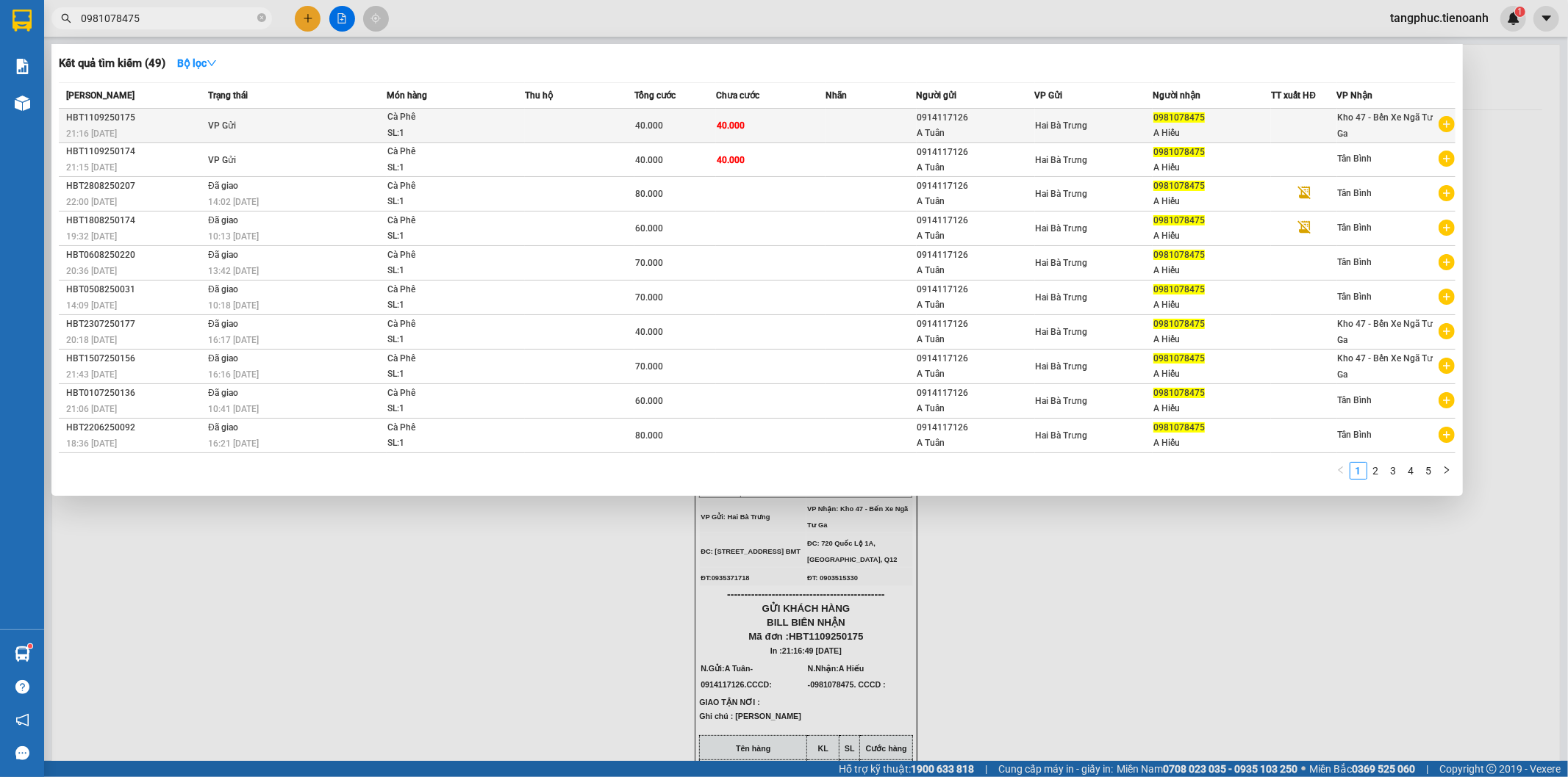
type input "0981078475"
click at [781, 127] on td "40.000" at bounding box center [771, 125] width 109 height 35
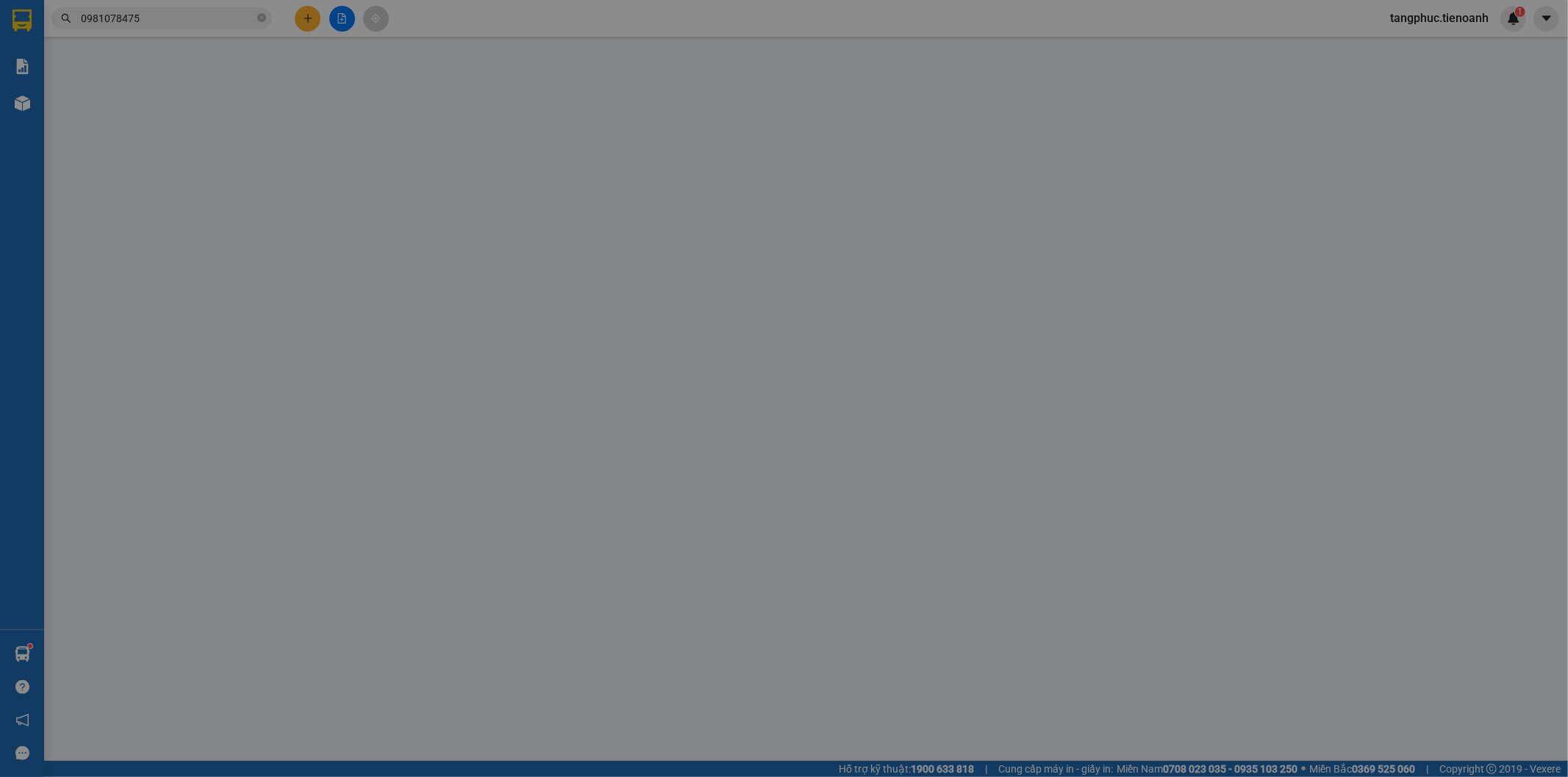
type input "0981078475"
type input "0914117126"
type input "40.000"
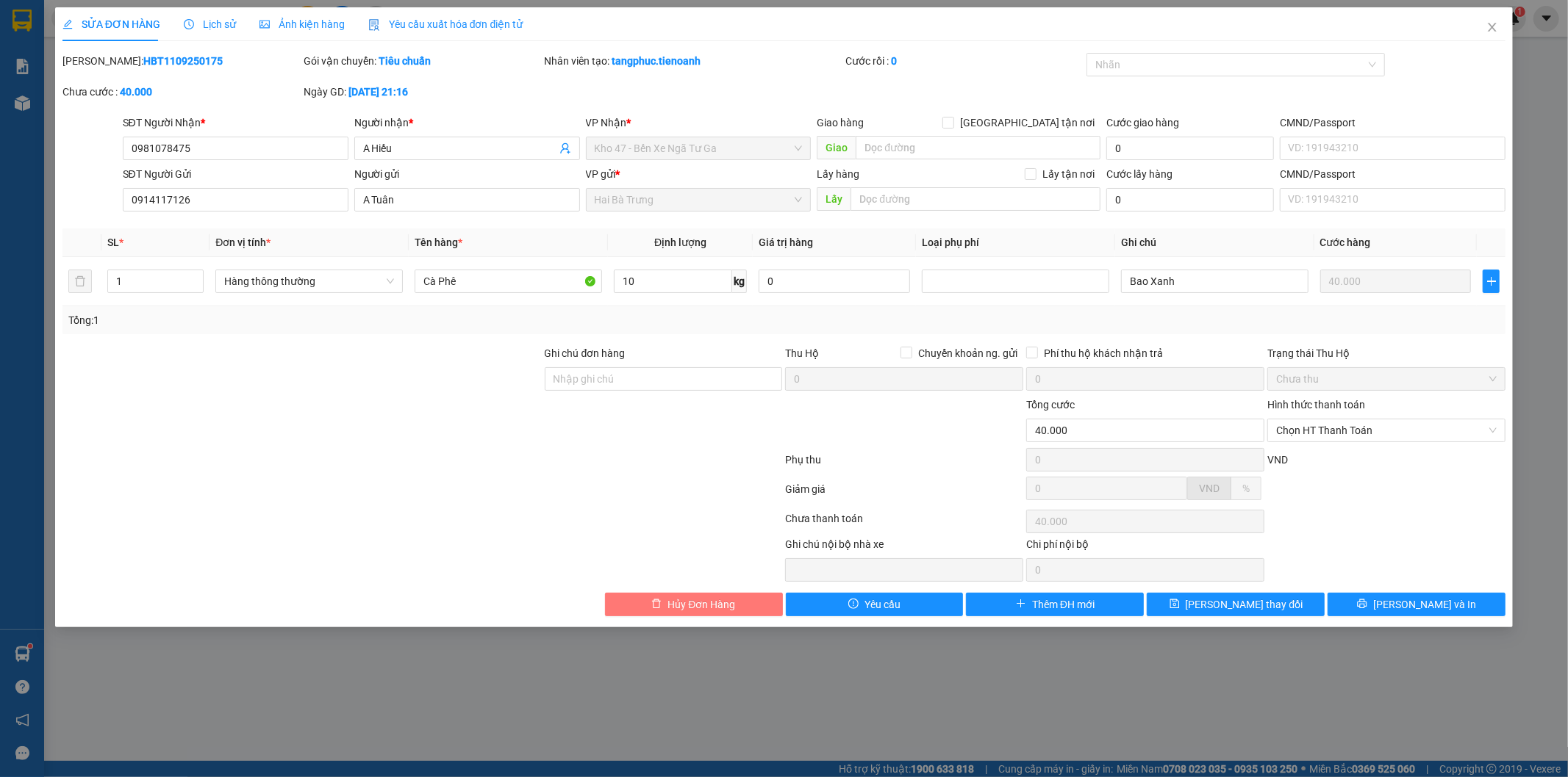
click at [737, 599] on button "Hủy Đơn Hàng" at bounding box center [694, 605] width 178 height 24
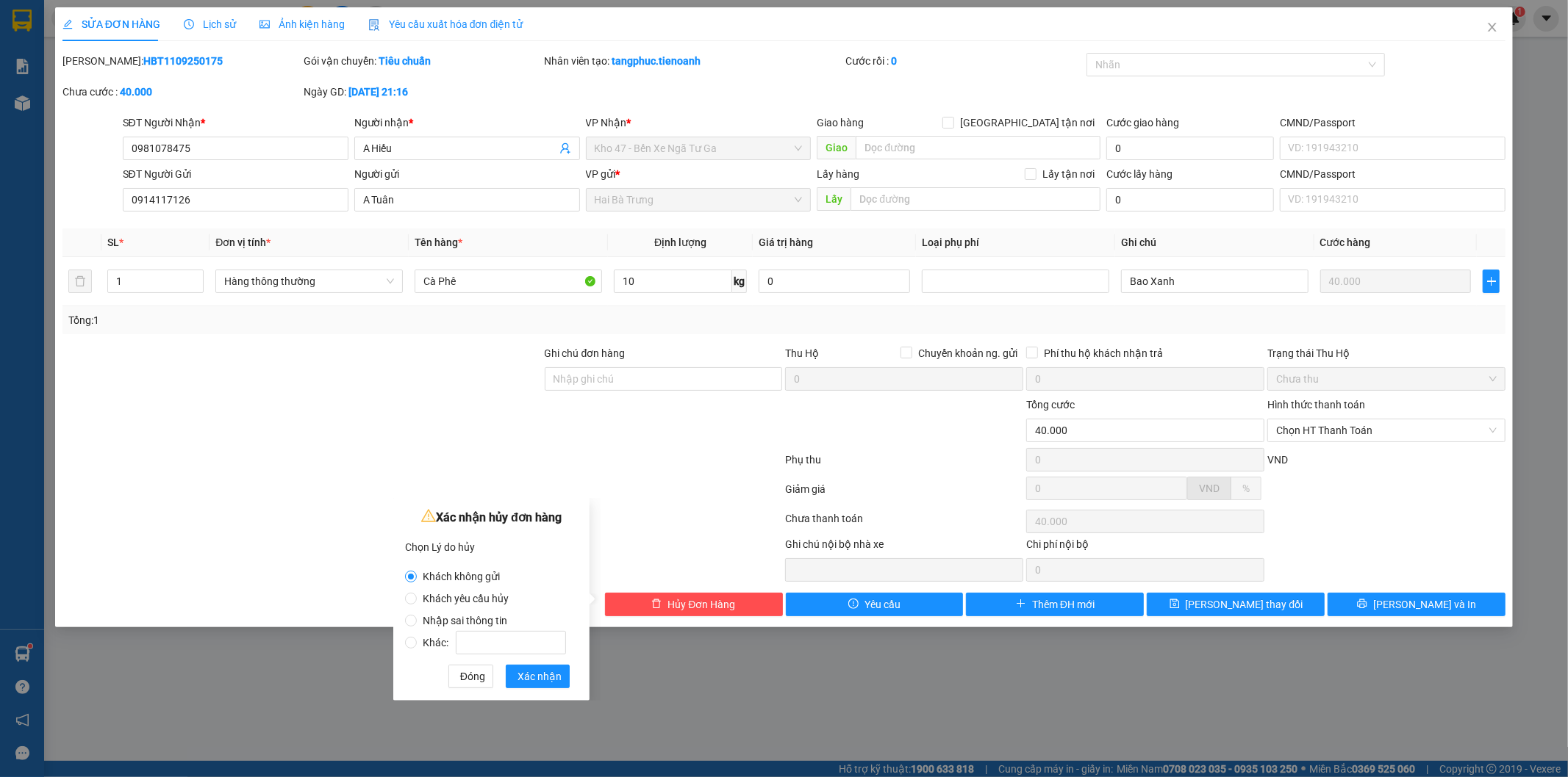
click at [417, 622] on span "Nhập sai thông tin" at bounding box center [465, 620] width 96 height 12
click at [417, 622] on input "Nhập sai thông tin" at bounding box center [410, 620] width 12 height 12
radio input "true"
radio input "false"
click at [541, 669] on span "Xác nhận" at bounding box center [539, 676] width 44 height 16
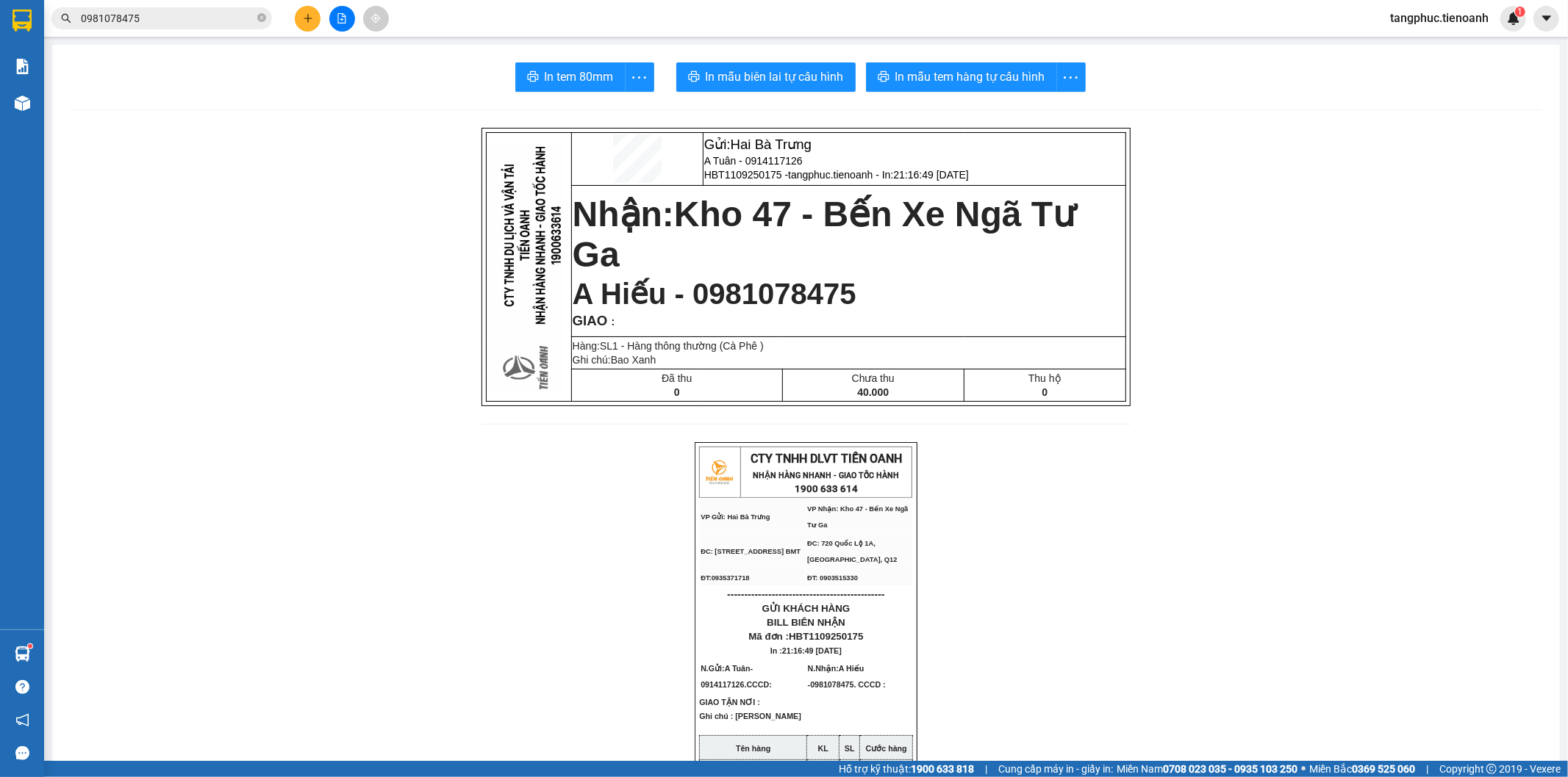
click at [179, 16] on input "0981078475" at bounding box center [167, 18] width 173 height 16
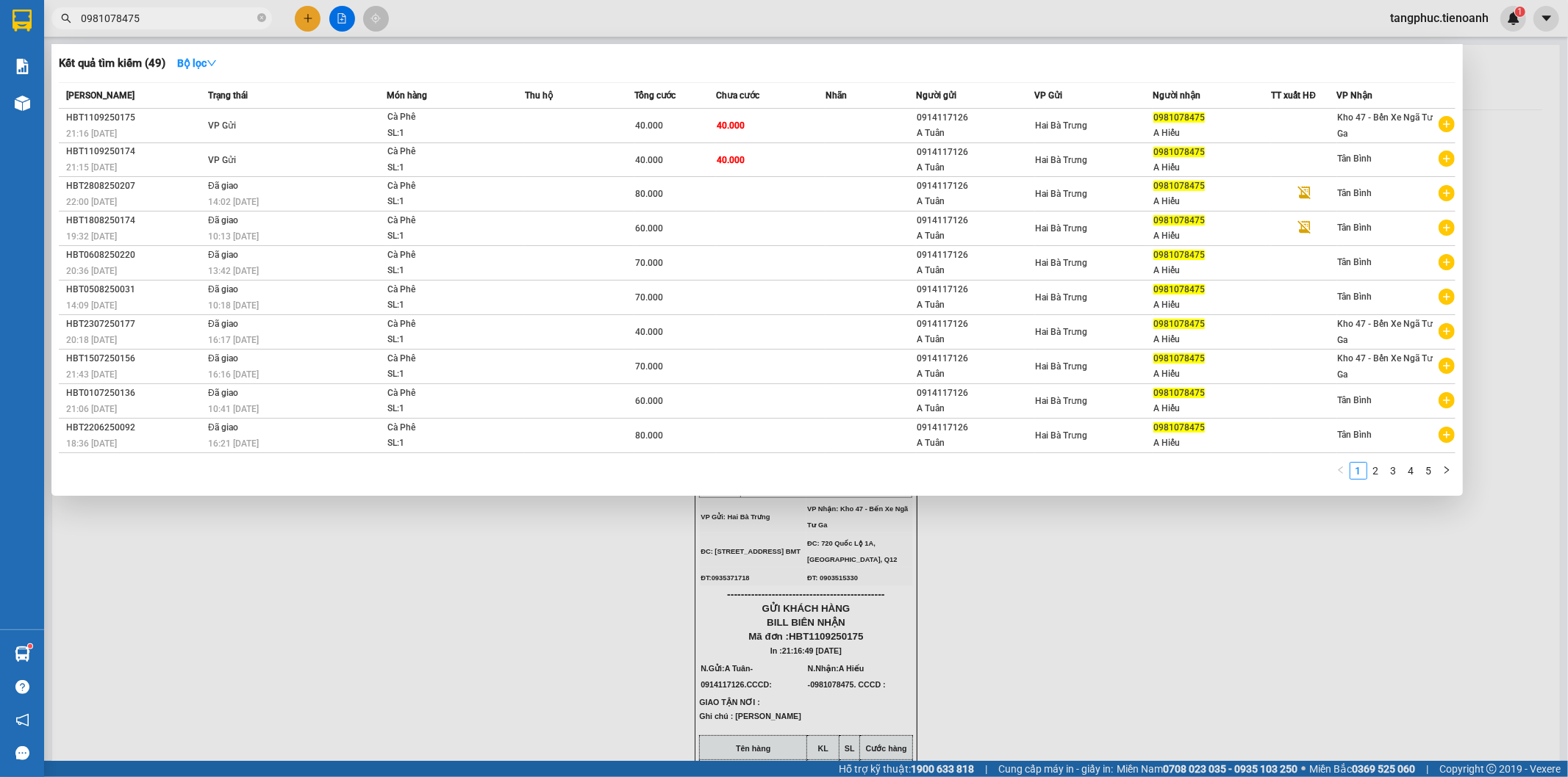
click at [179, 16] on input "0981078475" at bounding box center [167, 18] width 173 height 16
click at [160, 15] on input "0981078475" at bounding box center [167, 18] width 173 height 16
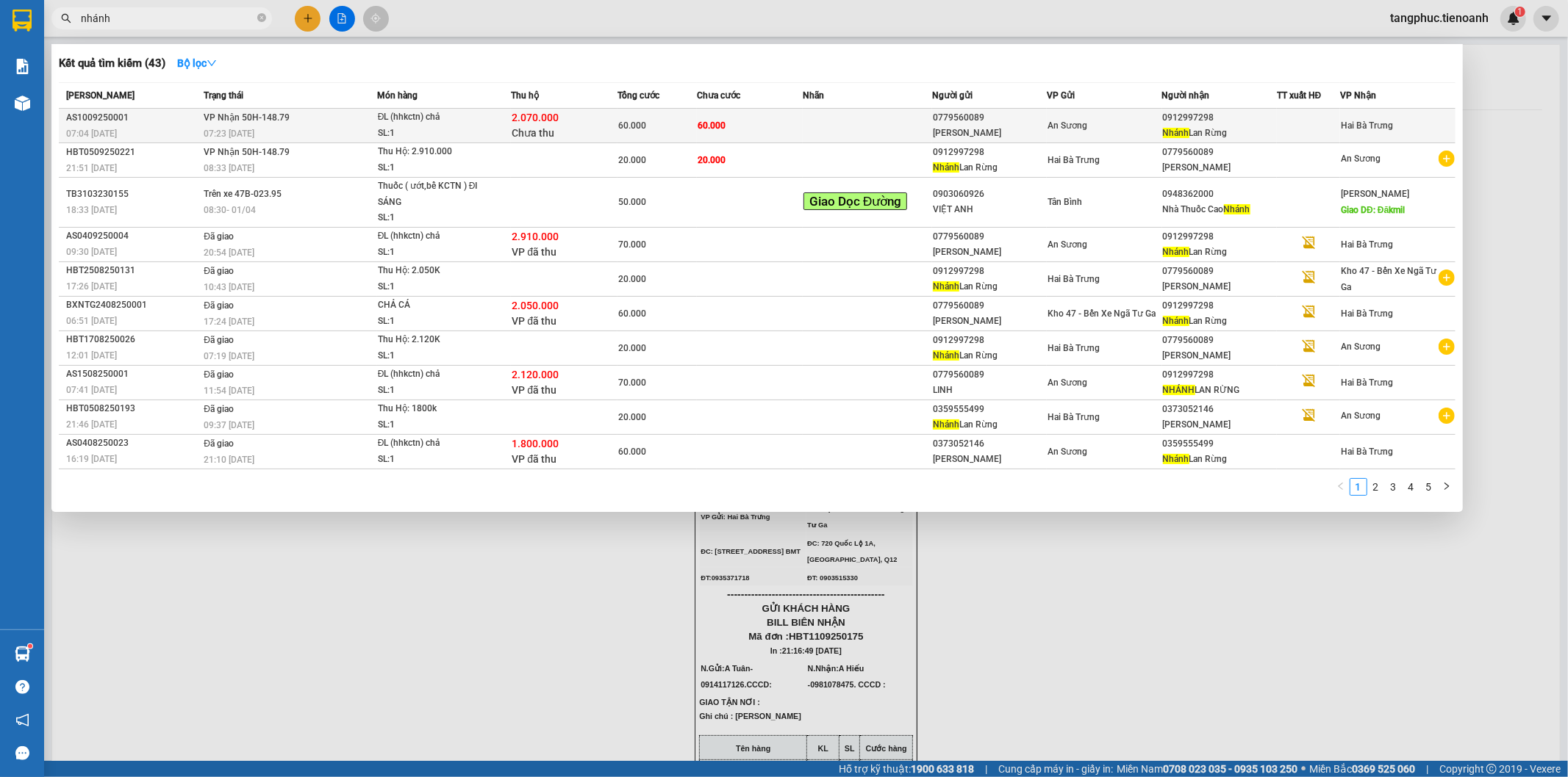
type input "nhánh"
click at [974, 115] on div "0779560089" at bounding box center [989, 118] width 113 height 15
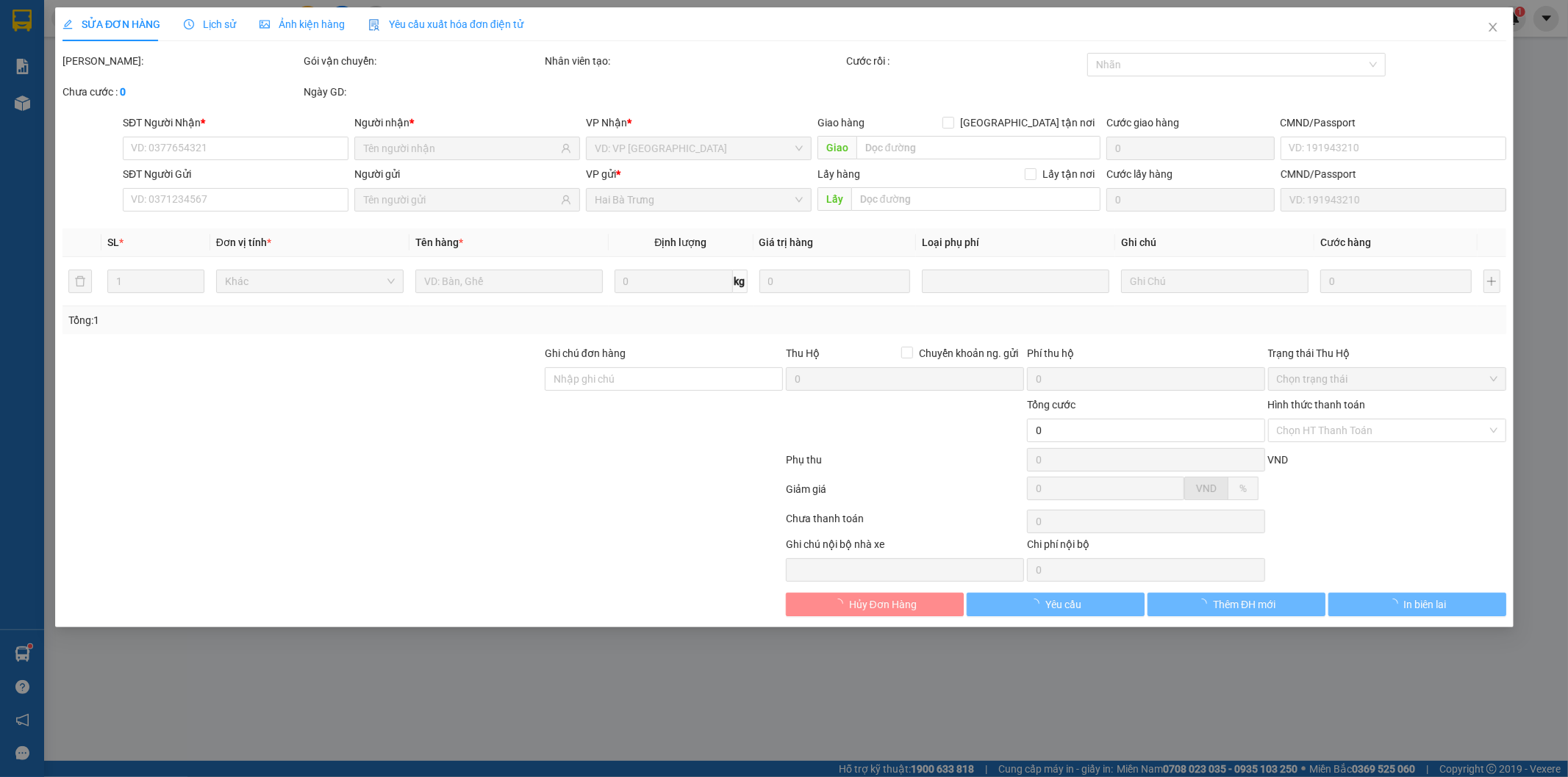
type input "0912997298"
type input "Nhánh Lan Rừng"
type input "0779560089"
type input "[PERSON_NAME]"
type input "2.070.000"
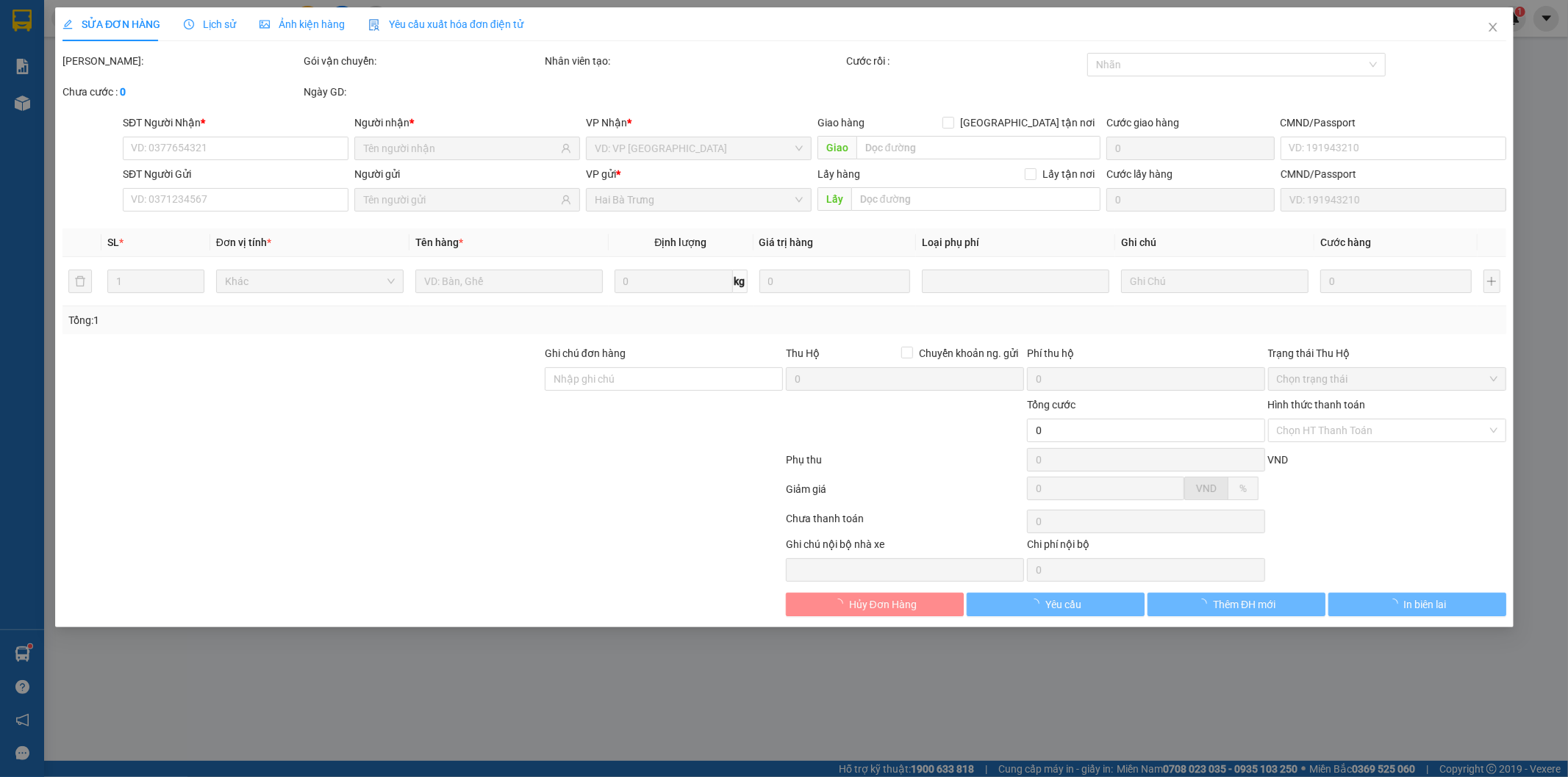
type input "60.000"
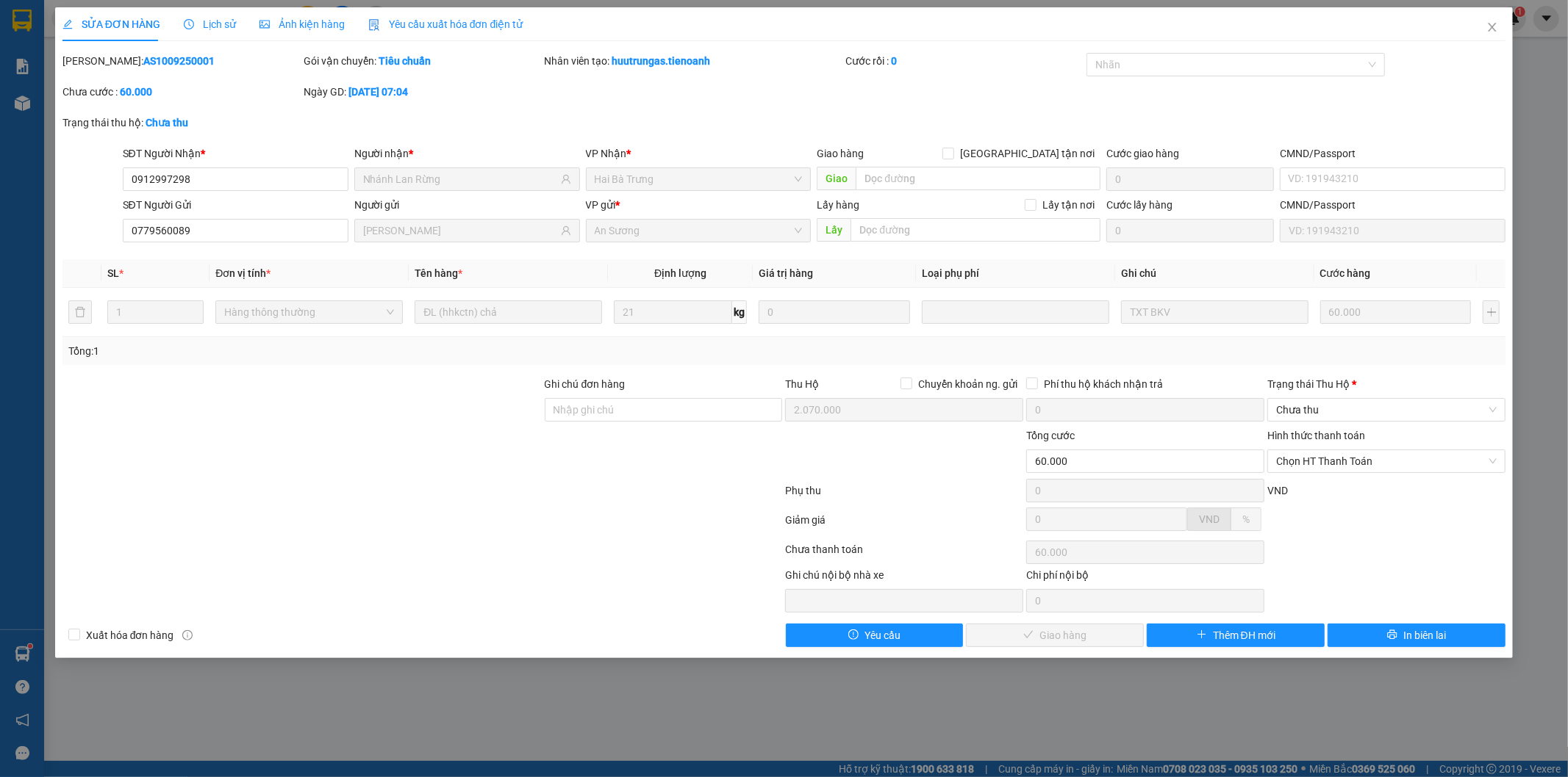
click at [178, 405] on div at bounding box center [302, 402] width 483 height 52
click at [1499, 2] on div "SỬA ĐƠN HÀNG Lịch sử Ảnh kiện hàng Yêu cầu xuất hóa đơn điện tử Total Paid Fee …" at bounding box center [784, 388] width 1568 height 777
click at [1489, 21] on span "Close" at bounding box center [1492, 28] width 41 height 41
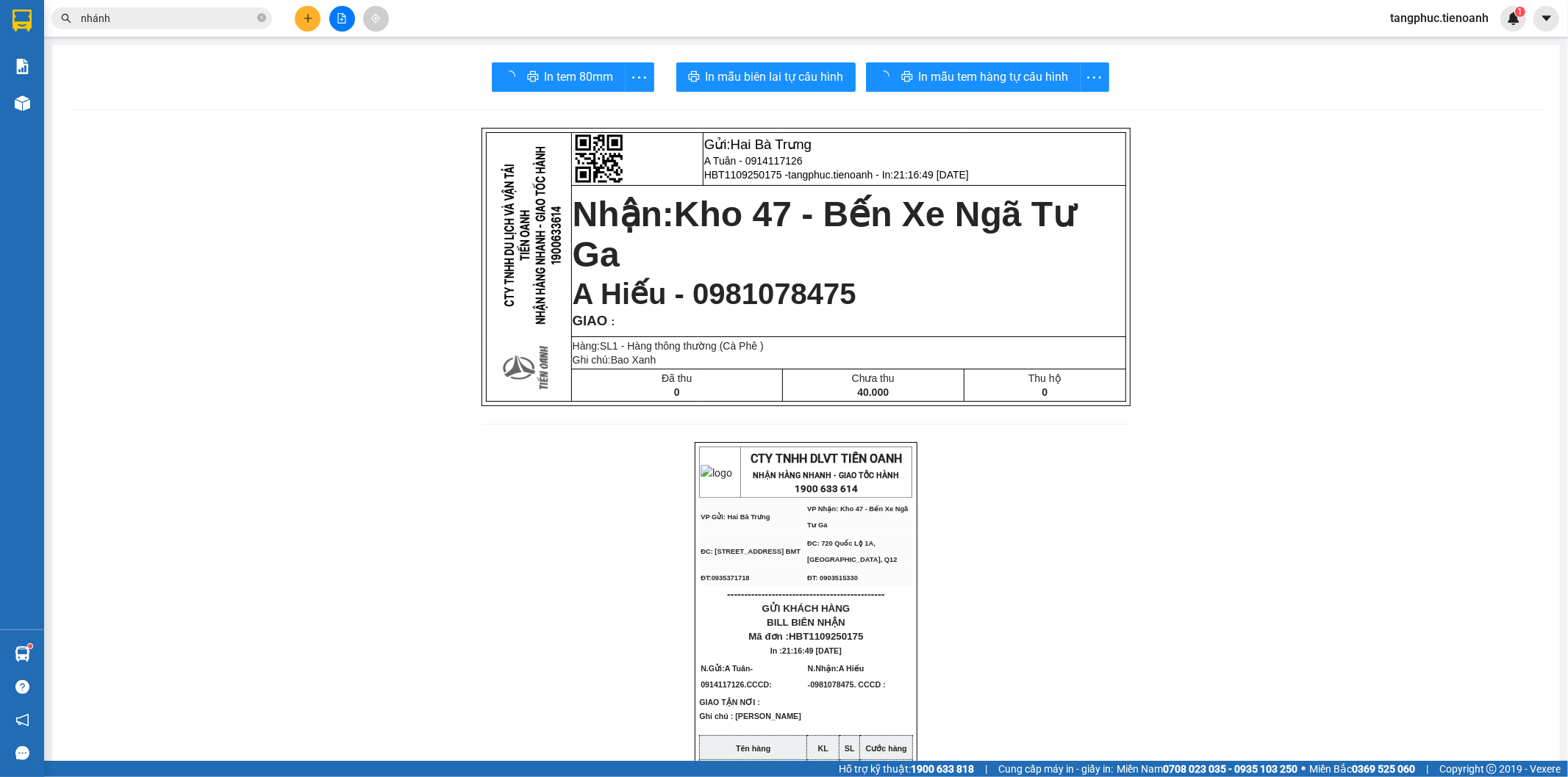
click at [219, 8] on span "nhánh" at bounding box center [162, 18] width 221 height 22
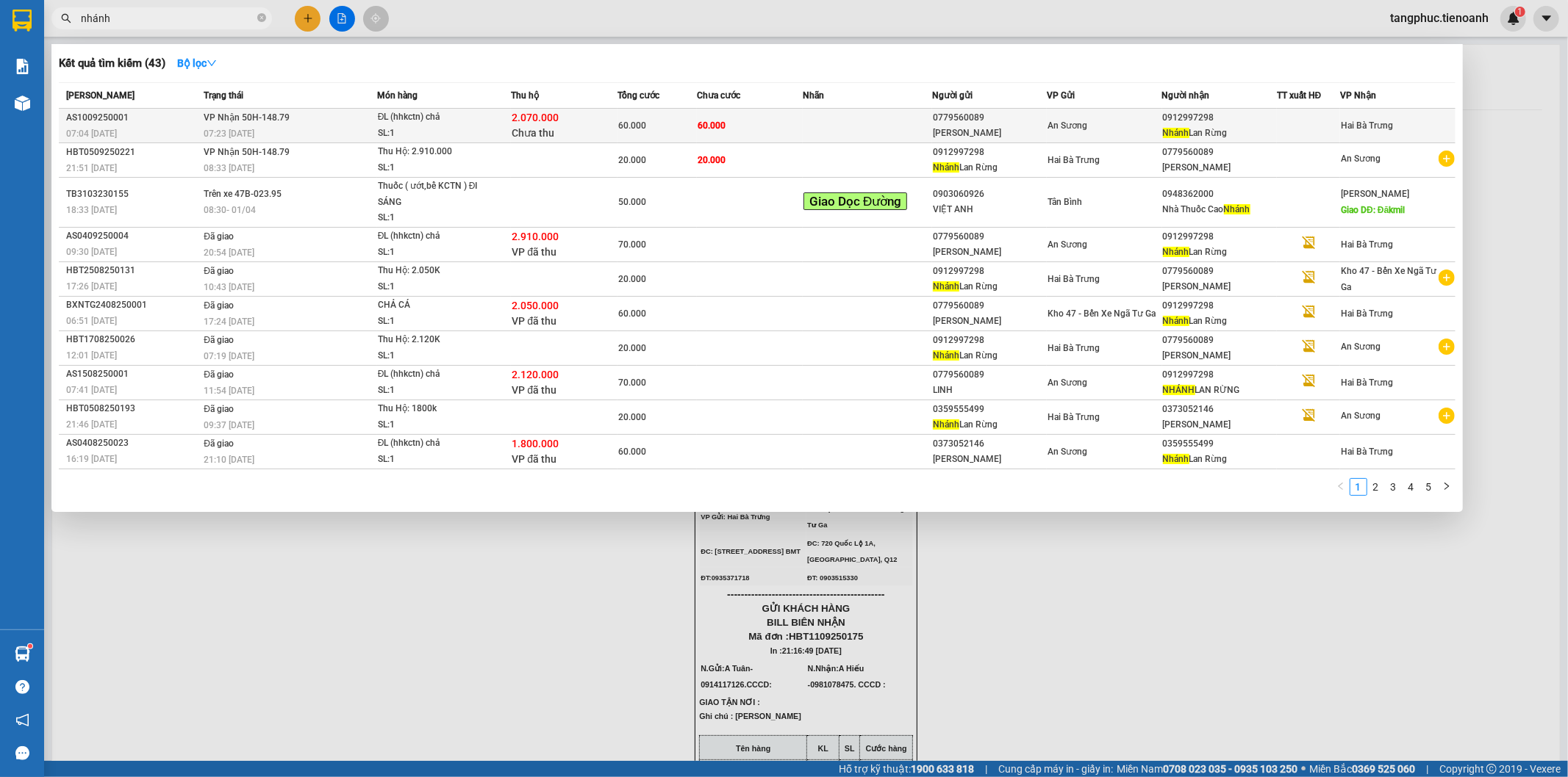
click at [634, 123] on span "60.000" at bounding box center [632, 125] width 28 height 10
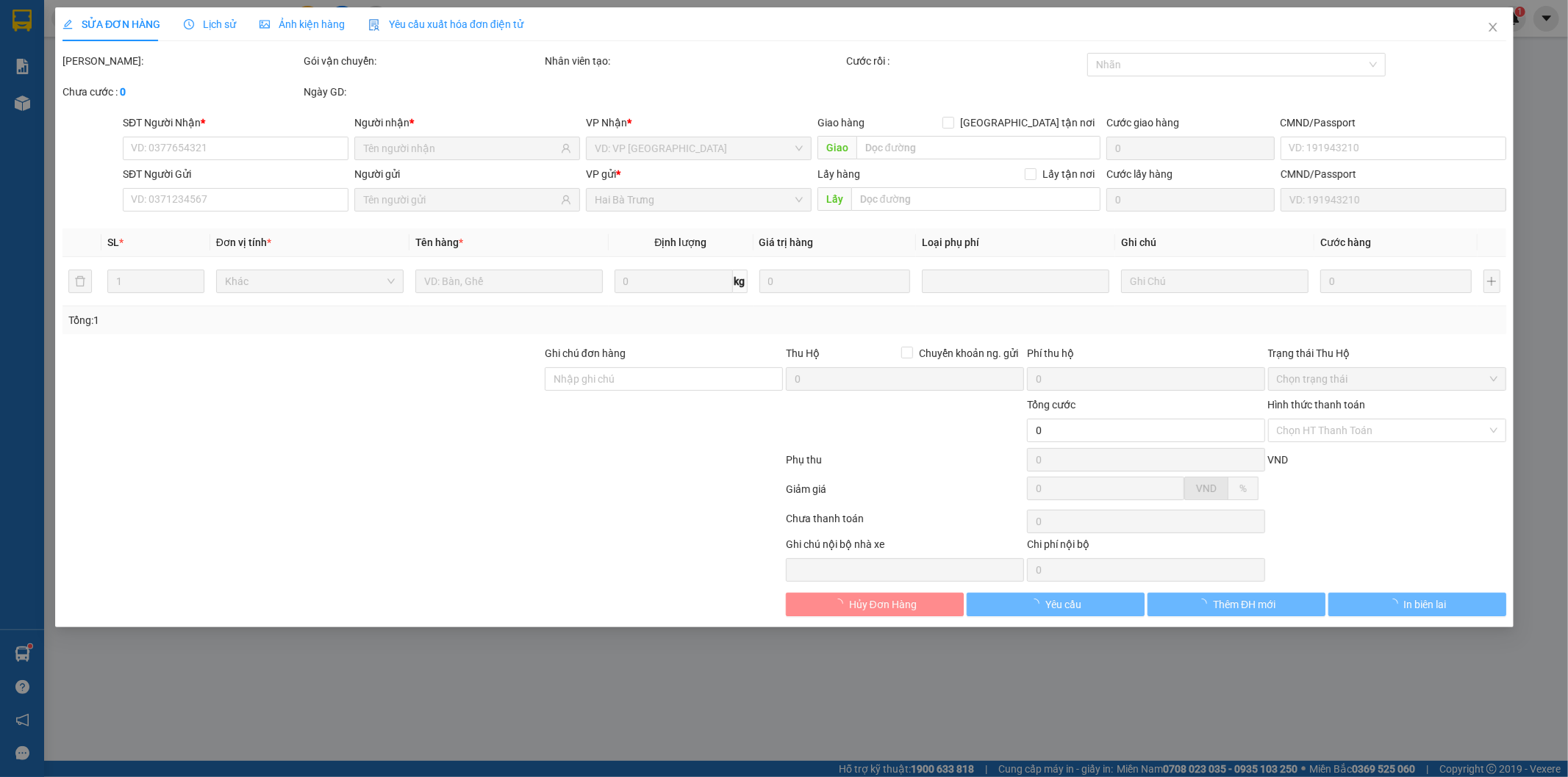
type input "0912997298"
type input "Nhánh Lan Rừng"
type input "0779560089"
type input "[PERSON_NAME]"
type input "2.070.000"
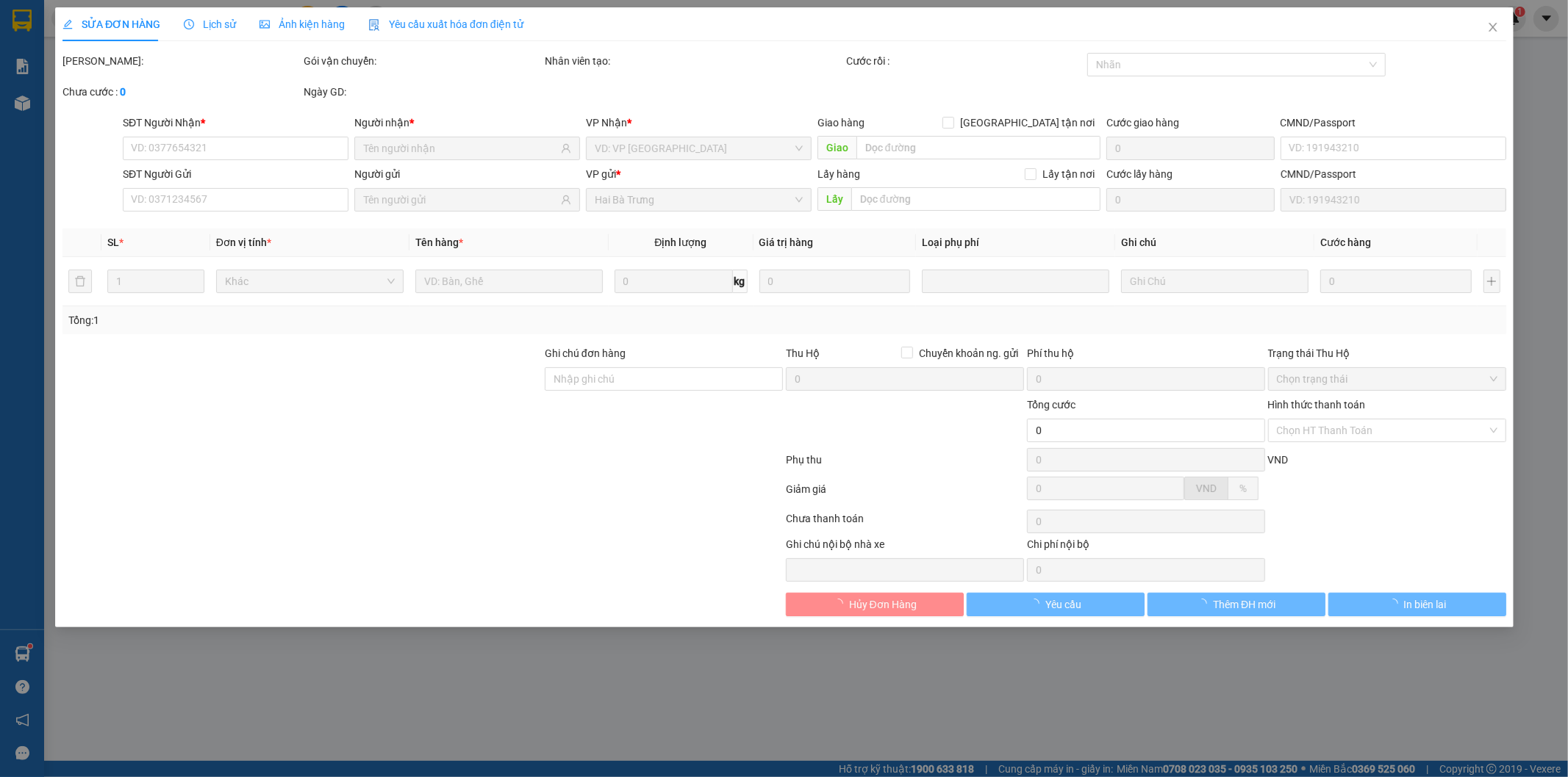
type input "60.000"
